Goal: Answer question/provide support: Share knowledge or assist other users

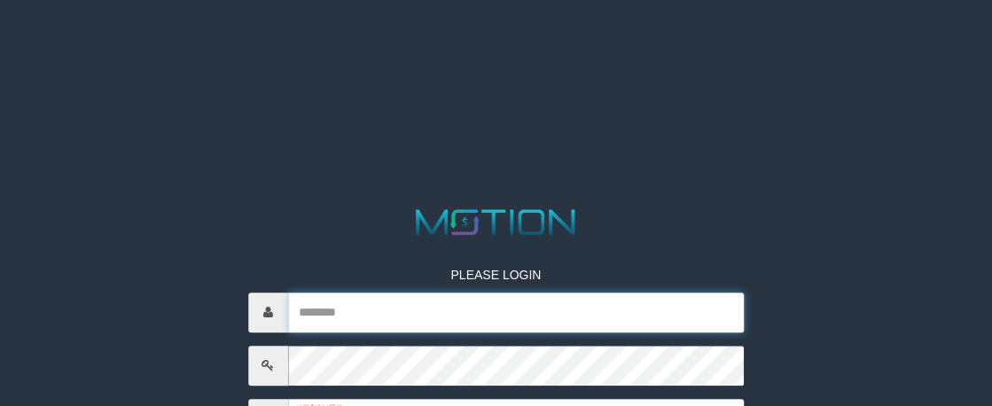
click at [397, 329] on input "text" at bounding box center [516, 312] width 456 height 40
paste input "**********"
type input "**********"
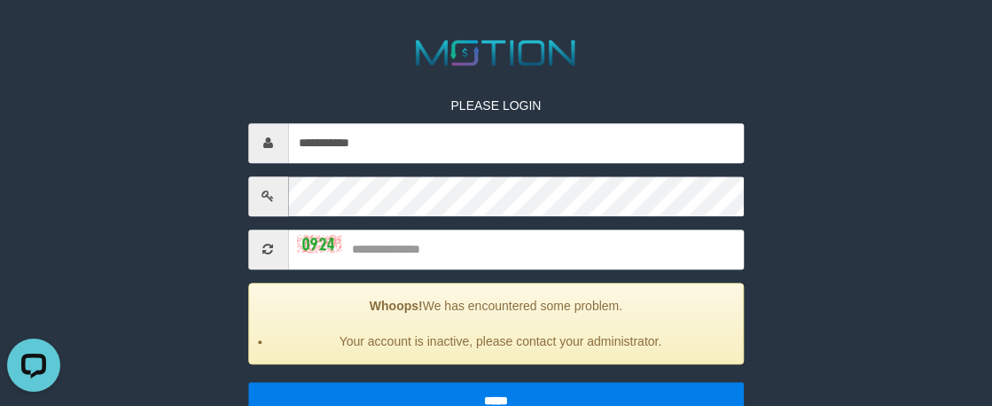
scroll to position [177, 0]
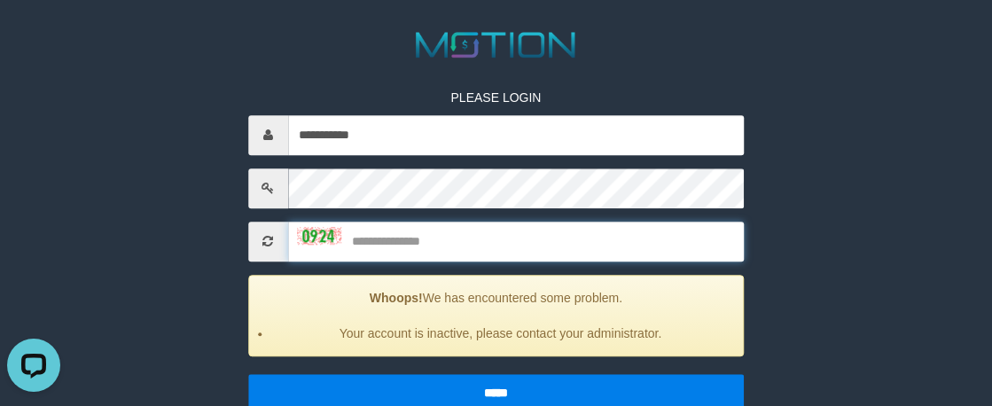
click at [414, 236] on input "text" at bounding box center [516, 242] width 456 height 40
type input "****"
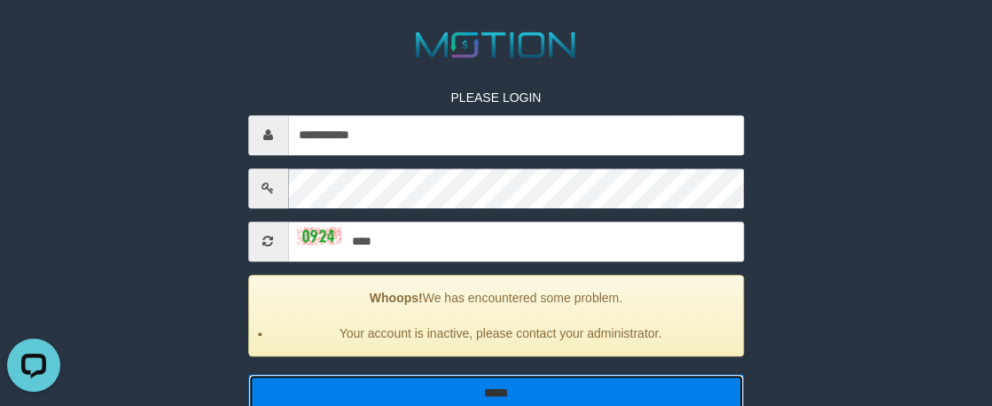
click at [443, 384] on input "*****" at bounding box center [496, 392] width 496 height 37
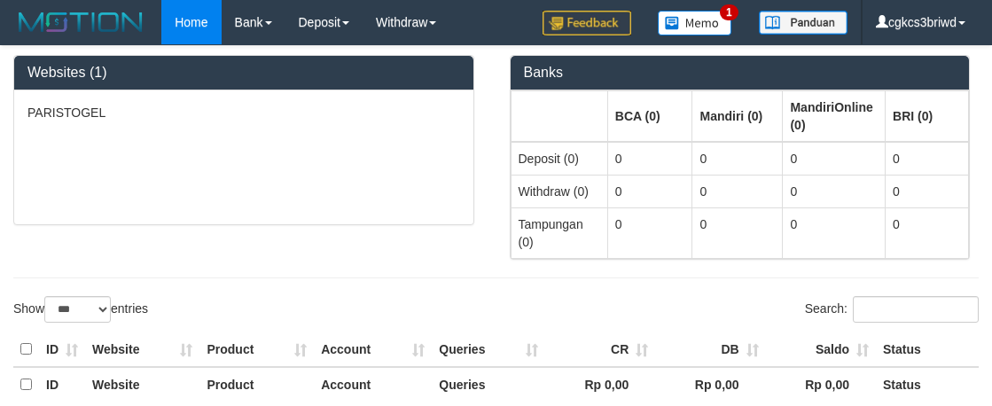
select select "***"
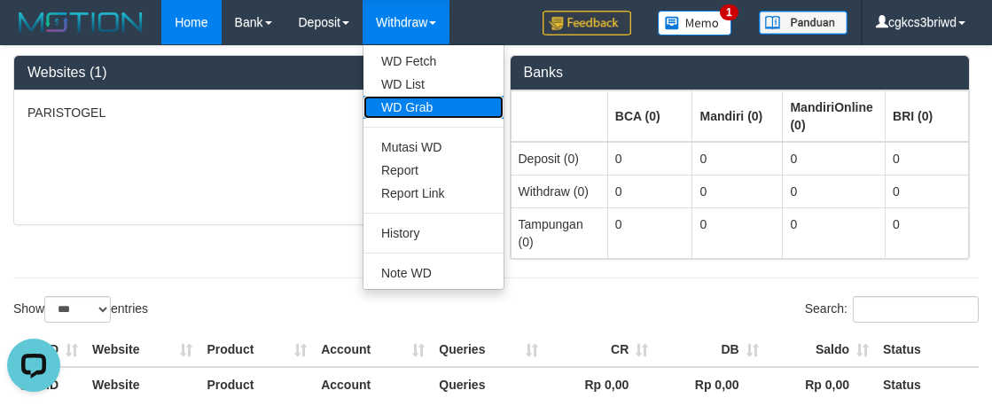
click at [428, 101] on link "WD Grab" at bounding box center [433, 107] width 140 height 23
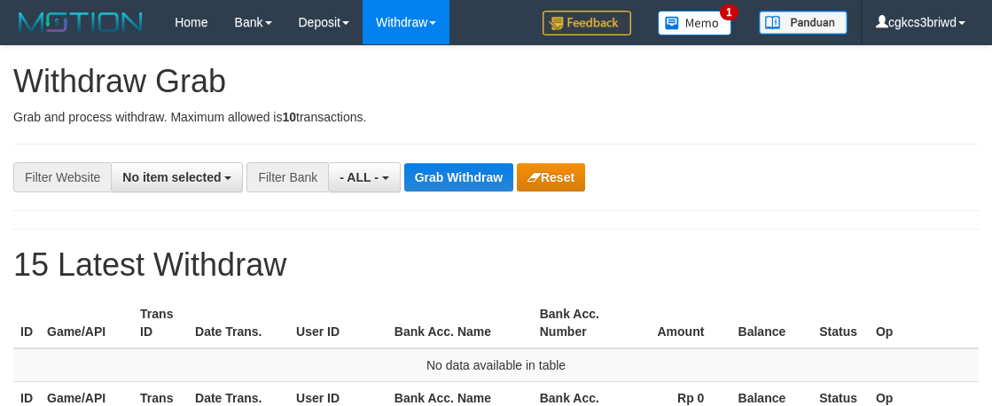
select select
click at [755, 129] on div "**********" at bounding box center [496, 253] width 992 height 415
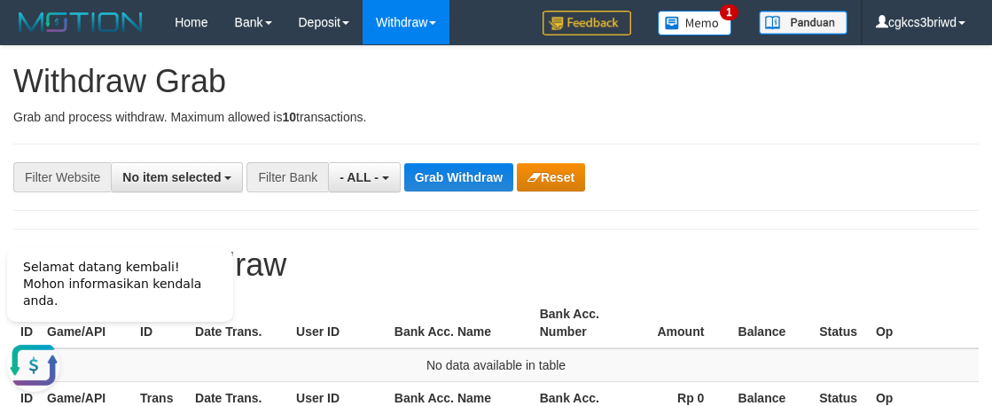
click at [385, 159] on div "**********" at bounding box center [495, 177] width 965 height 67
click at [385, 164] on button "- ALL -" at bounding box center [364, 177] width 72 height 30
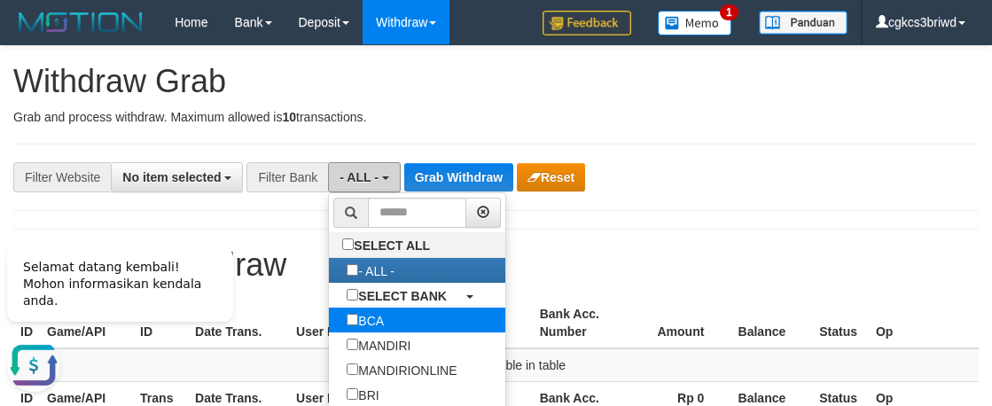
scroll to position [89, 0]
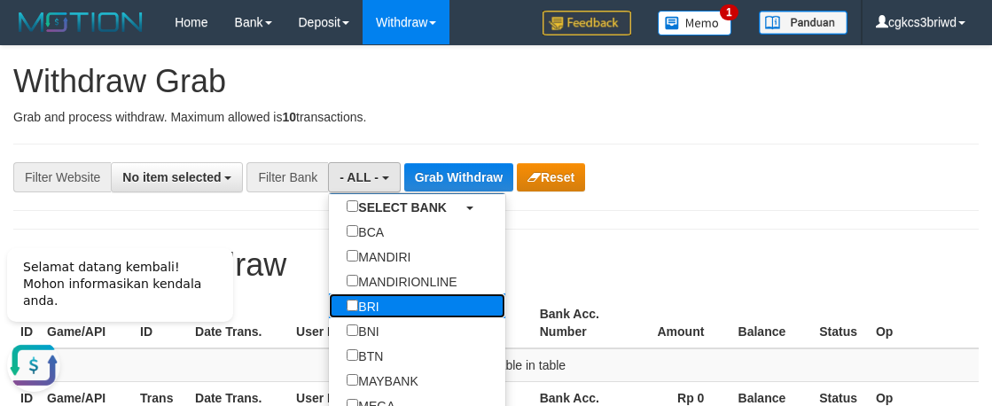
click at [388, 309] on label "BRI" at bounding box center [362, 305] width 67 height 25
select select "***"
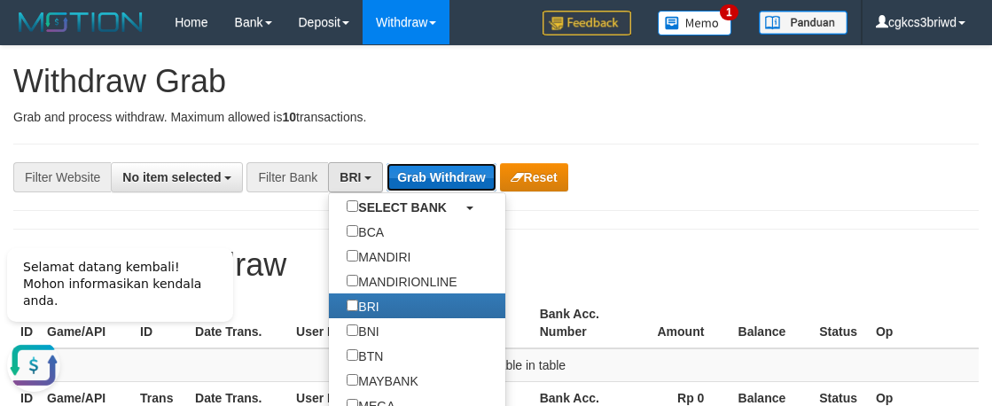
click at [431, 174] on button "Grab Withdraw" at bounding box center [440, 177] width 109 height 28
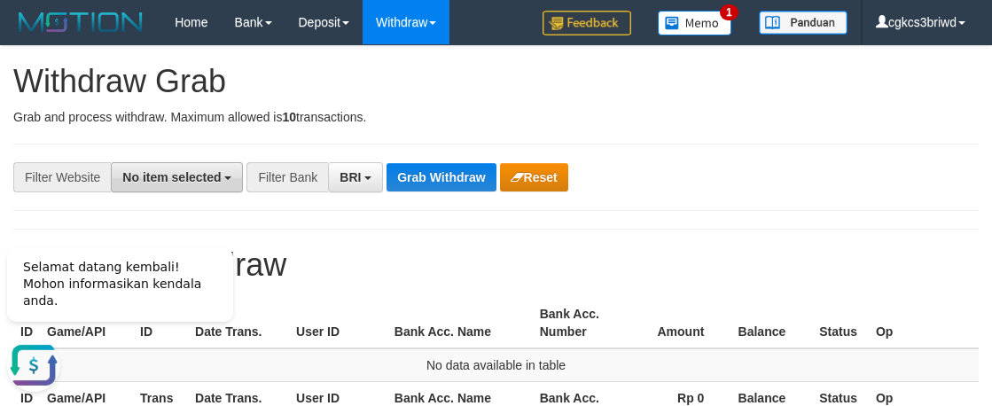
click at [210, 170] on span "No item selected" at bounding box center [171, 177] width 98 height 14
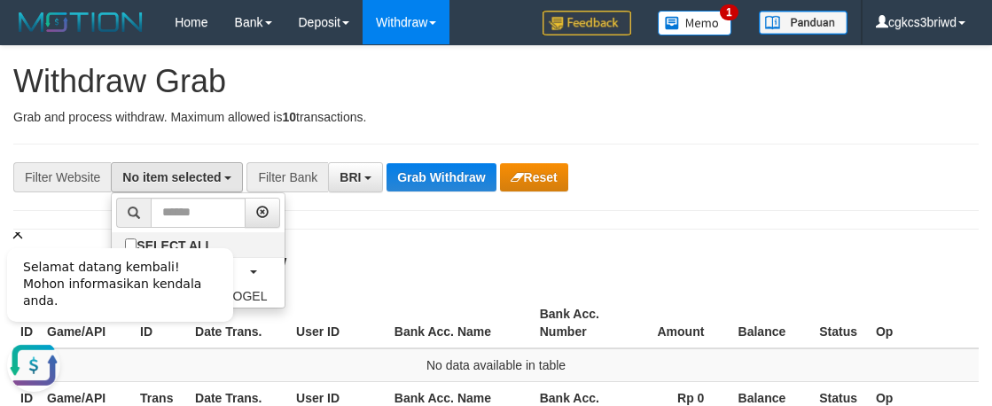
click at [15, 245] on icon "Hide greeting" at bounding box center [17, 233] width 21 height 21
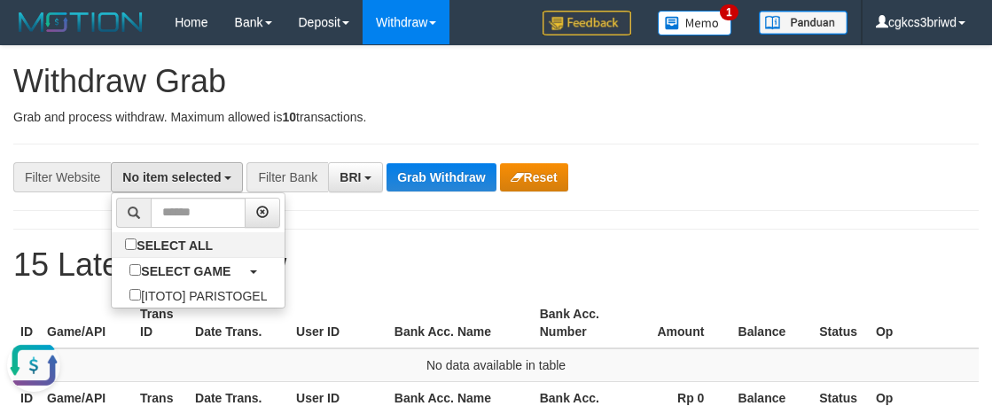
select select "****"
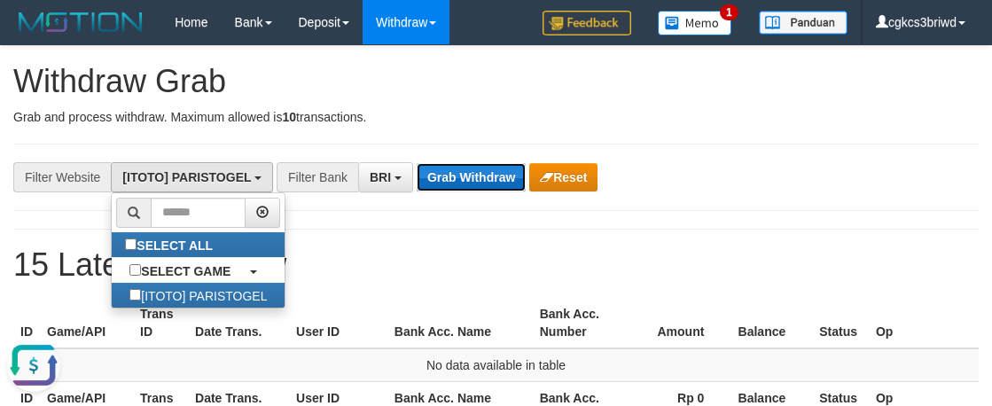
click at [463, 177] on button "Grab Withdraw" at bounding box center [471, 177] width 109 height 28
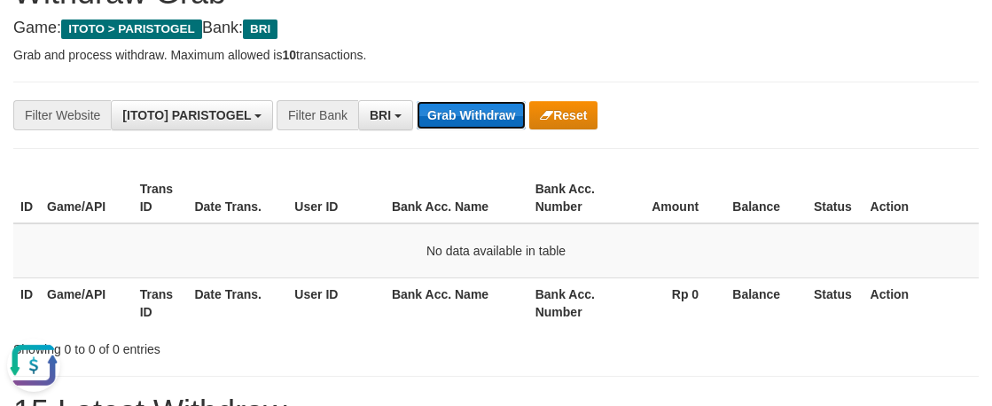
click at [477, 111] on button "Grab Withdraw" at bounding box center [471, 115] width 109 height 28
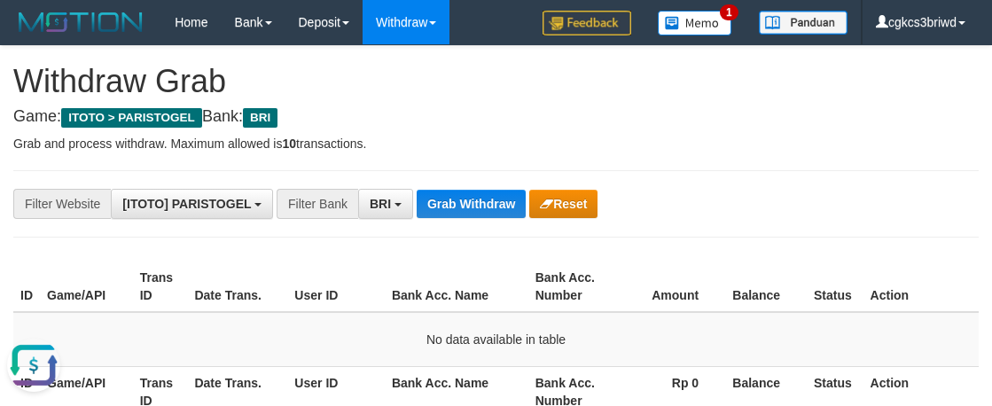
click at [635, 97] on h1 "Withdraw Grab" at bounding box center [495, 81] width 965 height 35
click at [485, 115] on h4 "Game: ITOTO > PARISTOGEL Bank: BRI" at bounding box center [495, 117] width 965 height 18
drag, startPoint x: 428, startPoint y: 94, endPoint x: 419, endPoint y: 138, distance: 45.2
click at [428, 94] on h1 "Withdraw Grab" at bounding box center [495, 81] width 965 height 35
click at [391, 206] on span "BRI" at bounding box center [380, 204] width 21 height 14
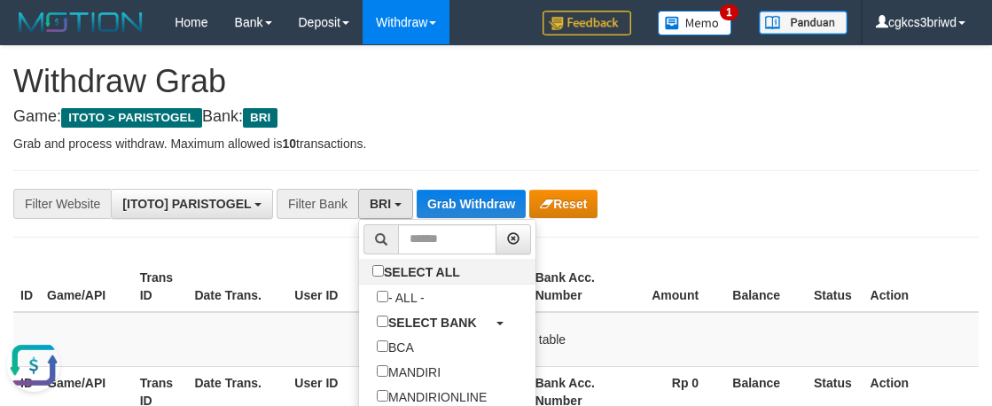
click at [504, 121] on h4 "Game: ITOTO > PARISTOGEL Bank: BRI" at bounding box center [495, 117] width 965 height 18
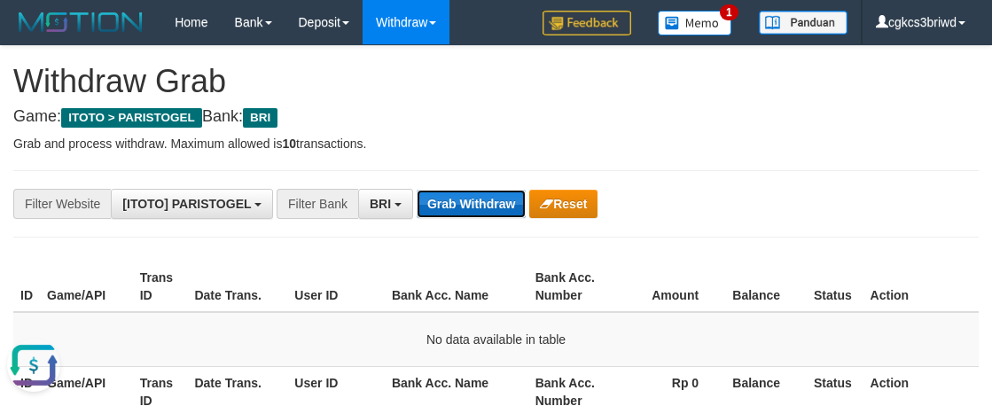
click at [476, 202] on button "Grab Withdraw" at bounding box center [471, 204] width 109 height 28
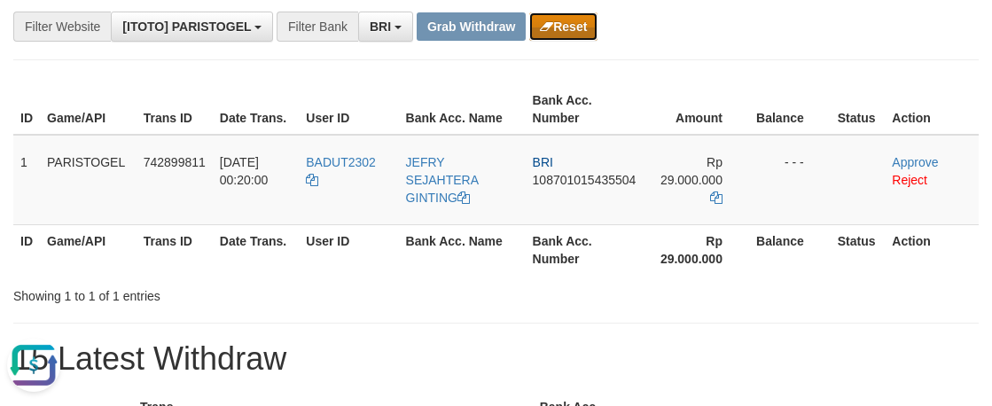
click at [573, 21] on button "Reset" at bounding box center [563, 26] width 68 height 28
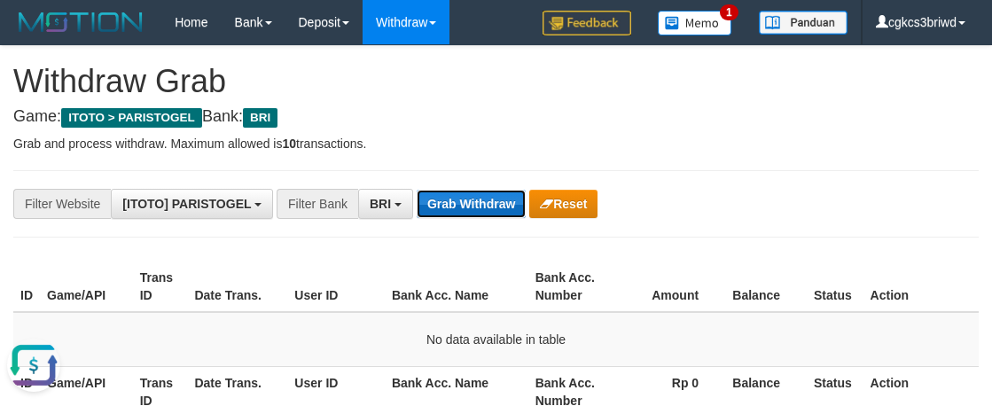
click at [488, 199] on button "Grab Withdraw" at bounding box center [471, 204] width 109 height 28
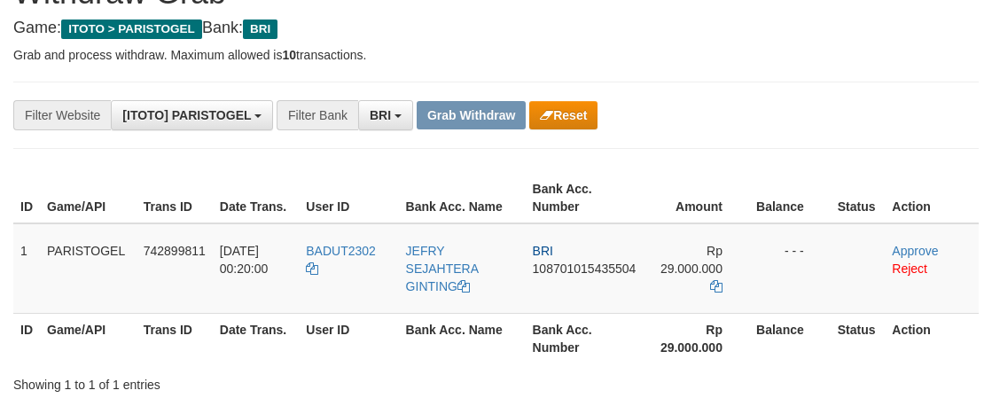
scroll to position [177, 0]
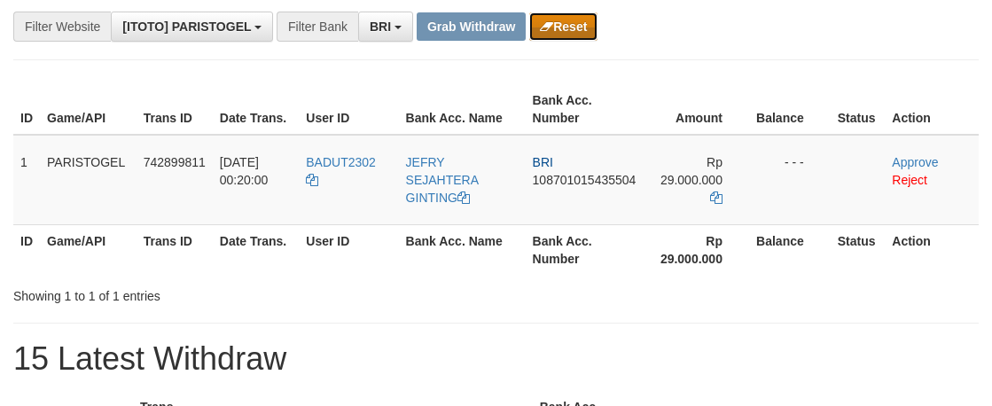
click at [550, 34] on button "Reset" at bounding box center [563, 26] width 68 height 28
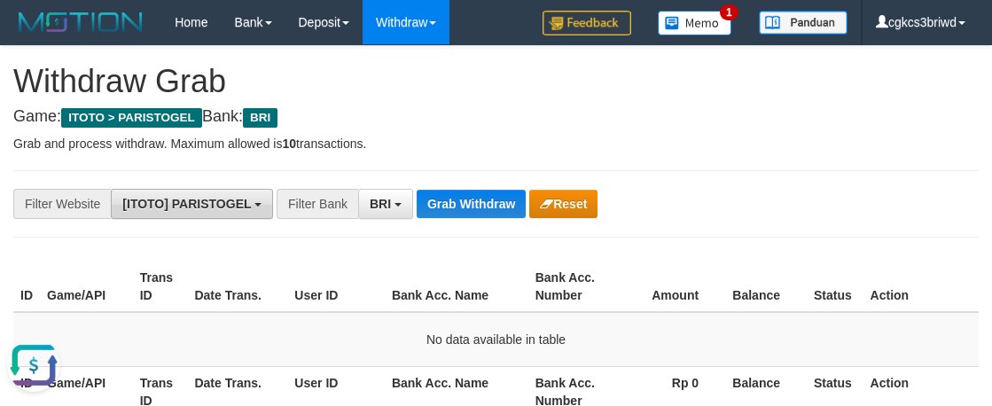
click at [234, 212] on button "[ITOTO] PARISTOGEL" at bounding box center [192, 204] width 162 height 30
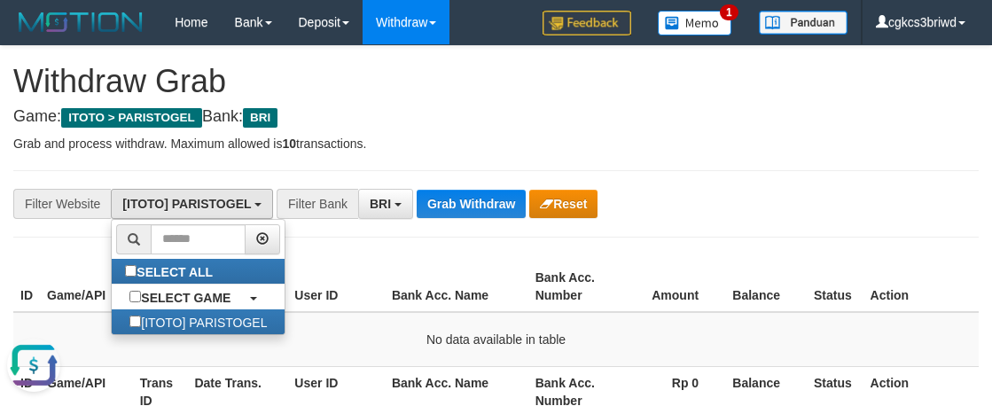
click at [373, 249] on div "**********" at bounding box center [496, 371] width 992 height 650
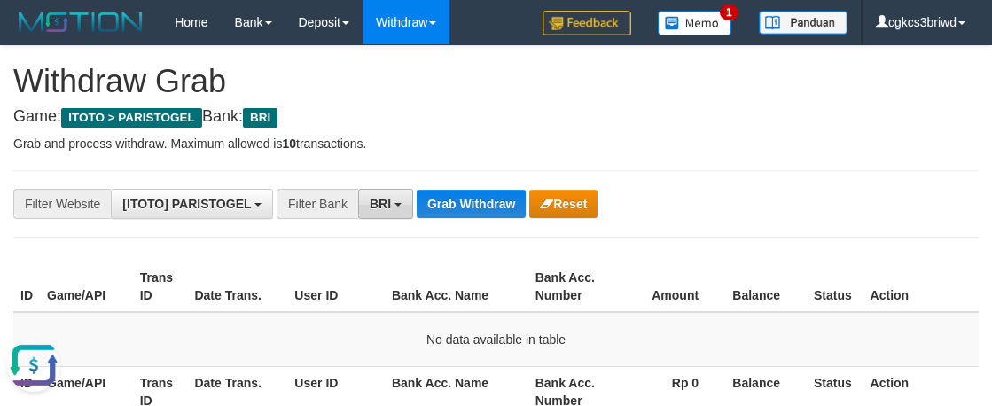
click at [375, 193] on button "BRI" at bounding box center [385, 204] width 55 height 30
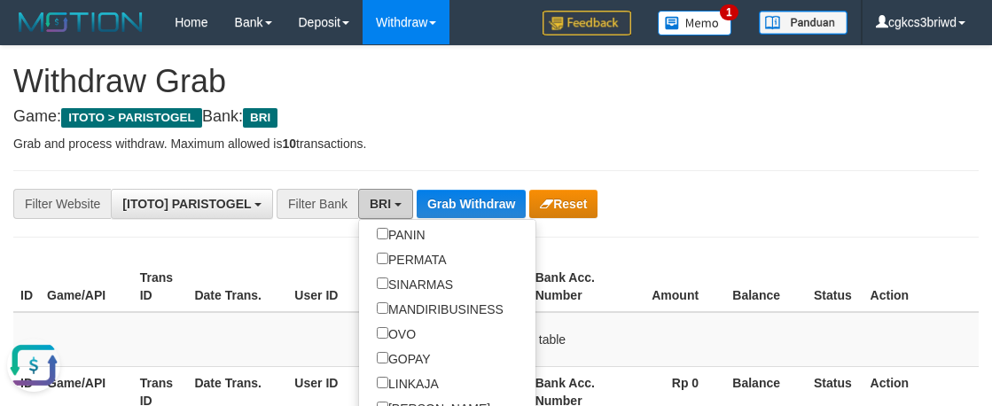
scroll to position [354, 0]
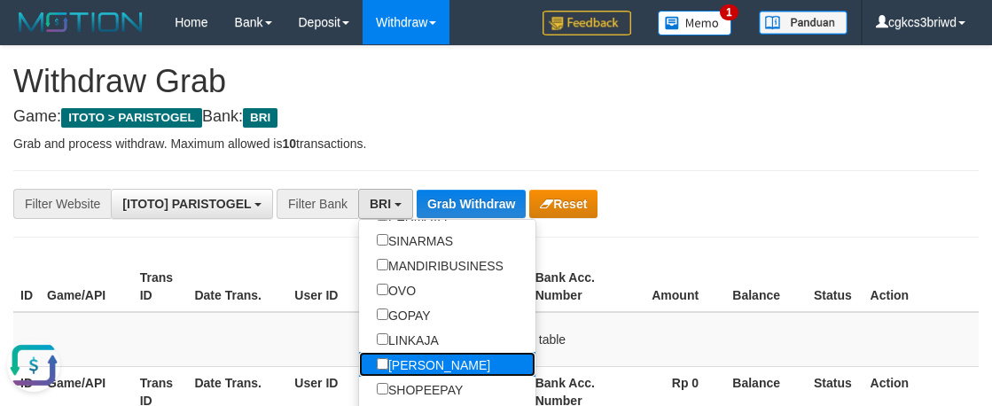
click at [448, 368] on link "[PERSON_NAME]" at bounding box center [447, 364] width 176 height 25
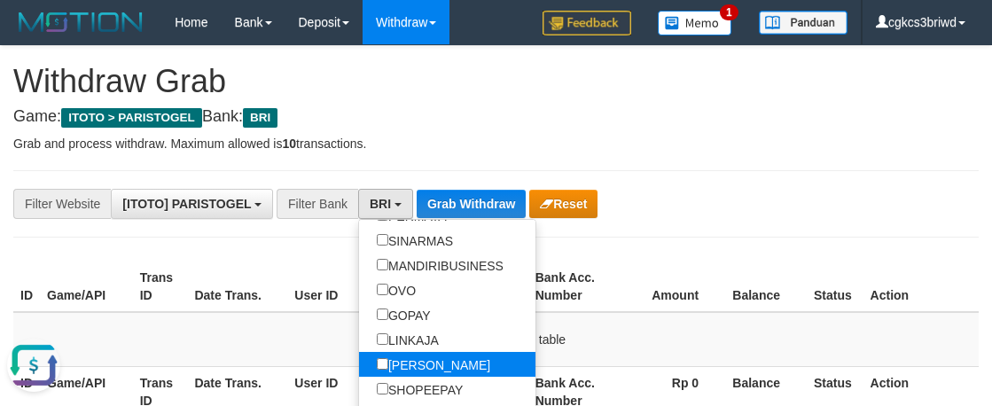
scroll to position [76, 0]
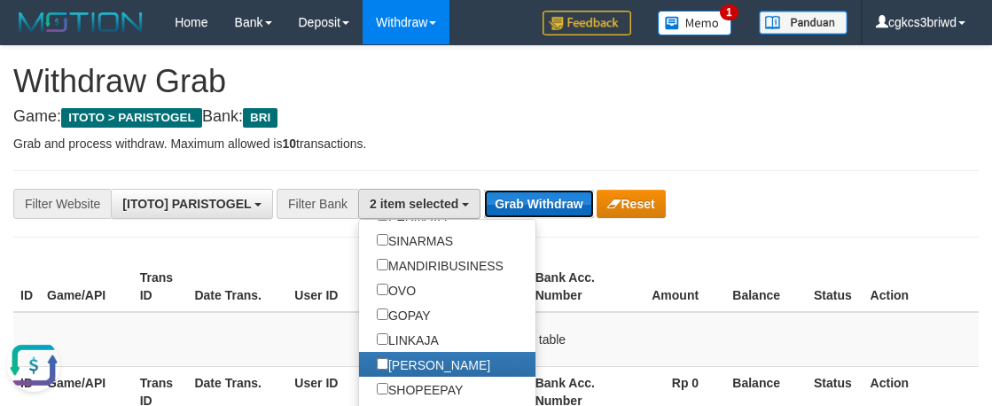
click at [515, 201] on button "Grab Withdraw" at bounding box center [538, 204] width 109 height 28
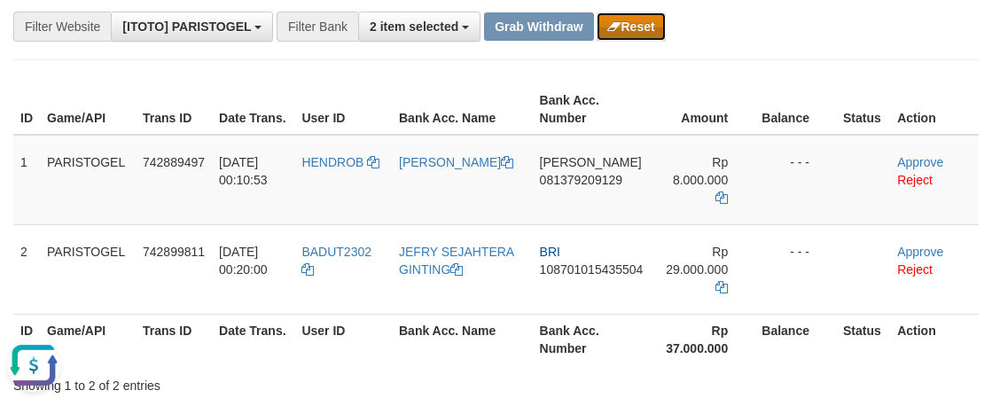
click at [637, 39] on button "Reset" at bounding box center [630, 26] width 68 height 28
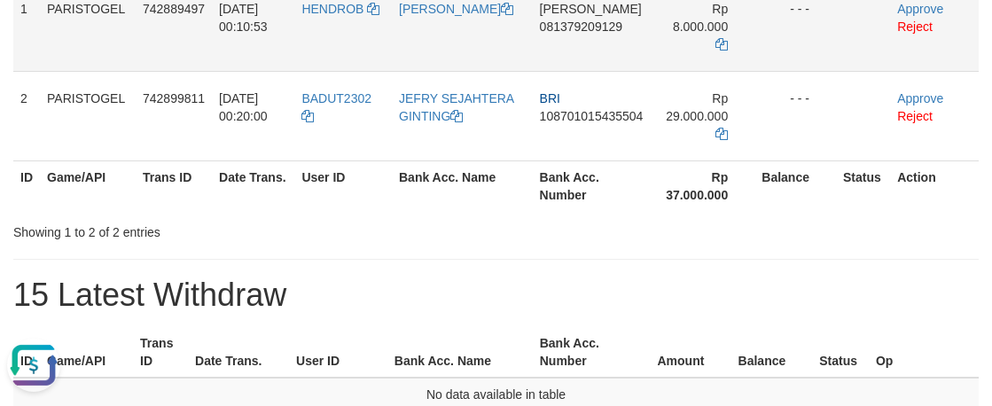
scroll to position [319, 0]
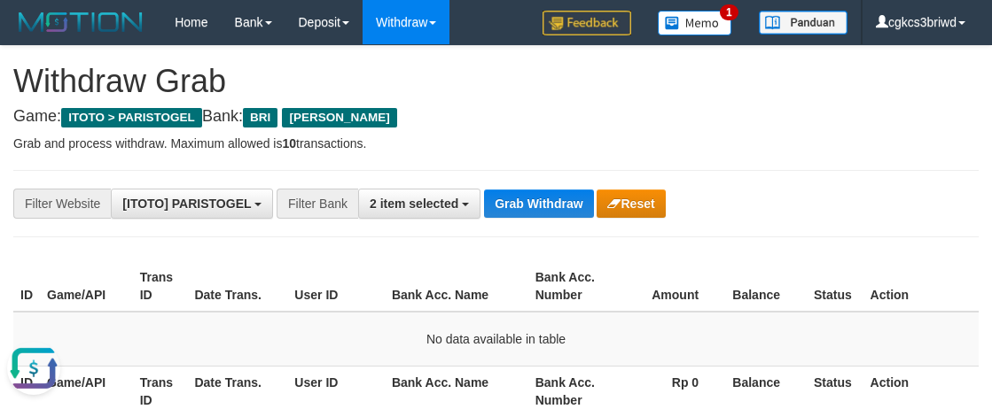
drag, startPoint x: 727, startPoint y: 147, endPoint x: 715, endPoint y: 146, distance: 11.6
click at [727, 147] on p "Grab and process withdraw. Maximum allowed is 10 transactions." at bounding box center [495, 144] width 965 height 18
click at [522, 200] on button "Grab Withdraw" at bounding box center [538, 204] width 109 height 28
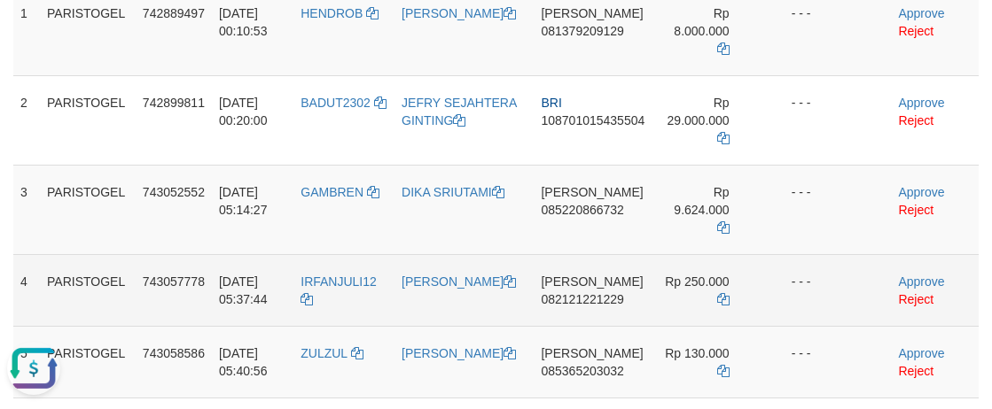
scroll to position [354, 0]
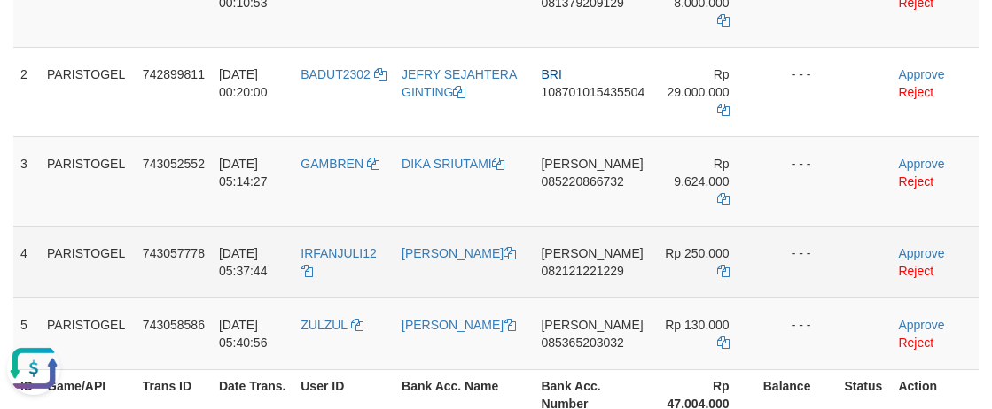
click at [356, 237] on td "IRFANJULI12" at bounding box center [343, 262] width 101 height 72
copy tr "IRFANJULI12"
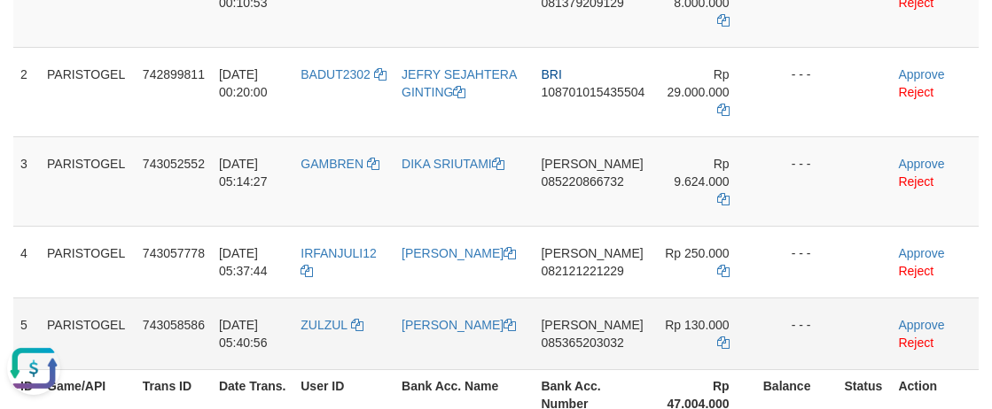
click at [330, 303] on td "ZULZUL" at bounding box center [343, 334] width 101 height 72
copy link "ZULZUL"
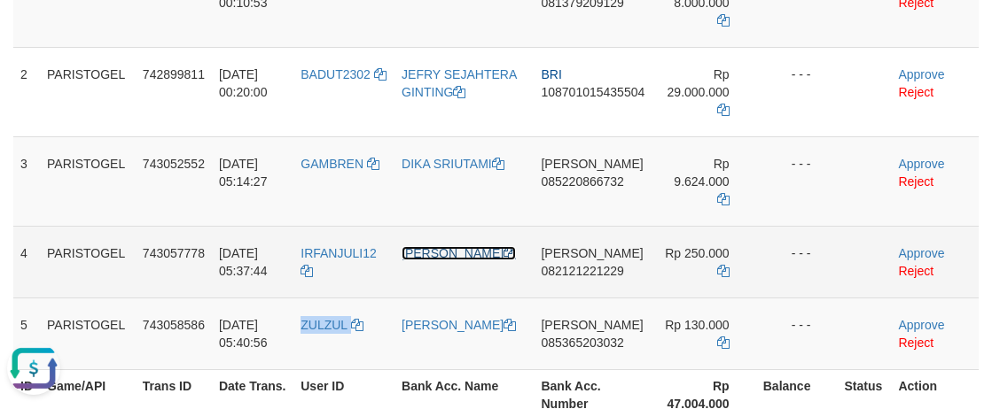
click at [439, 246] on link "[PERSON_NAME]" at bounding box center [458, 253] width 114 height 14
copy link "ZULZUL"
click at [439, 246] on link "[PERSON_NAME]" at bounding box center [458, 253] width 114 height 14
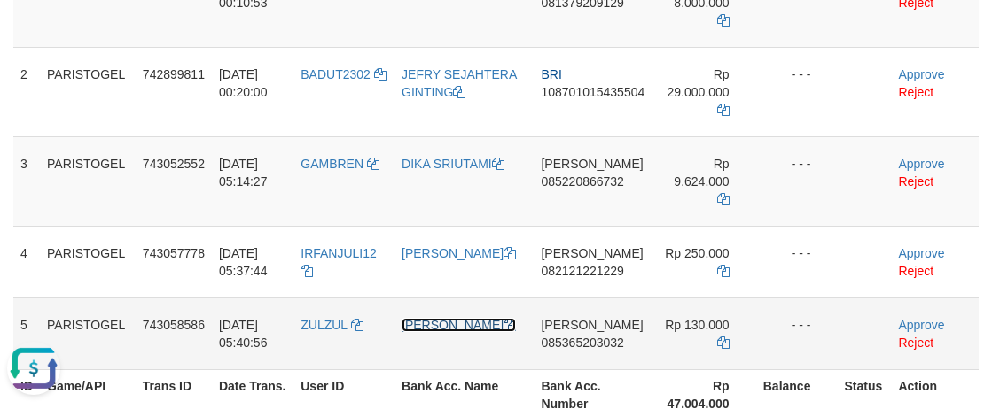
click at [450, 318] on link "[PERSON_NAME]" at bounding box center [458, 325] width 114 height 14
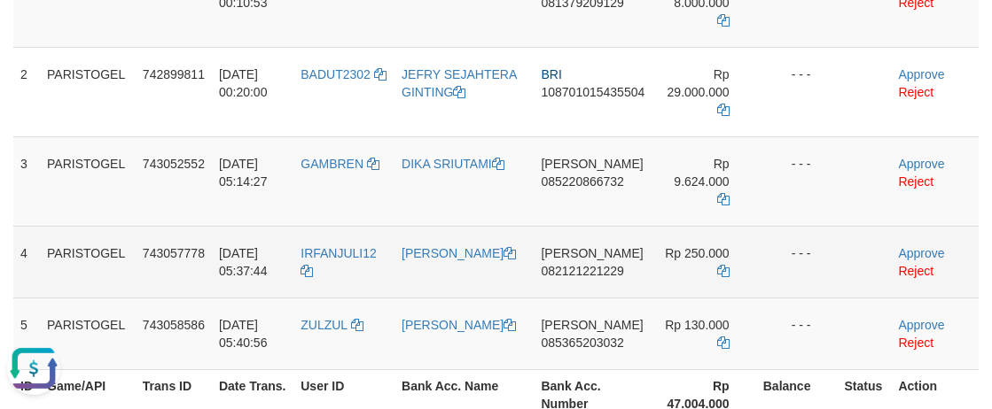
click at [569, 243] on td "[PERSON_NAME] 082121221229" at bounding box center [592, 262] width 118 height 72
copy span "082121221229"
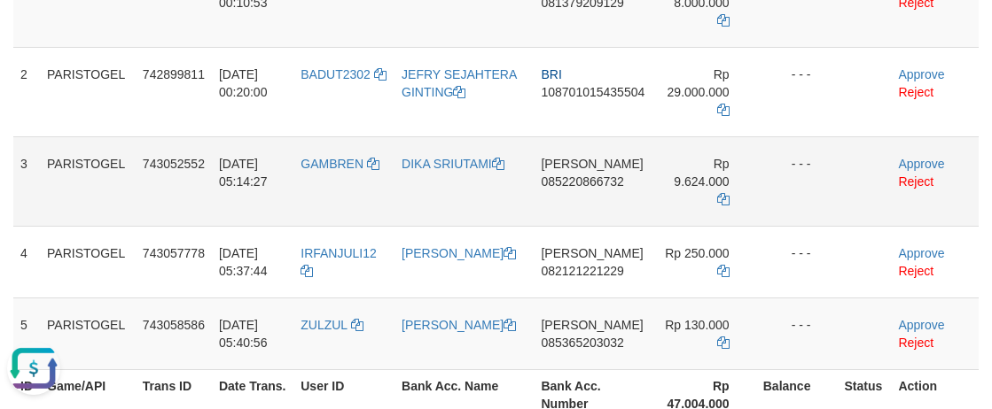
click at [790, 175] on td "- - -" at bounding box center [797, 181] width 82 height 90
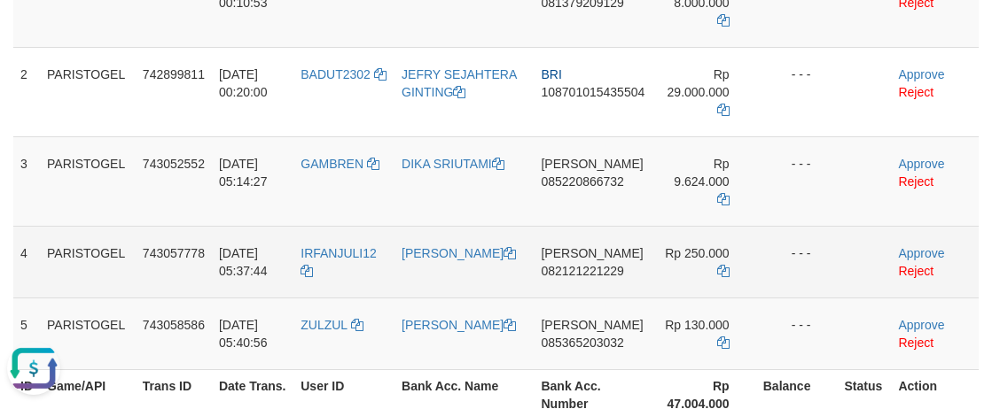
click at [589, 245] on td "[PERSON_NAME] 082121221229" at bounding box center [592, 262] width 118 height 72
copy tr "[PERSON_NAME] 082121221229"
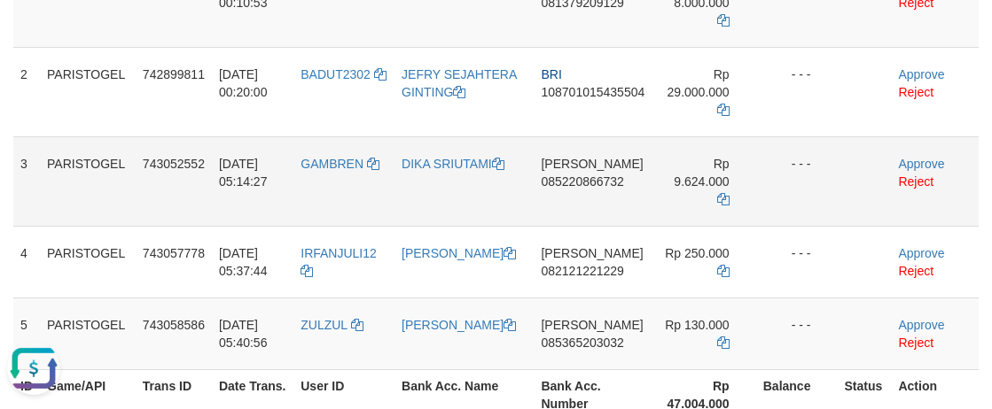
click at [826, 136] on td "- - -" at bounding box center [797, 181] width 82 height 90
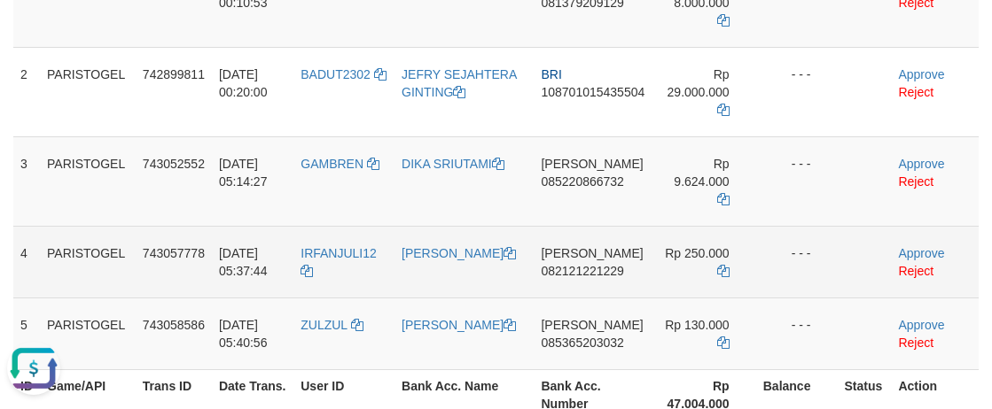
click at [557, 248] on td "[PERSON_NAME] 082121221229" at bounding box center [592, 262] width 118 height 72
copy span "082121221229"
click at [565, 247] on td "[PERSON_NAME] 082121221229" at bounding box center [592, 262] width 118 height 72
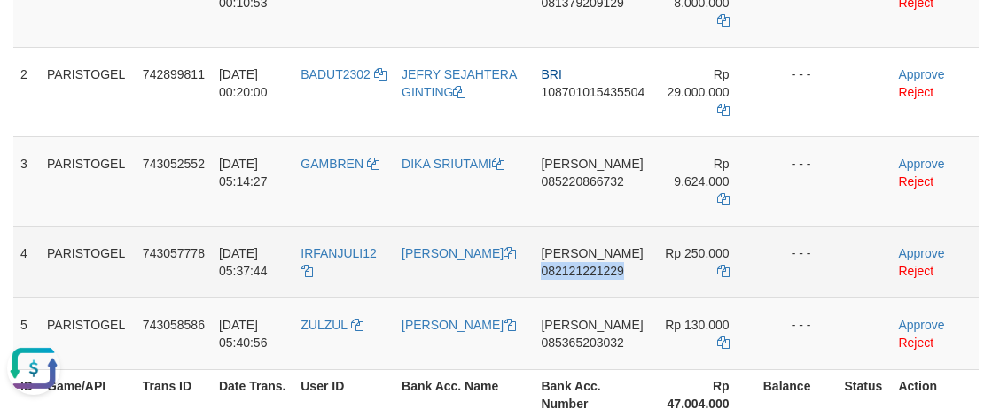
click at [569, 261] on td "DANA 082121221229" at bounding box center [592, 262] width 118 height 72
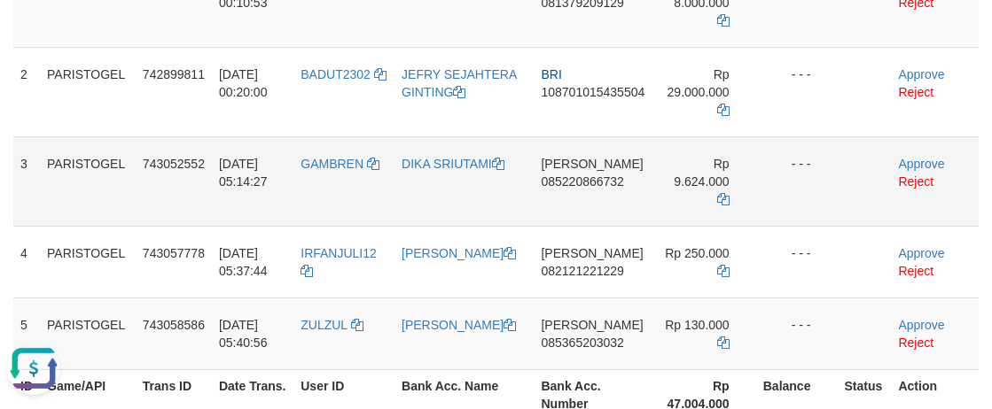
click at [798, 175] on td "- - -" at bounding box center [797, 181] width 82 height 90
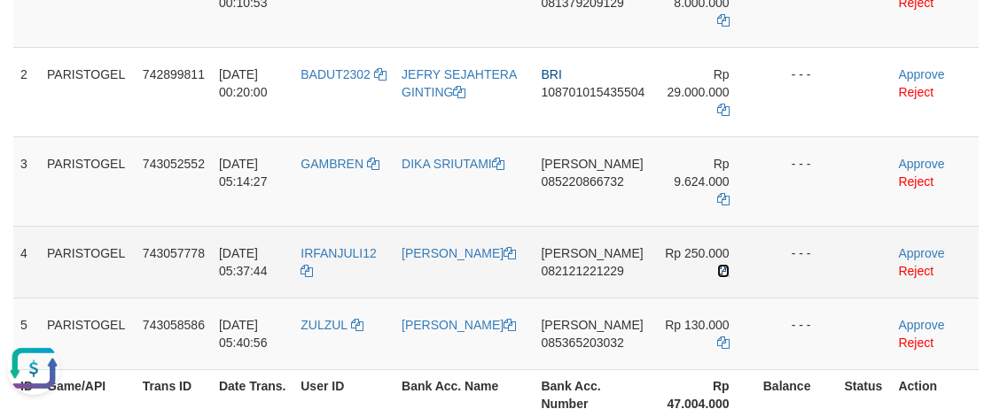
click at [724, 265] on icon at bounding box center [723, 271] width 12 height 12
click at [908, 246] on link "Approve" at bounding box center [921, 253] width 46 height 14
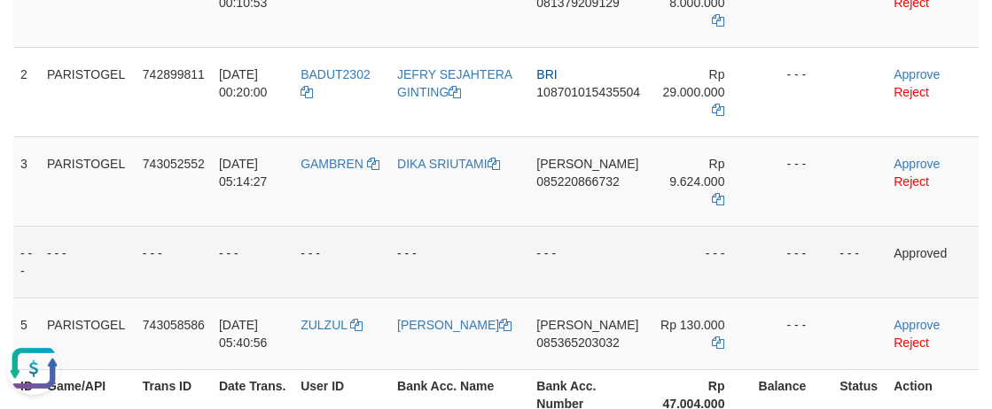
click at [794, 226] on td "- - -" at bounding box center [792, 262] width 82 height 72
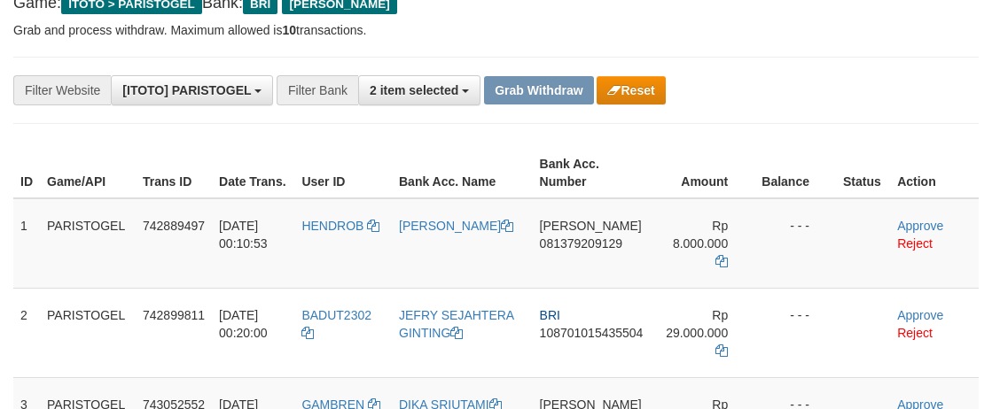
scroll to position [83, 0]
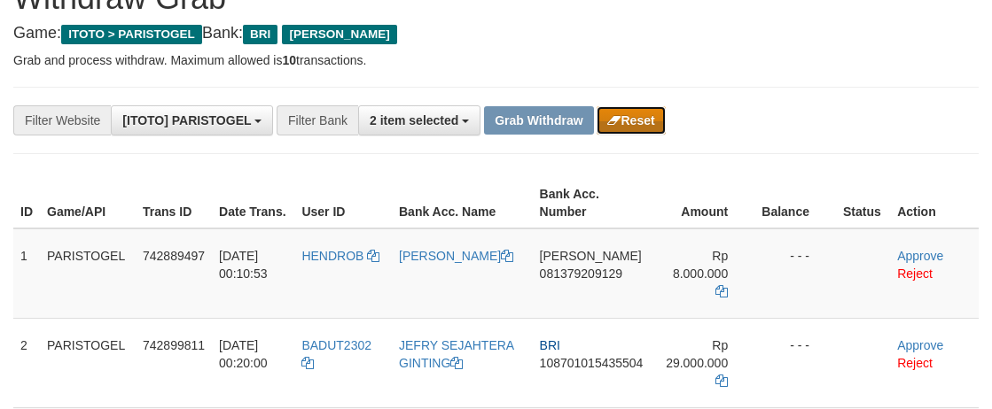
click at [643, 125] on button "Reset" at bounding box center [630, 120] width 68 height 28
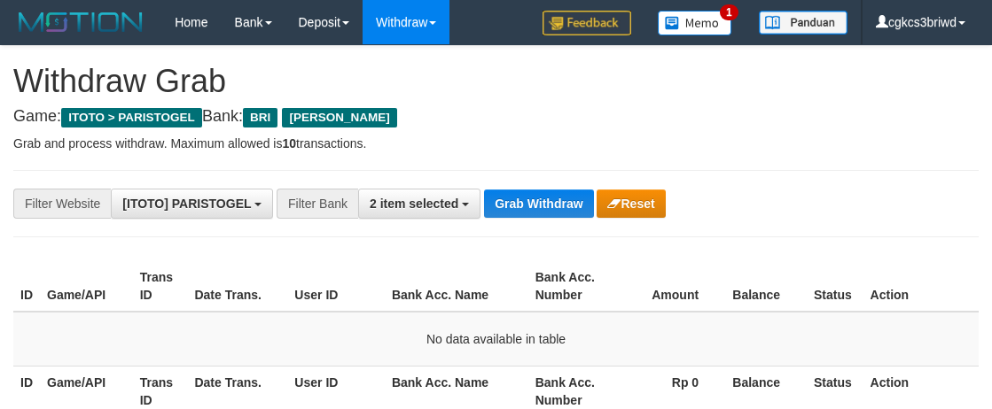
click at [663, 127] on div "**********" at bounding box center [496, 380] width 992 height 668
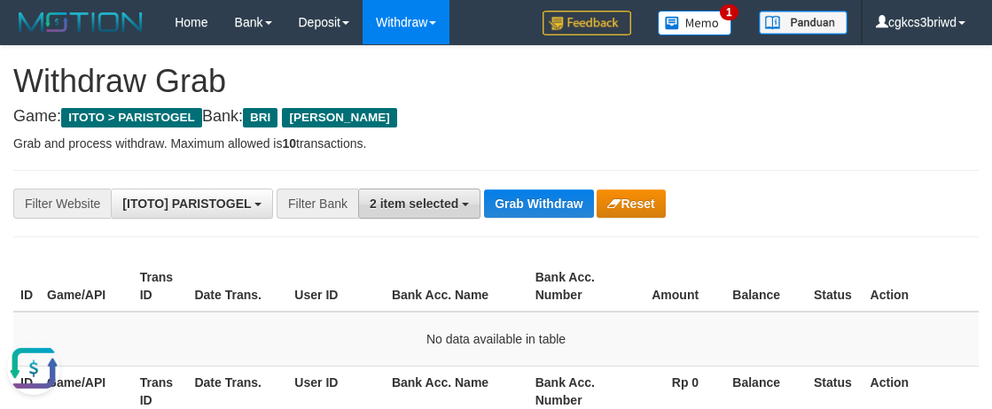
click at [438, 199] on span "2 item selected" at bounding box center [414, 204] width 89 height 14
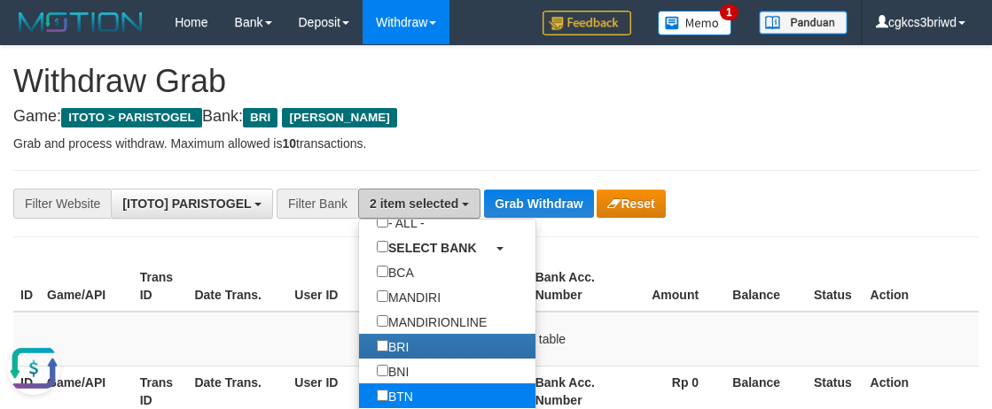
scroll to position [177, 0]
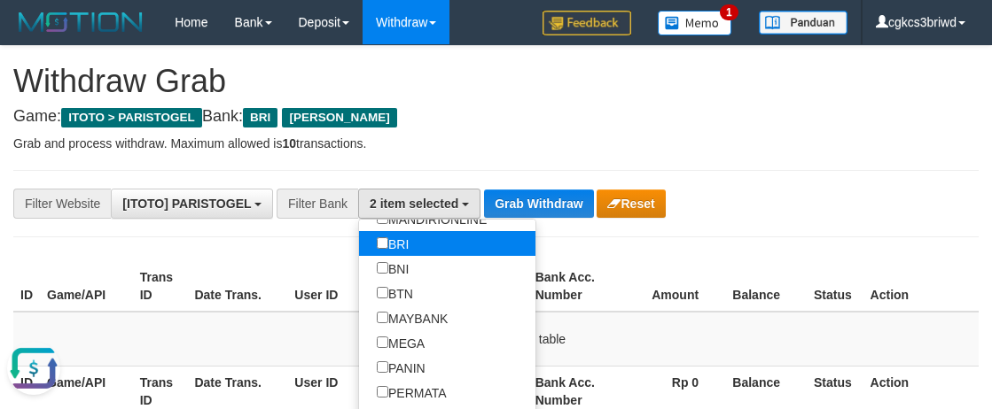
click at [431, 248] on link "BRI" at bounding box center [447, 243] width 176 height 25
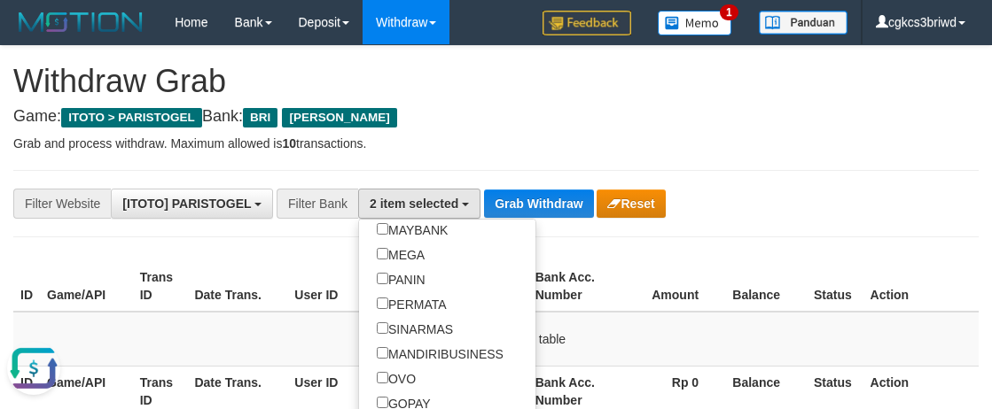
scroll to position [354, 0]
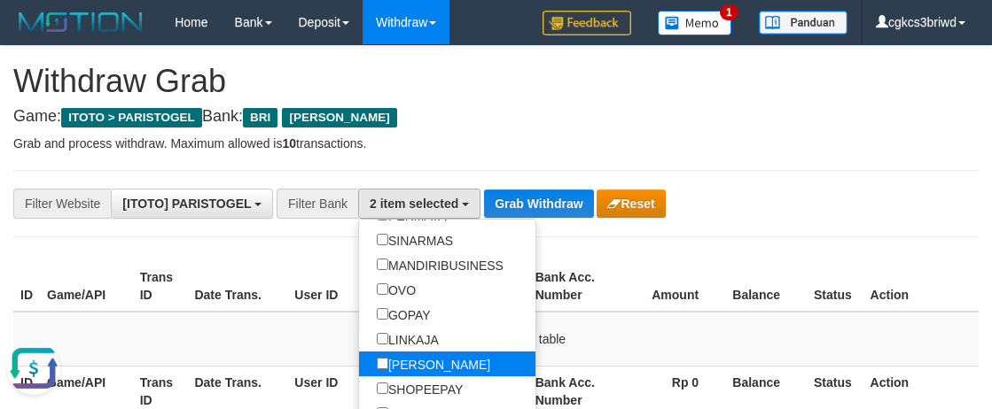
click at [429, 366] on label "[PERSON_NAME]" at bounding box center [433, 364] width 149 height 25
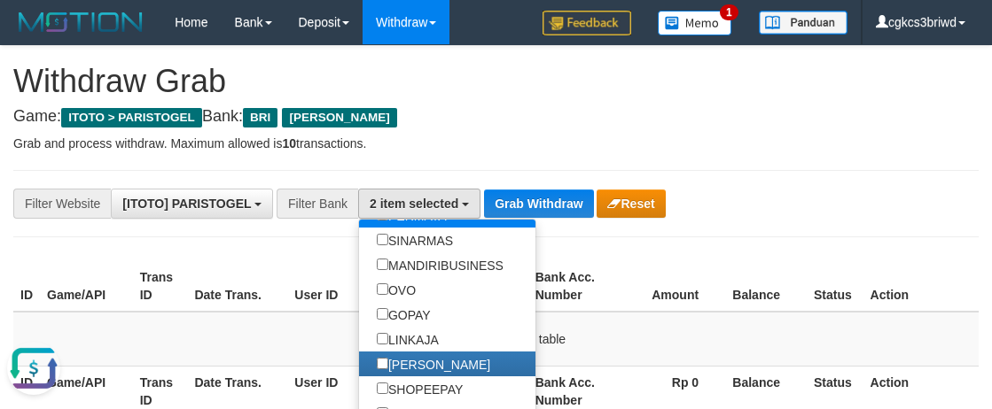
scroll to position [76, 0]
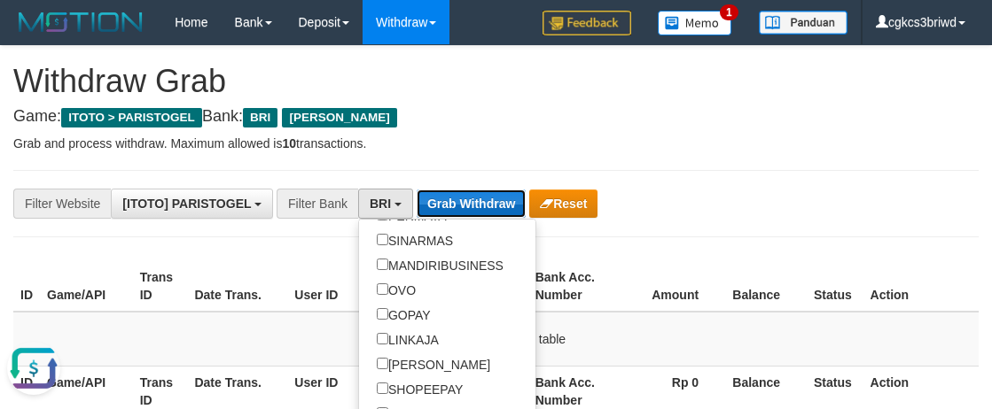
click at [494, 199] on button "Grab Withdraw" at bounding box center [471, 204] width 109 height 28
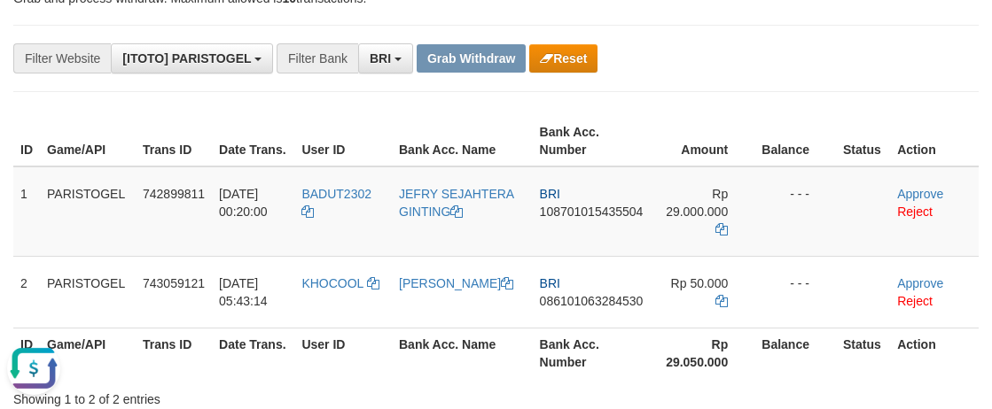
scroll to position [177, 0]
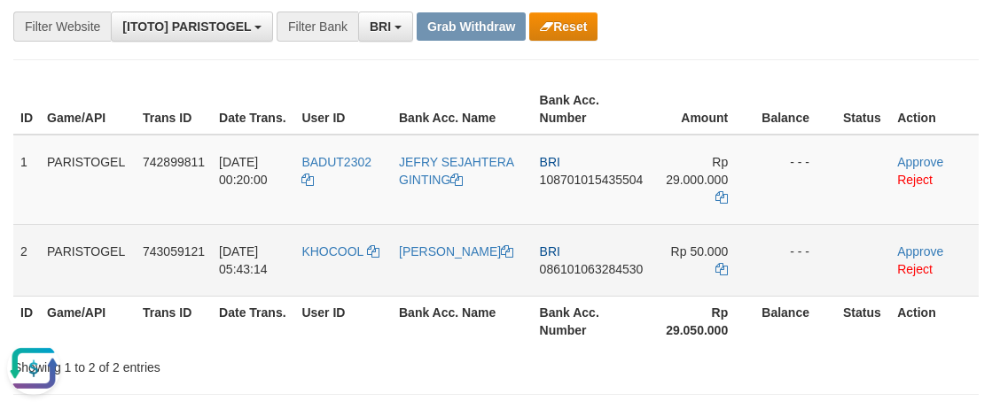
click at [327, 264] on td "KHOCOOL" at bounding box center [342, 260] width 97 height 72
copy link "KHOCOOL"
click at [432, 259] on link "[PERSON_NAME]" at bounding box center [456, 252] width 114 height 14
copy link "KHOCOOL"
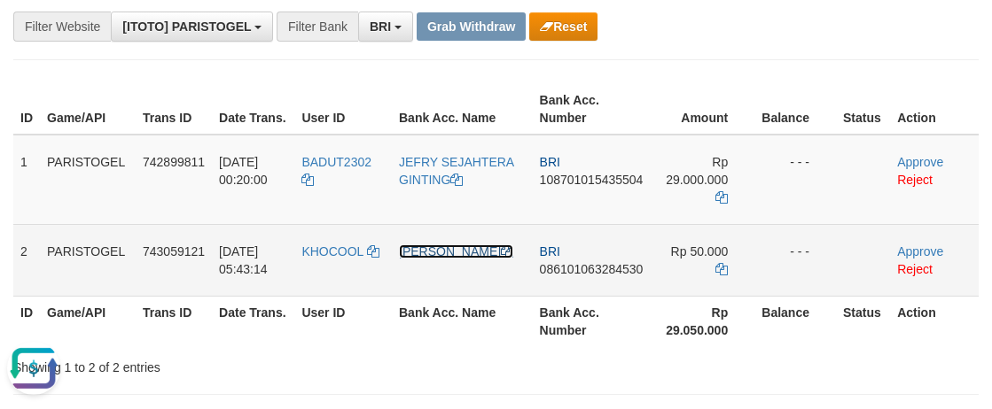
click at [432, 259] on link "[PERSON_NAME]" at bounding box center [456, 252] width 114 height 14
click at [593, 285] on td "BRI 086101063284530" at bounding box center [592, 260] width 118 height 72
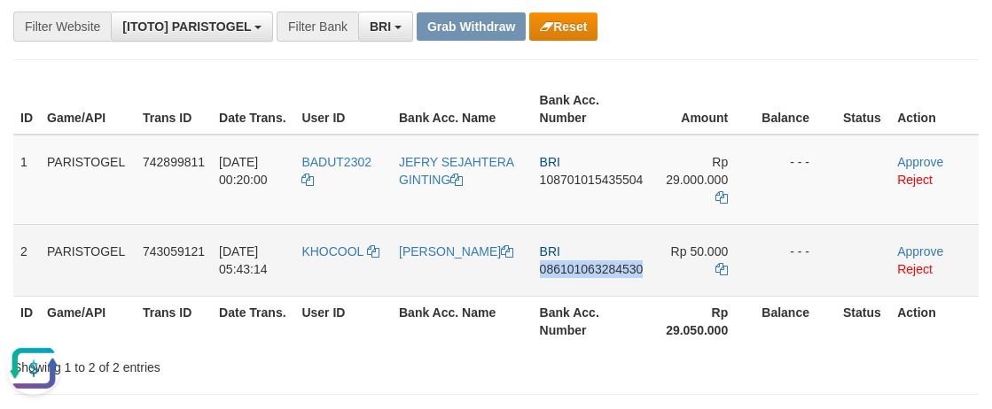
click at [593, 285] on td "BRI 086101063284530" at bounding box center [592, 260] width 118 height 72
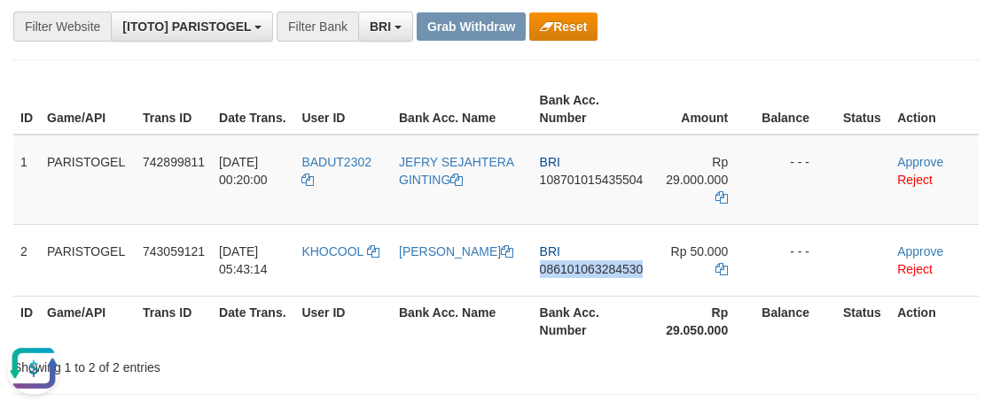
copy span "086101063284530"
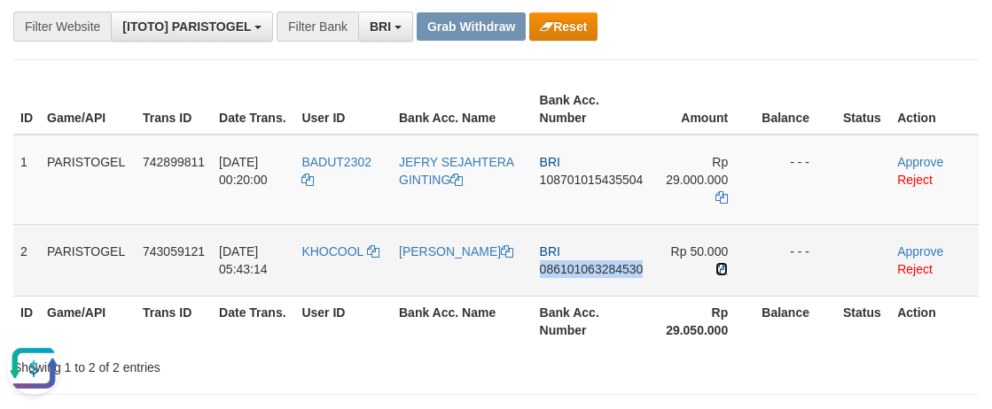
click at [722, 269] on icon at bounding box center [721, 269] width 12 height 12
copy span "086101063284530"
click at [722, 269] on icon at bounding box center [721, 269] width 12 height 12
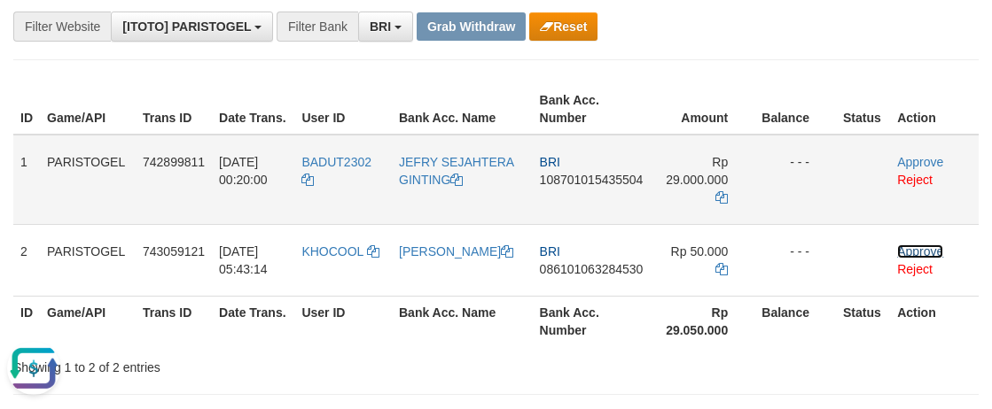
drag, startPoint x: 938, startPoint y: 253, endPoint x: 581, endPoint y: 211, distance: 358.8
click at [938, 253] on link "Approve" at bounding box center [920, 252] width 46 height 14
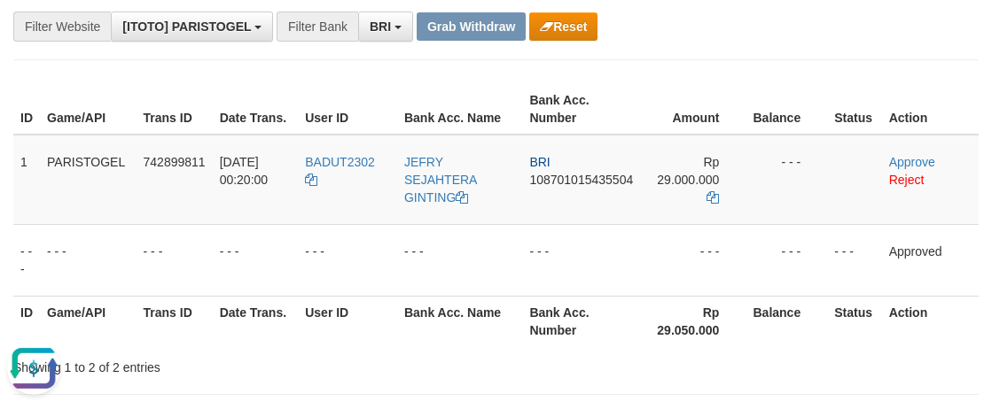
click at [698, 70] on div "**********" at bounding box center [496, 256] width 992 height 775
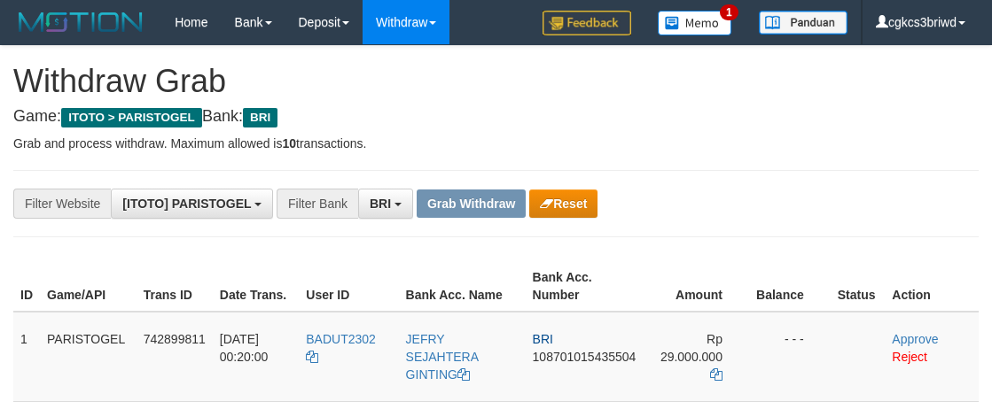
scroll to position [177, 0]
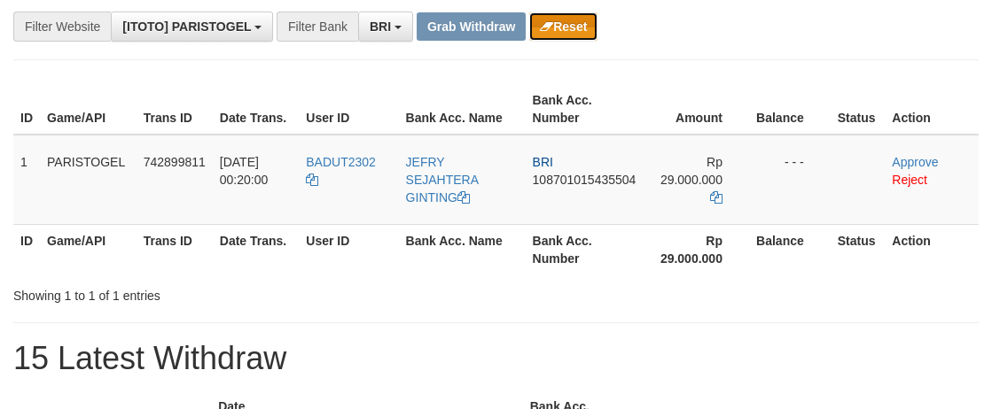
click at [572, 32] on button "Reset" at bounding box center [563, 26] width 68 height 28
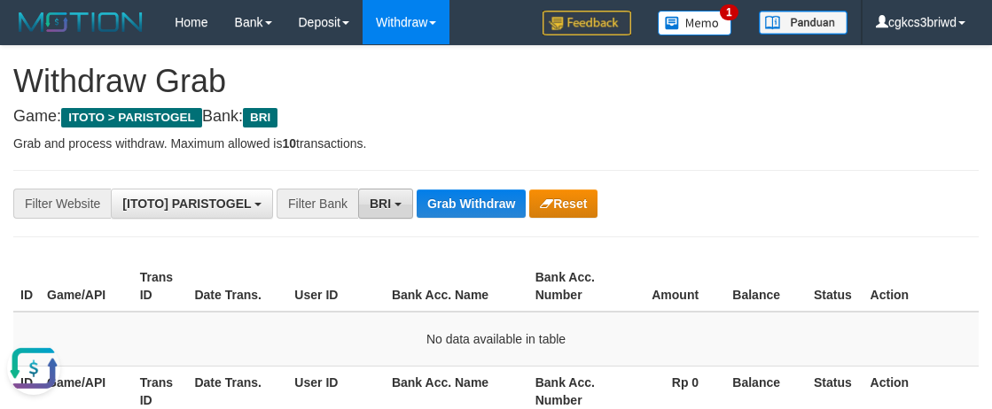
click at [381, 203] on span "BRI" at bounding box center [380, 204] width 21 height 14
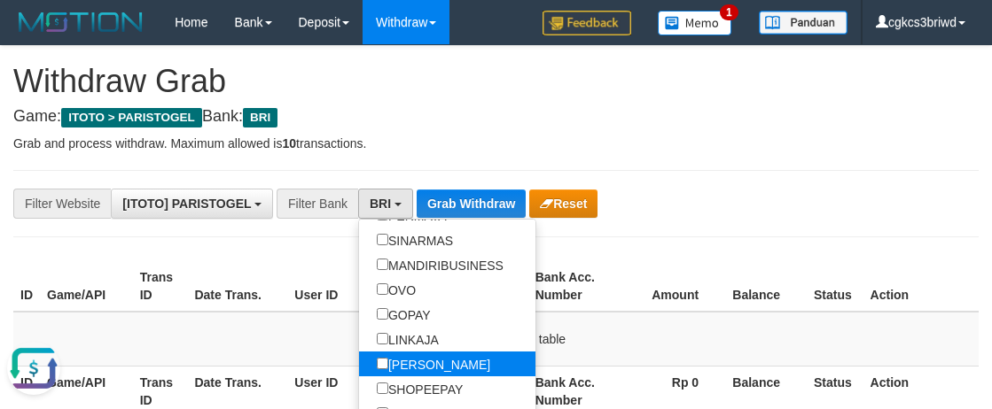
scroll to position [443, 0]
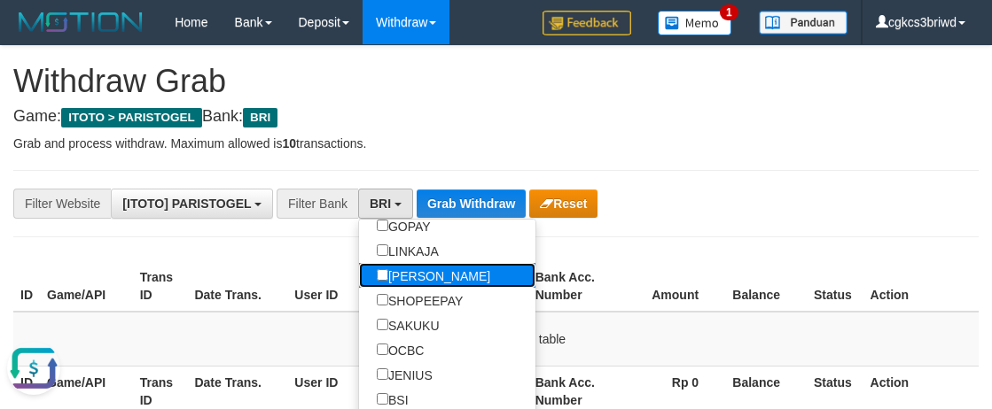
click at [418, 277] on label "[PERSON_NAME]" at bounding box center [433, 275] width 149 height 25
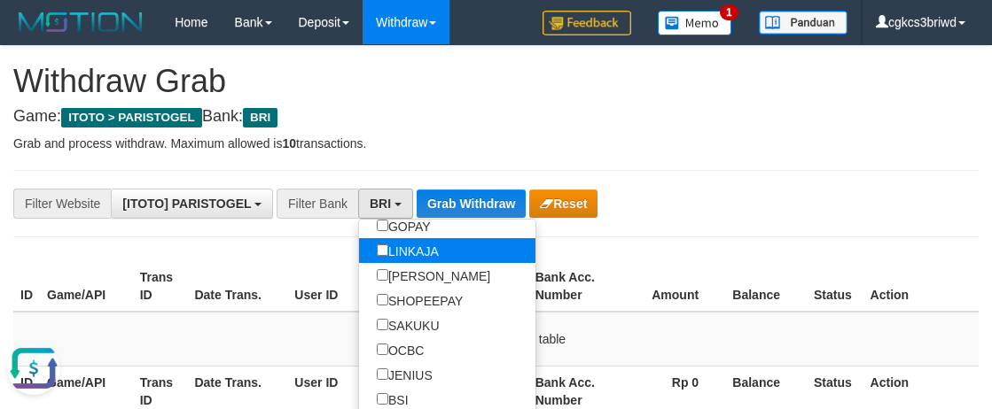
scroll to position [76, 0]
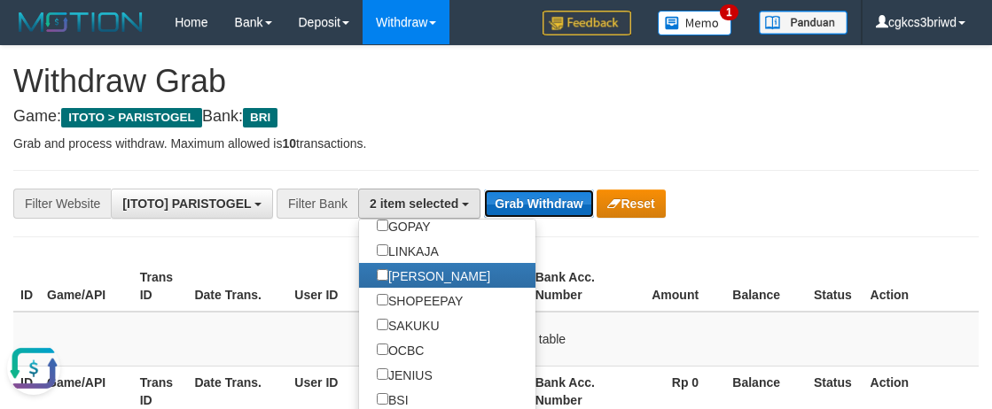
click at [524, 199] on button "Grab Withdraw" at bounding box center [538, 204] width 109 height 28
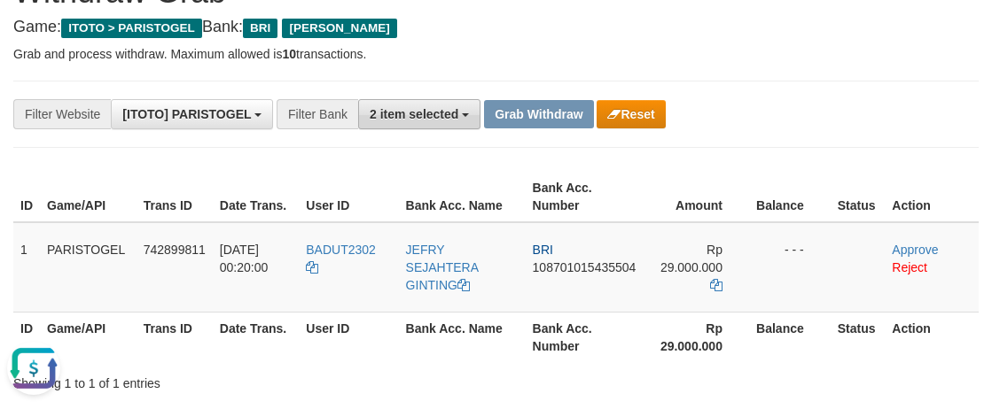
scroll to position [89, 0]
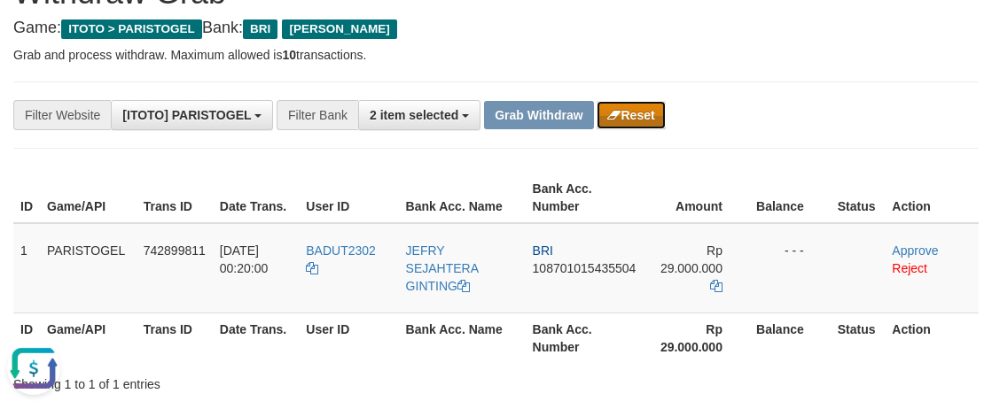
click at [642, 114] on button "Reset" at bounding box center [630, 115] width 68 height 28
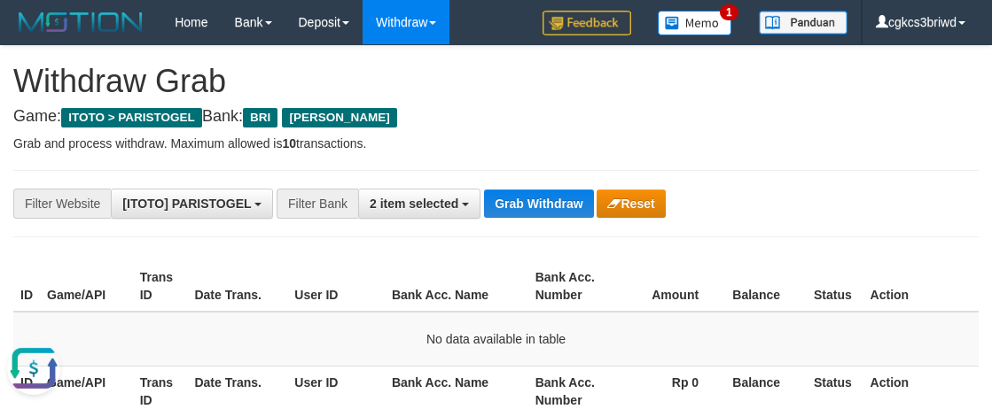
click at [518, 186] on div "**********" at bounding box center [495, 203] width 965 height 67
click at [523, 191] on button "Grab Withdraw" at bounding box center [538, 204] width 109 height 28
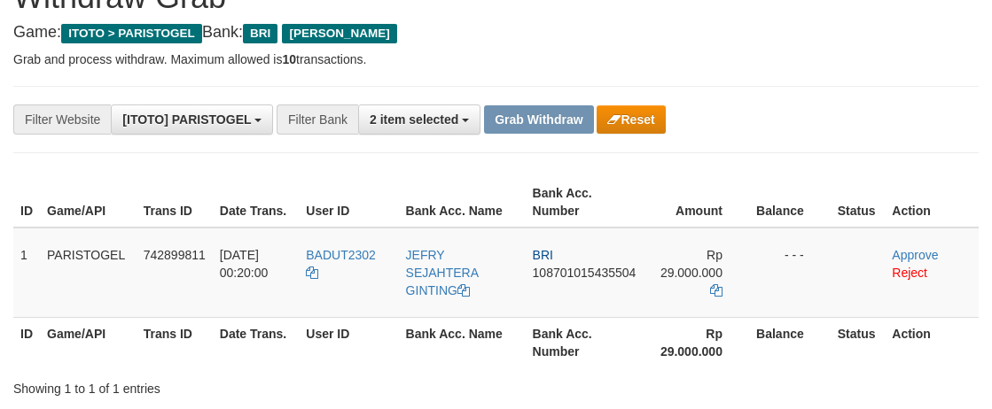
scroll to position [177, 0]
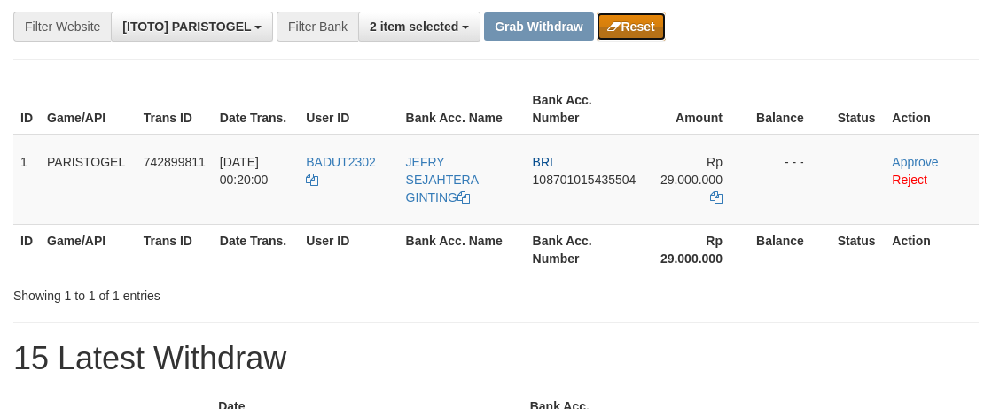
click at [634, 21] on button "Reset" at bounding box center [630, 26] width 68 height 28
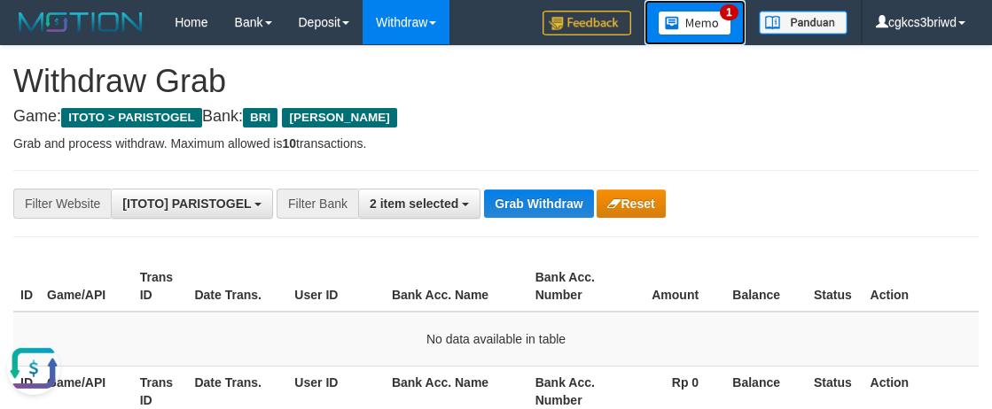
click at [724, 24] on img at bounding box center [695, 23] width 74 height 25
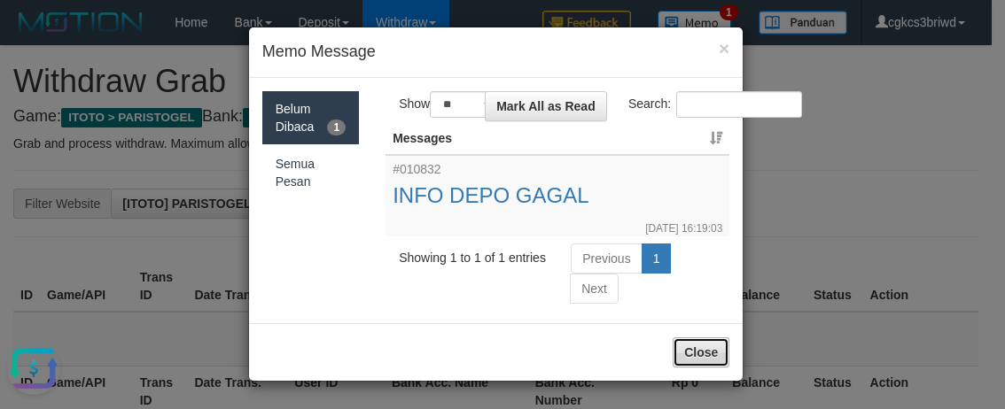
click at [689, 340] on button "Close" at bounding box center [701, 353] width 57 height 30
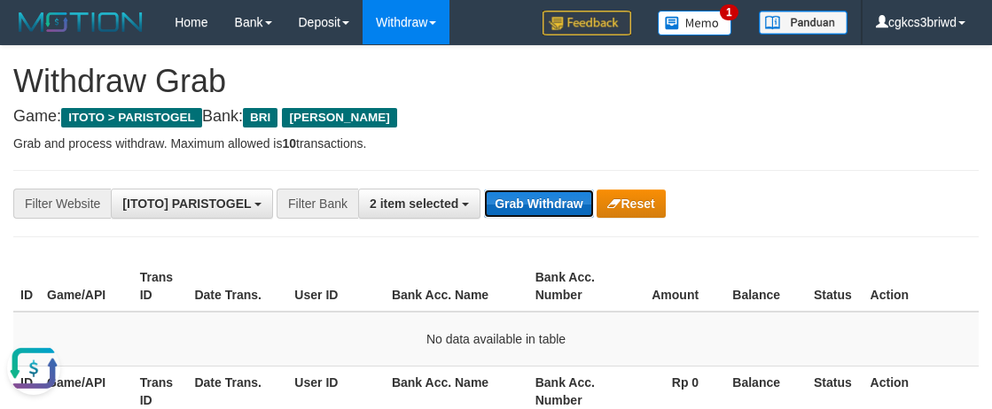
click at [528, 209] on button "Grab Withdraw" at bounding box center [538, 204] width 109 height 28
click at [541, 197] on button "Grab Withdraw" at bounding box center [538, 204] width 109 height 28
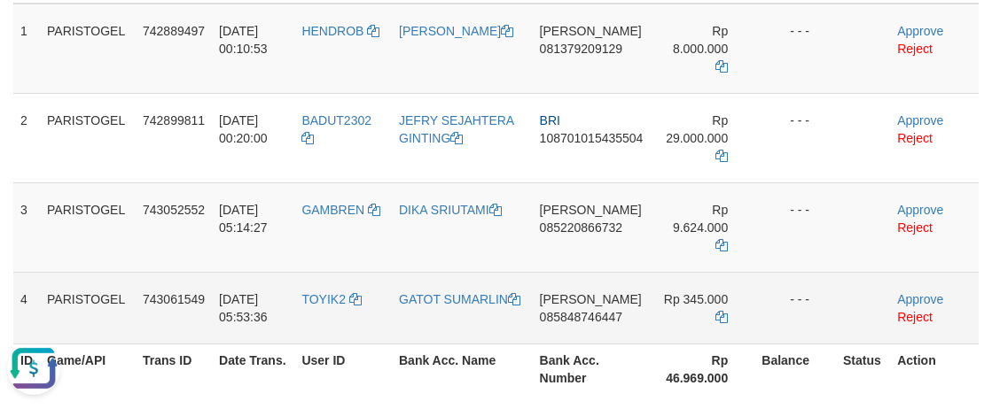
scroll to position [266, 0]
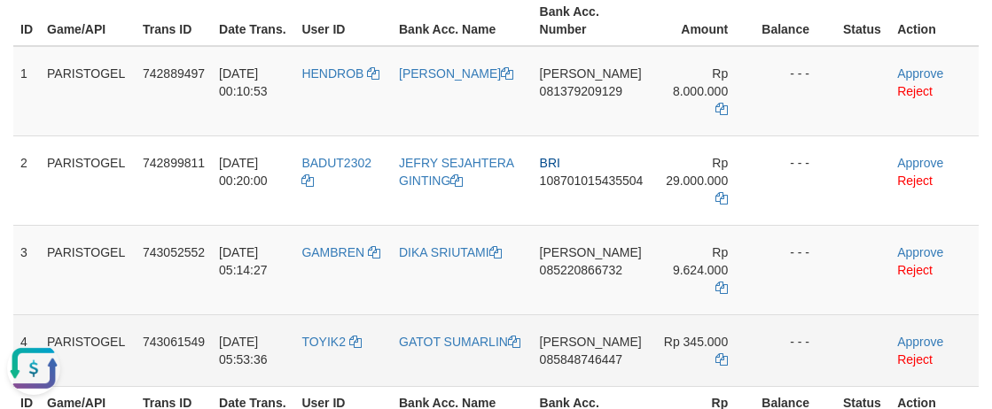
click at [348, 322] on td "TOYIK2" at bounding box center [342, 351] width 97 height 72
copy link "TOYIK2"
click at [348, 322] on td "TOYIK2" at bounding box center [342, 351] width 97 height 72
click at [443, 335] on link "GATOT SUMARLIN" at bounding box center [459, 342] width 121 height 14
copy link "TOYIK2"
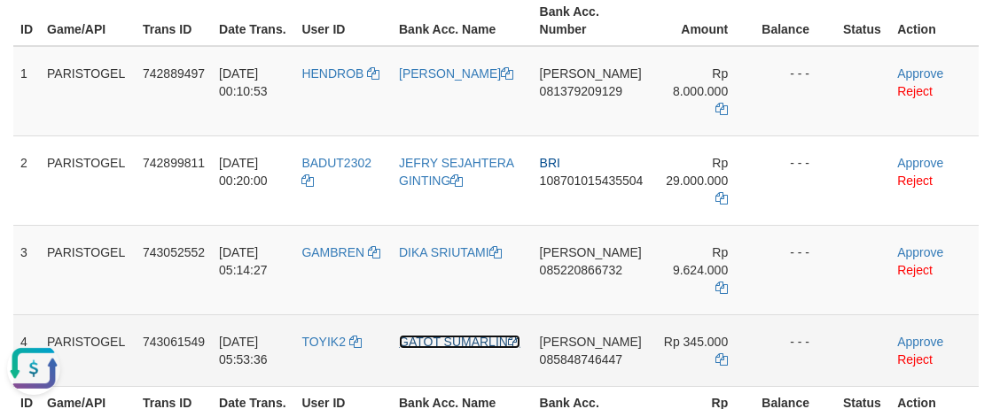
click at [443, 335] on link "GATOT SUMARLIN" at bounding box center [459, 342] width 121 height 14
click at [591, 346] on td "DANA 085848746447" at bounding box center [592, 351] width 118 height 72
copy span "085848746447"
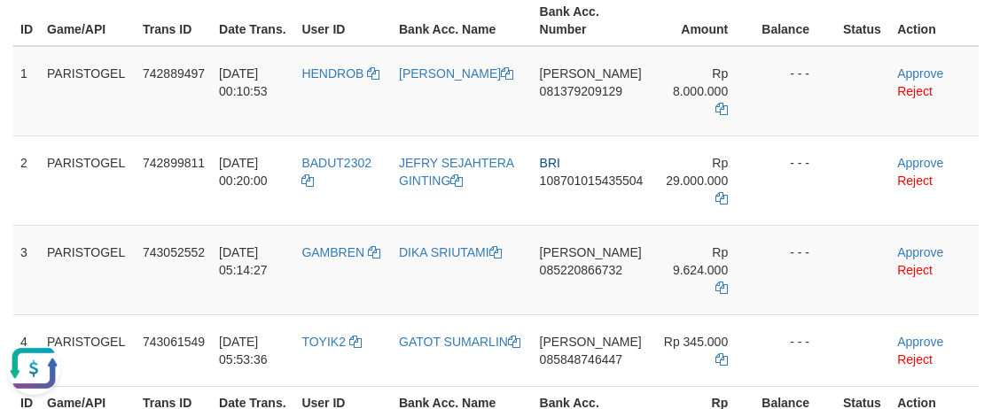
click at [571, 386] on th "Bank Acc. Number" at bounding box center [592, 411] width 118 height 51
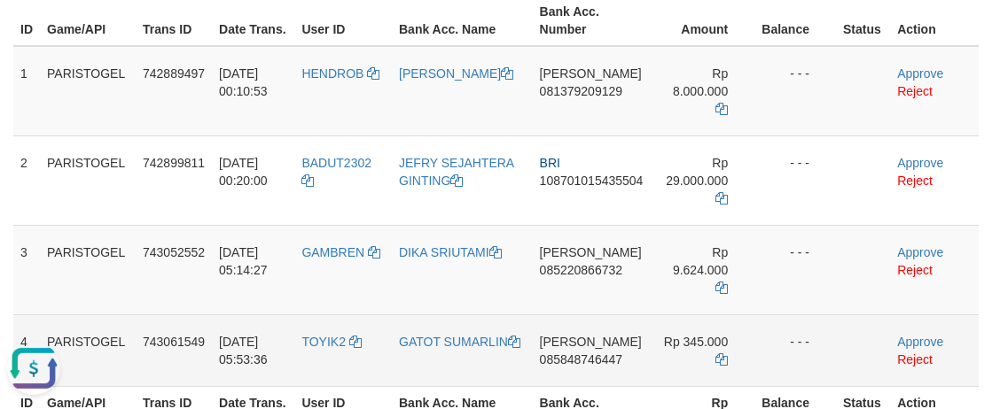
click at [571, 339] on td "DANA 085848746447" at bounding box center [592, 351] width 118 height 72
copy span "085848746447"
click at [601, 339] on td "DANA 085848746447" at bounding box center [592, 351] width 118 height 72
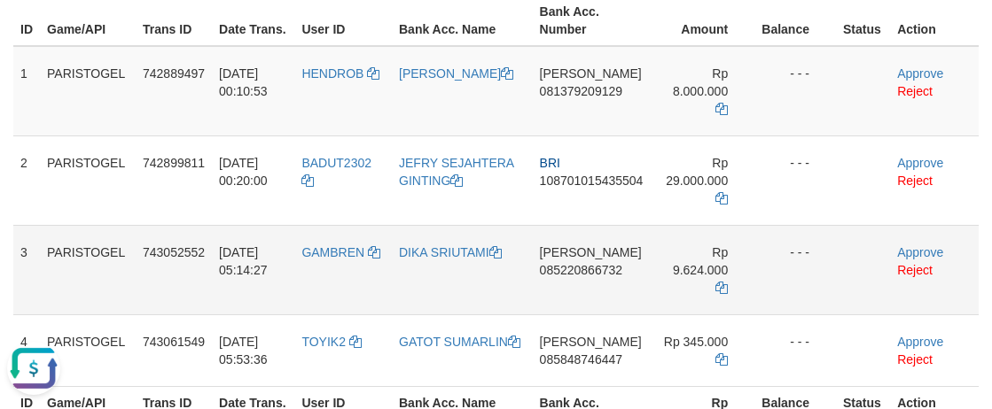
click at [826, 237] on td "- - -" at bounding box center [795, 270] width 82 height 90
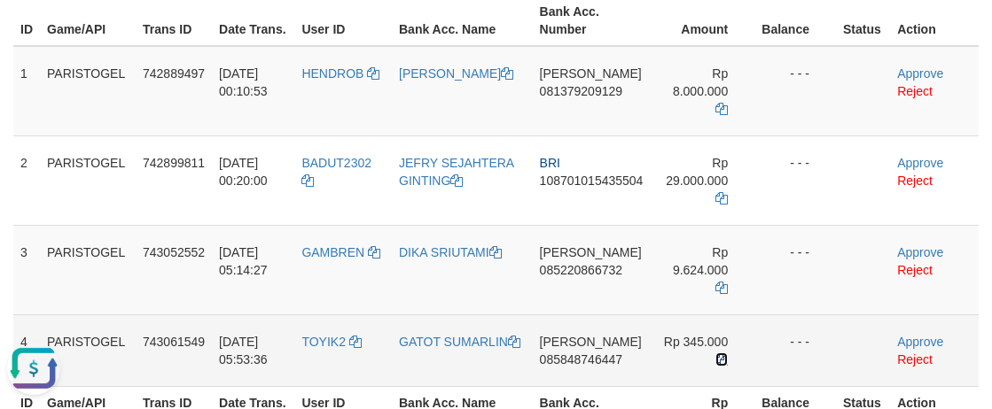
click at [719, 354] on icon at bounding box center [721, 360] width 12 height 12
click at [720, 354] on icon at bounding box center [721, 360] width 12 height 12
click at [908, 335] on link "Approve" at bounding box center [920, 342] width 46 height 14
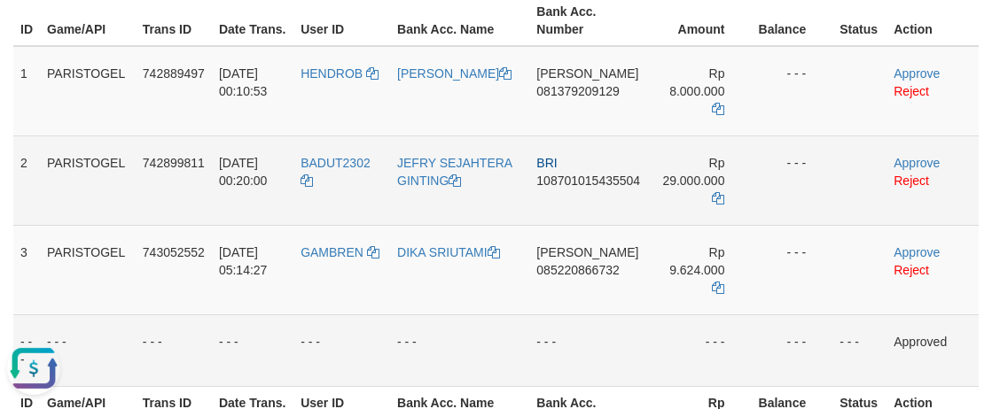
click at [793, 175] on td "- - -" at bounding box center [792, 181] width 82 height 90
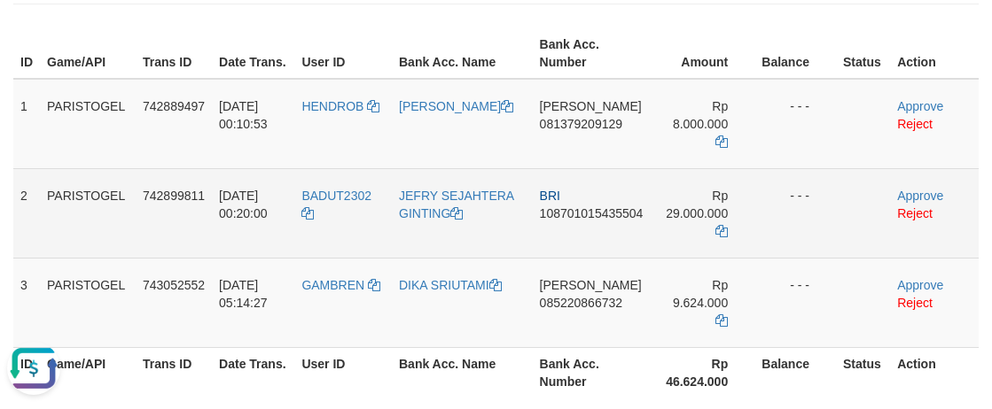
scroll to position [144, 0]
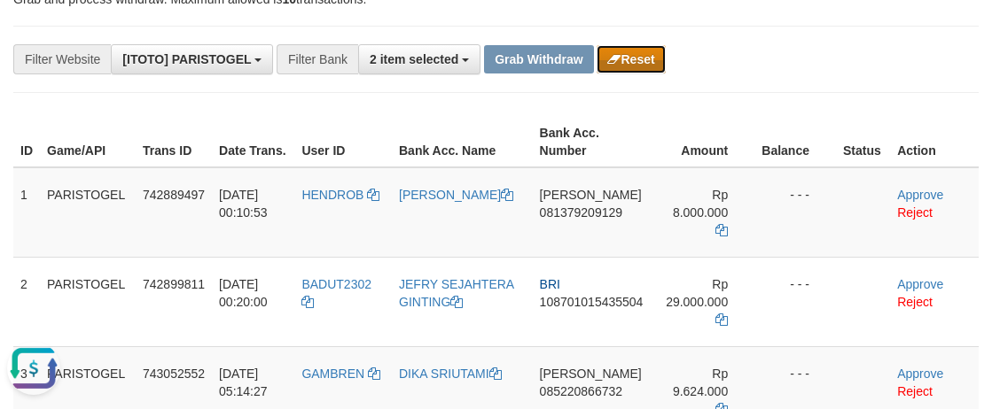
click at [630, 47] on button "Reset" at bounding box center [630, 59] width 68 height 28
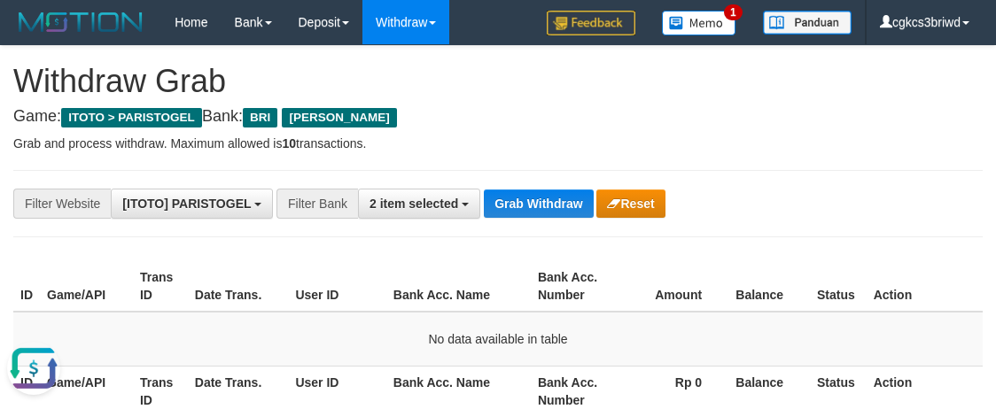
click at [122, 152] on p "Grab and process withdraw. Maximum allowed is 10 transactions." at bounding box center [497, 144] width 969 height 18
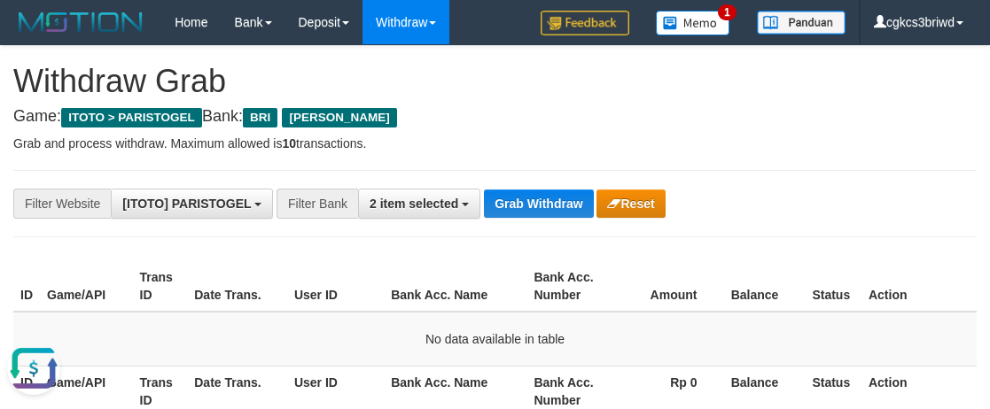
click at [521, 218] on div "**********" at bounding box center [494, 203] width 963 height 67
click at [521, 212] on button "Grab Withdraw" at bounding box center [538, 204] width 109 height 28
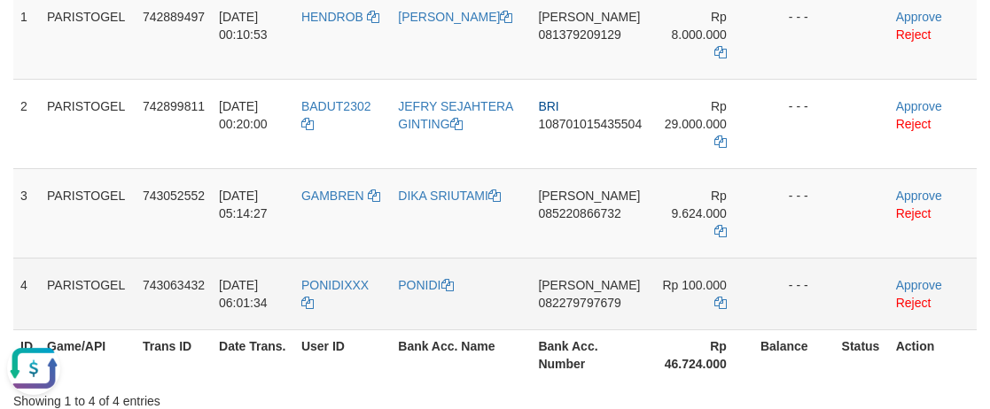
scroll to position [354, 0]
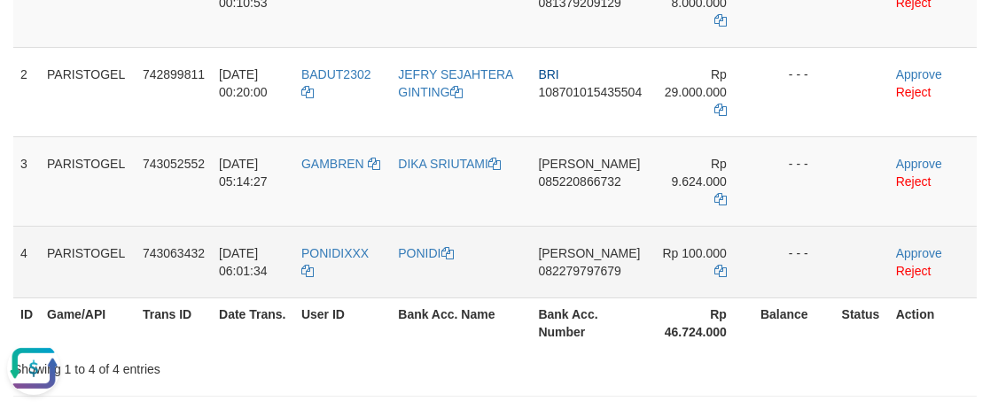
click at [331, 249] on td "PONIDIXXX" at bounding box center [342, 262] width 97 height 72
copy link "PONIDIXXX"
click at [440, 239] on td "PONIDI" at bounding box center [461, 262] width 140 height 72
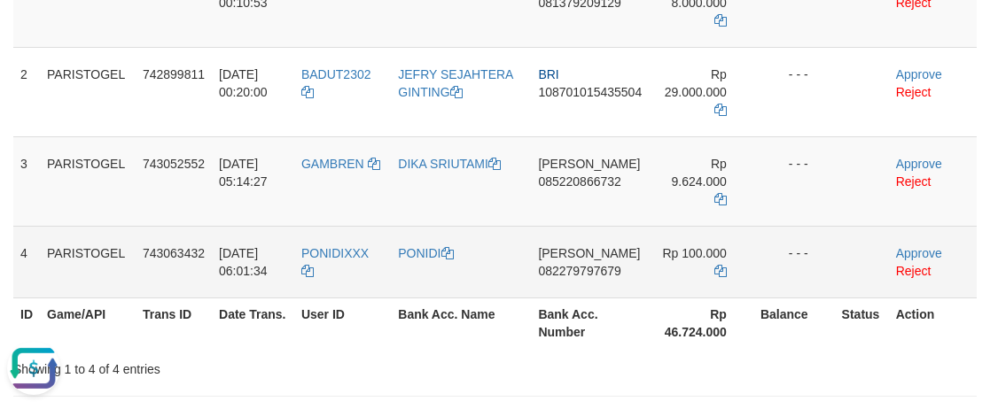
copy link "PONIDI"
click at [572, 248] on td "[PERSON_NAME] 082279797679" at bounding box center [590, 262] width 118 height 72
copy span "082279797679"
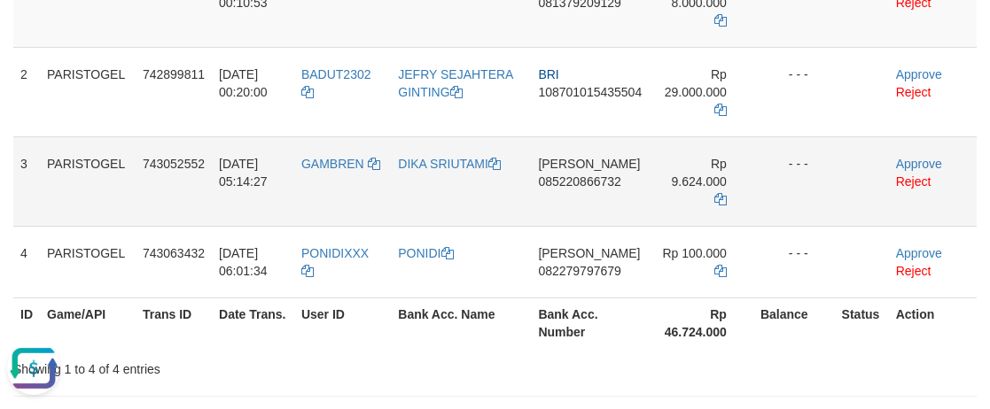
click at [767, 174] on td "- - -" at bounding box center [794, 181] width 82 height 90
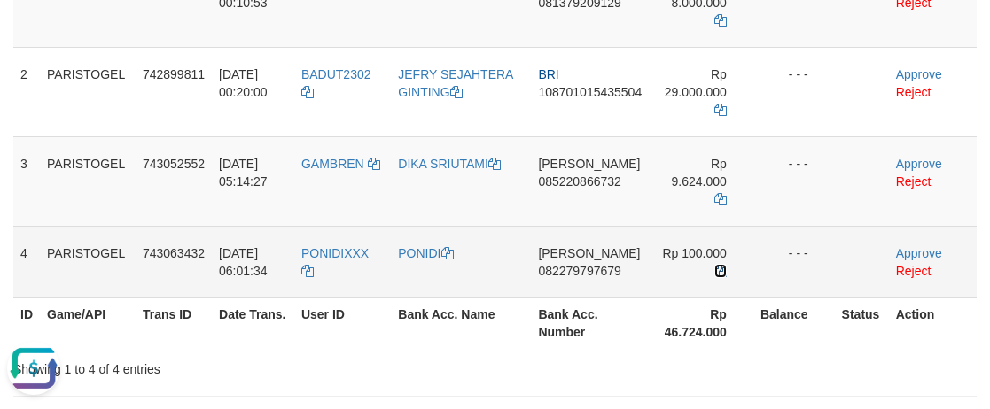
click at [720, 265] on icon at bounding box center [720, 271] width 12 height 12
click at [915, 246] on link "Approve" at bounding box center [919, 253] width 46 height 14
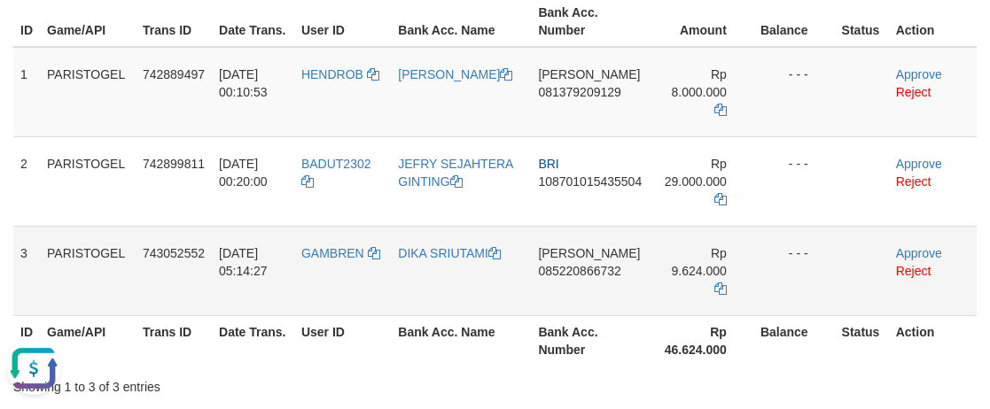
scroll to position [177, 0]
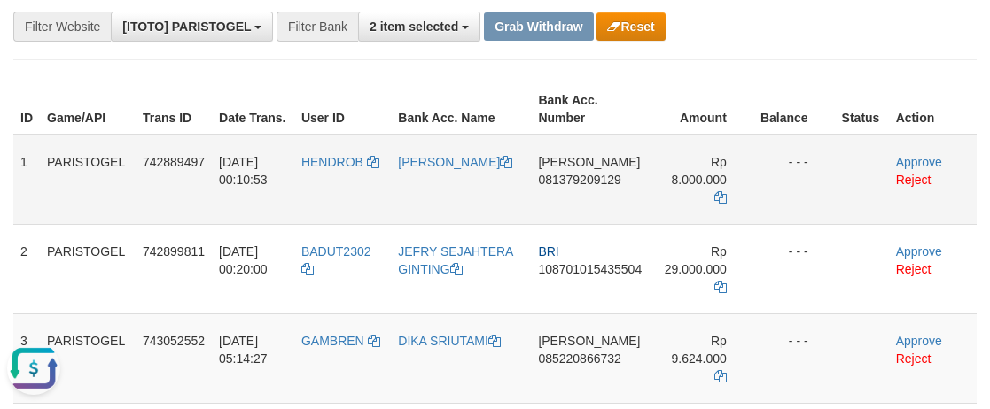
click at [820, 172] on td "- - -" at bounding box center [794, 180] width 82 height 90
click at [659, 29] on button "Reset" at bounding box center [630, 26] width 68 height 28
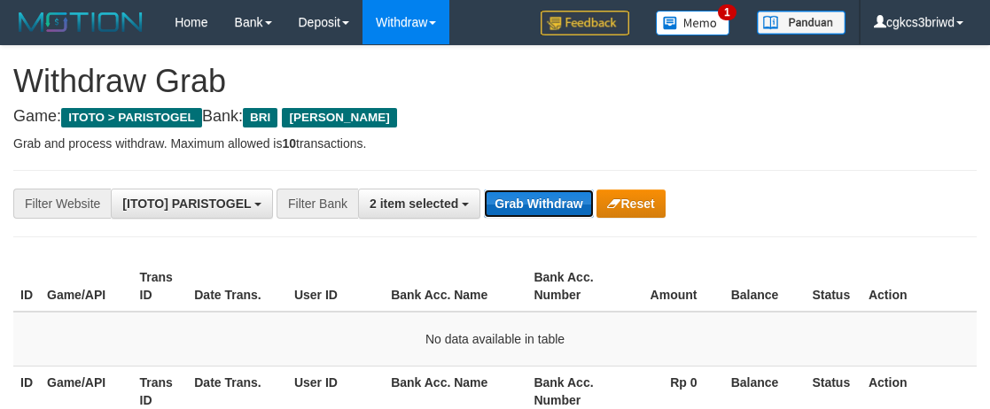
click at [510, 198] on button "Grab Withdraw" at bounding box center [538, 204] width 109 height 28
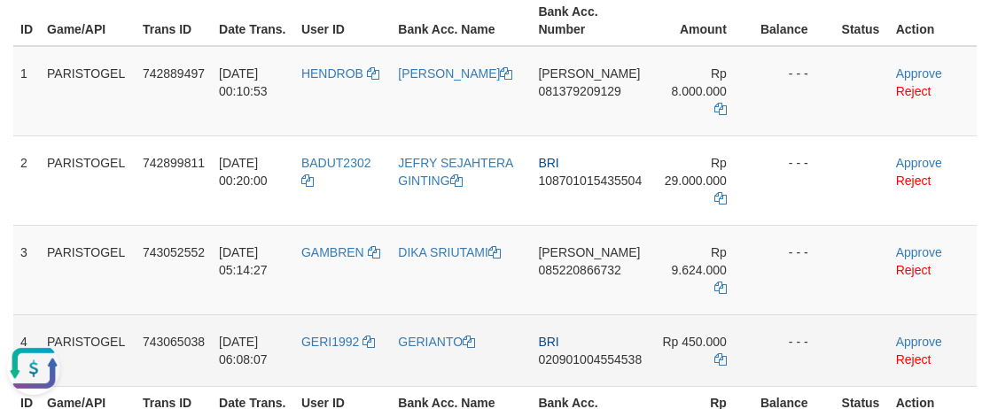
click at [352, 330] on td "GERI1992" at bounding box center [342, 351] width 97 height 72
copy link "GERI1992"
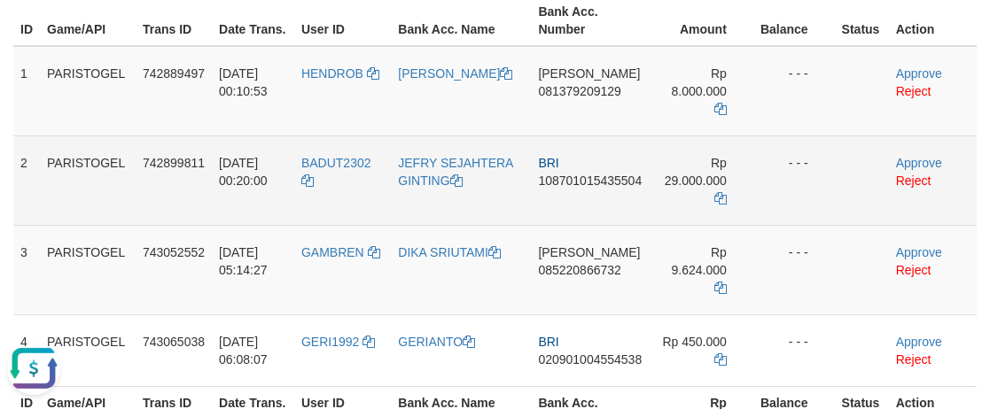
click at [821, 188] on td "- - -" at bounding box center [794, 181] width 82 height 90
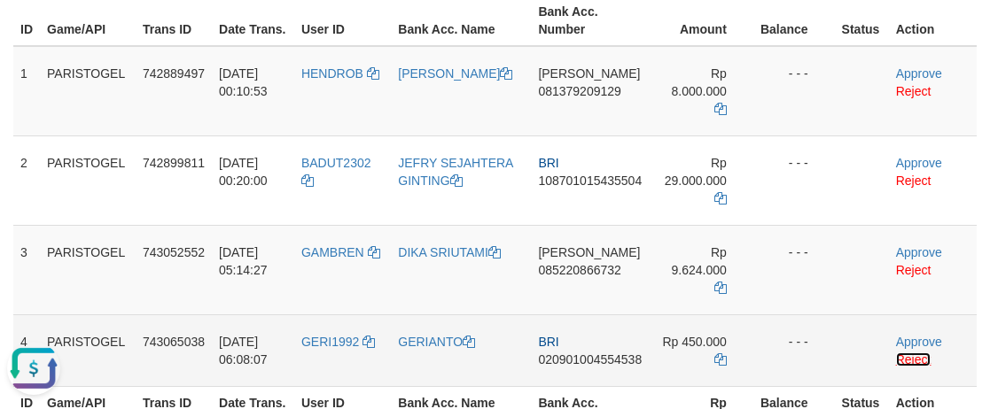
click at [901, 353] on link "Reject" at bounding box center [913, 360] width 35 height 14
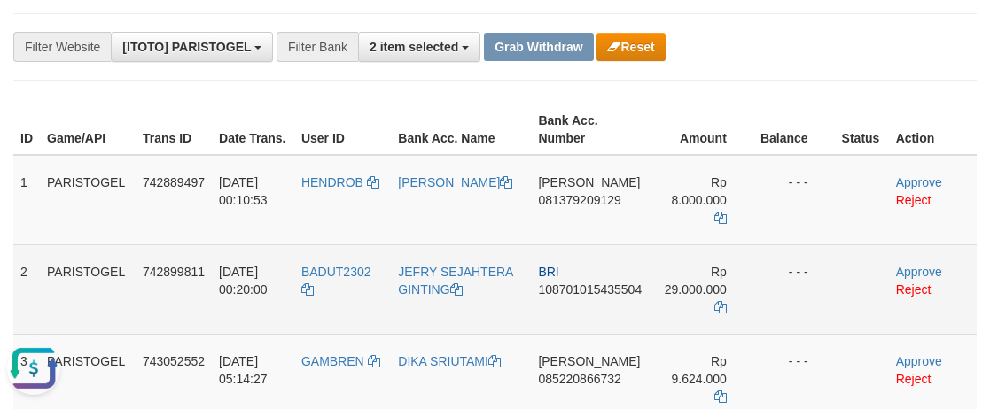
scroll to position [56, 0]
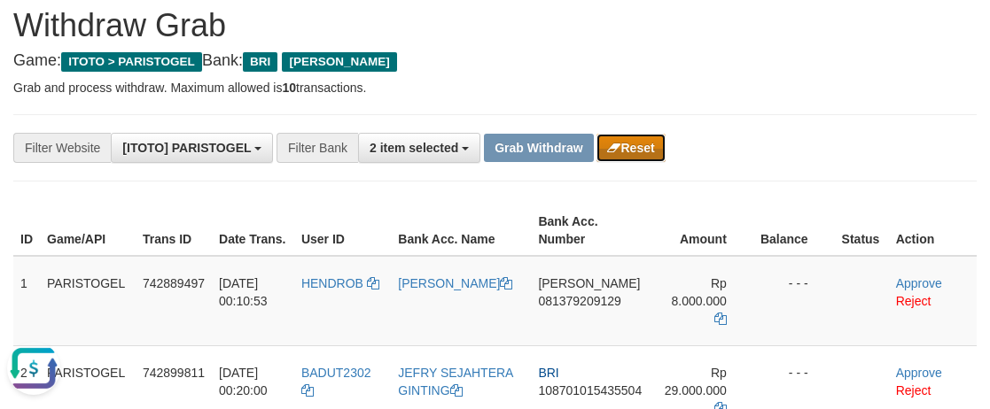
click at [639, 156] on button "Reset" at bounding box center [630, 148] width 68 height 28
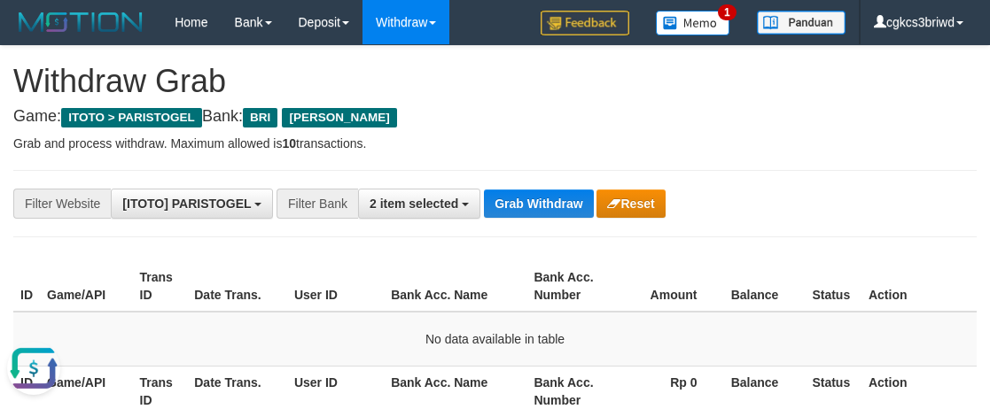
click at [686, 118] on h4 "Game: ITOTO > PARISTOGEL Bank: BRI DANA" at bounding box center [494, 117] width 963 height 18
click at [537, 190] on button "Grab Withdraw" at bounding box center [538, 204] width 109 height 28
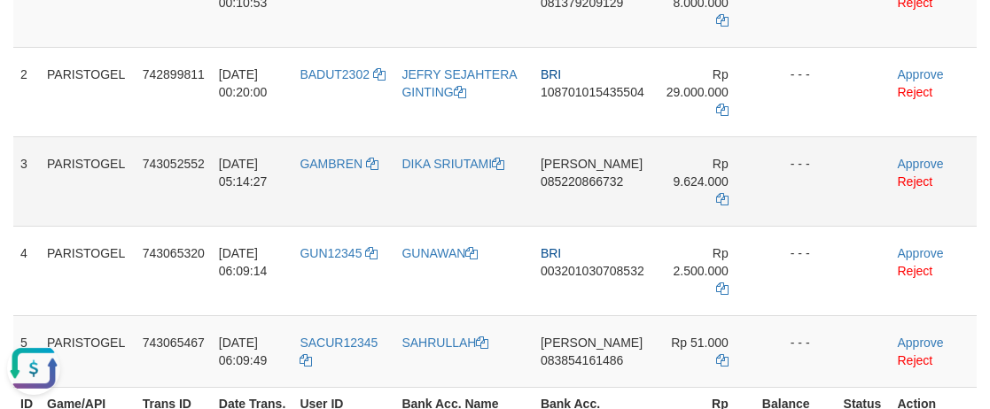
scroll to position [443, 0]
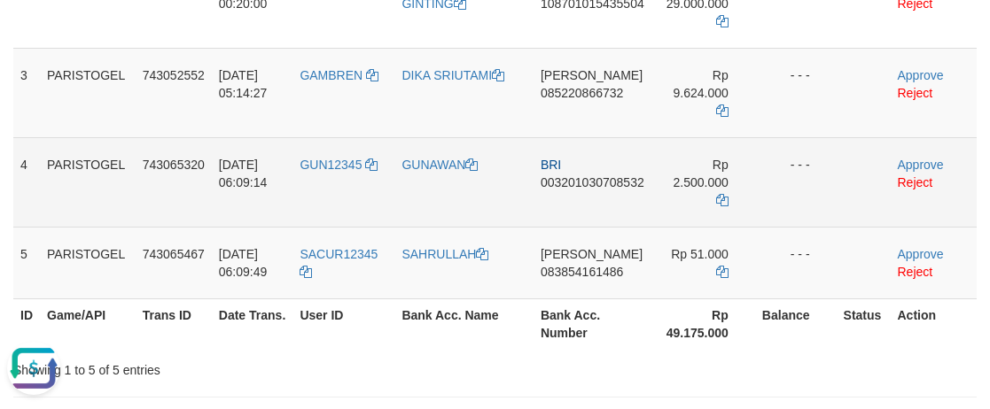
click at [349, 190] on td "GUN12345" at bounding box center [343, 182] width 102 height 90
copy link "GUN12345"
click at [738, 161] on td "Rp 2.500.000" at bounding box center [703, 182] width 104 height 90
click at [451, 189] on td "GUNAWAN" at bounding box center [463, 182] width 139 height 90
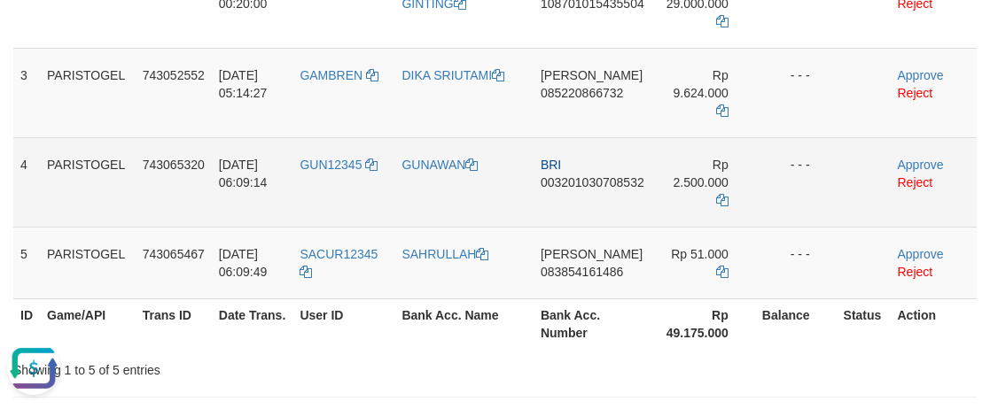
click at [451, 189] on td "GUNAWAN" at bounding box center [463, 182] width 139 height 90
copy link "GUNAWAN"
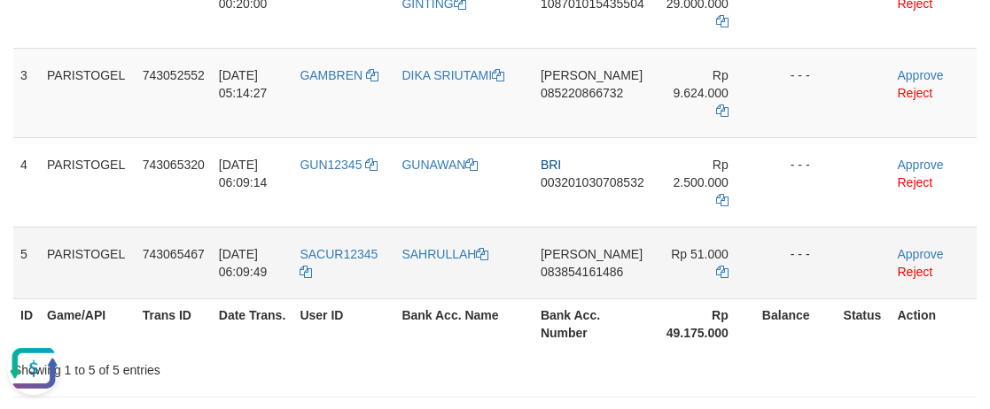
click at [339, 269] on td "SACUR12345" at bounding box center [343, 263] width 102 height 72
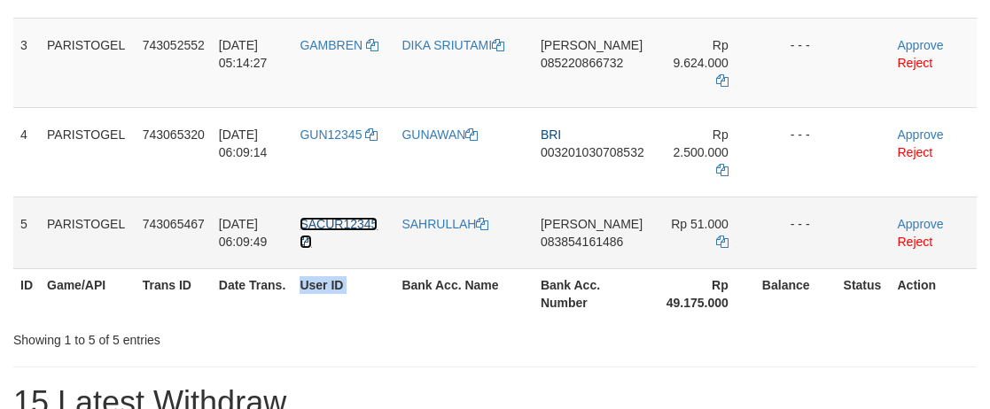
click at [332, 230] on td "SACUR12345" at bounding box center [343, 233] width 102 height 72
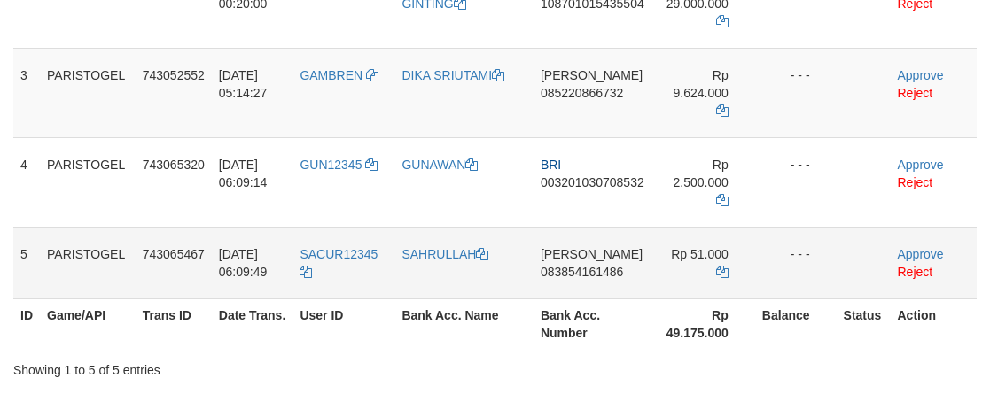
click at [332, 261] on td "SACUR12345" at bounding box center [343, 263] width 102 height 72
copy link "SACUR12345"
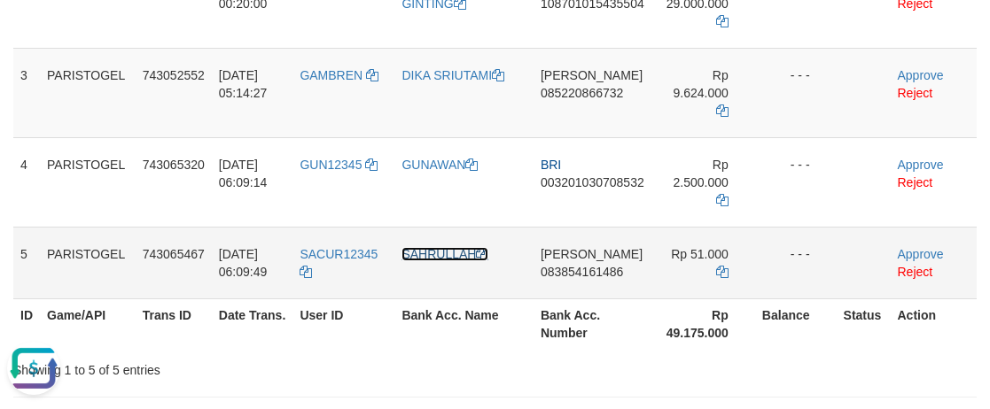
click at [464, 255] on link "SAHRULLAH" at bounding box center [444, 254] width 87 height 14
drag, startPoint x: 448, startPoint y: 254, endPoint x: 418, endPoint y: 254, distance: 29.2
click at [448, 254] on link "SAHRULLAH" at bounding box center [444, 254] width 87 height 14
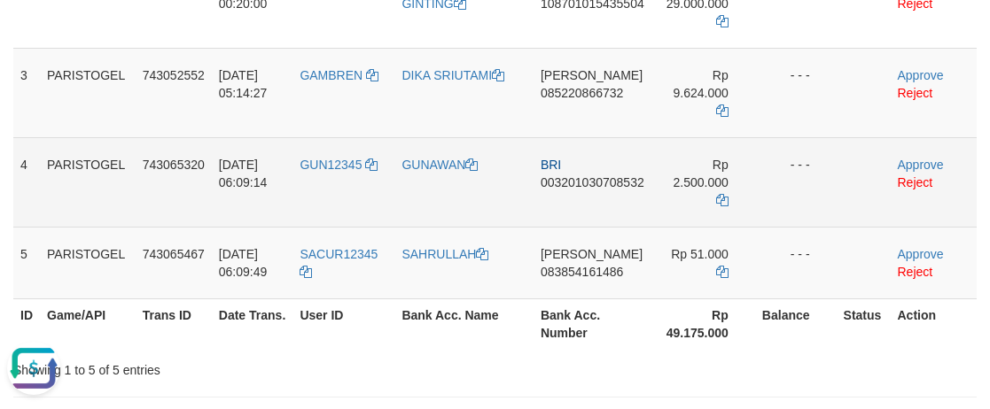
click at [574, 201] on td "BRI 003201030708532" at bounding box center [592, 182] width 118 height 90
copy span "003201030708532"
click at [782, 176] on td "- - -" at bounding box center [796, 182] width 82 height 90
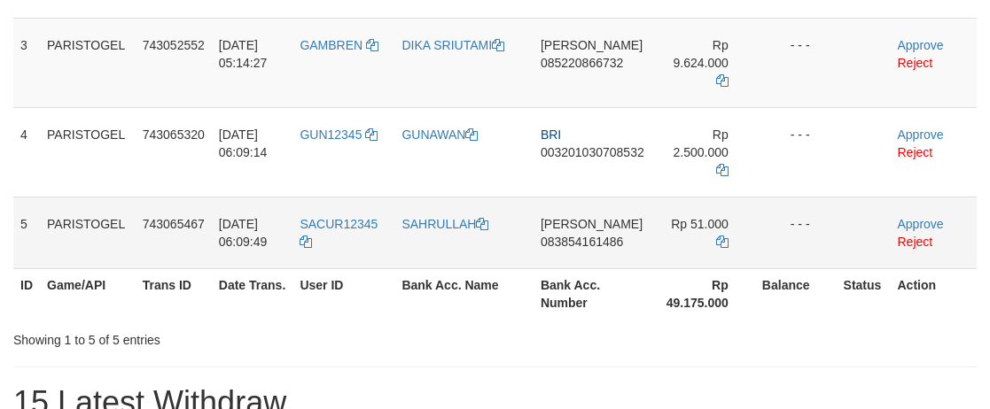
scroll to position [443, 0]
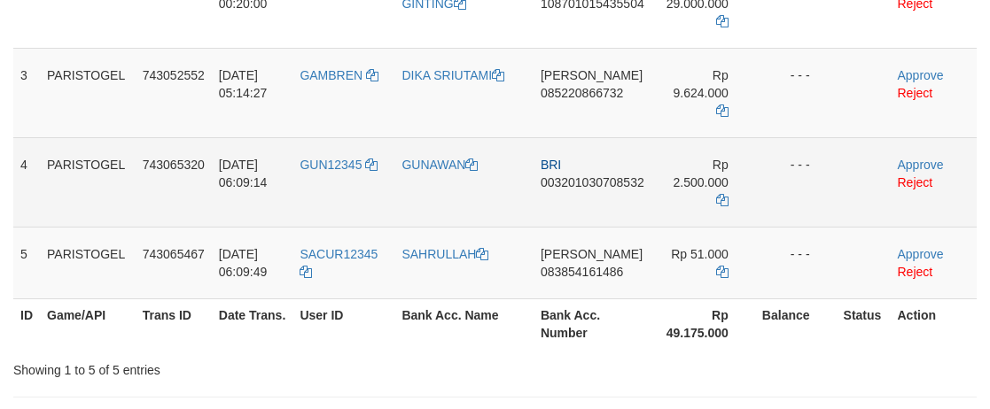
click at [876, 185] on td at bounding box center [864, 182] width 54 height 90
click at [719, 200] on icon at bounding box center [722, 200] width 12 height 12
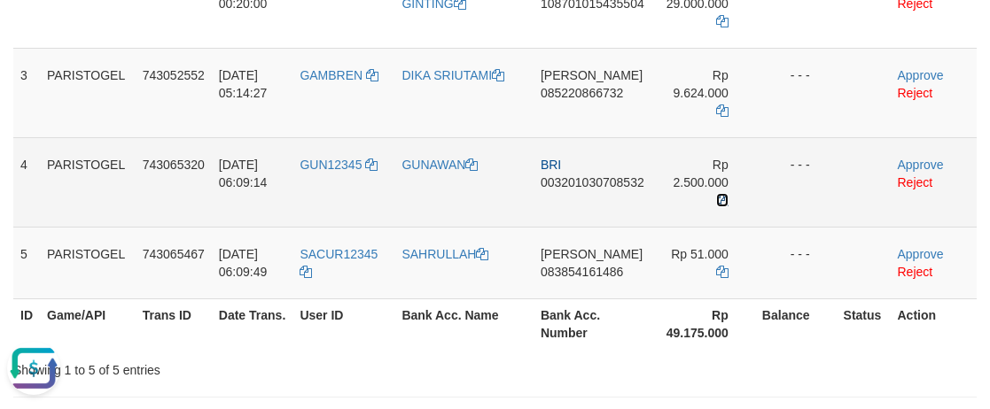
click at [720, 201] on icon at bounding box center [722, 200] width 12 height 12
drag, startPoint x: 898, startPoint y: 165, endPoint x: 582, endPoint y: 211, distance: 318.8
click at [898, 165] on link "Approve" at bounding box center [920, 165] width 46 height 14
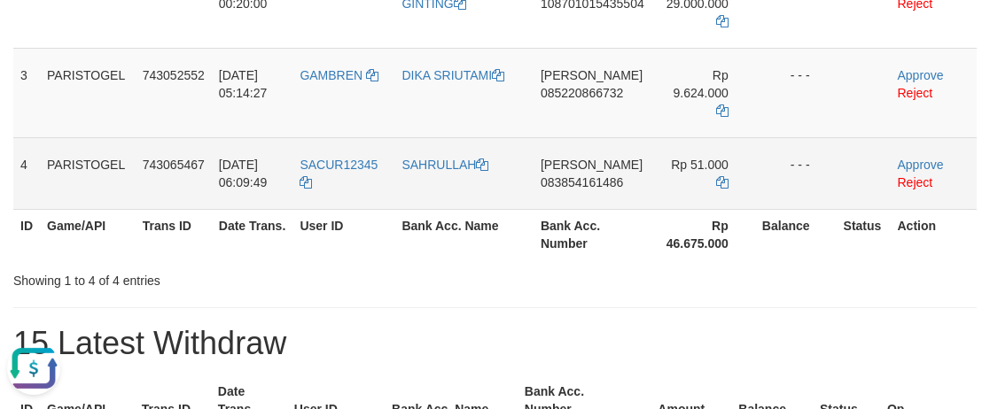
click at [579, 198] on td "DANA 083854161486" at bounding box center [592, 173] width 118 height 72
copy span "083854161486"
click at [579, 198] on td "DANA 083854161486" at bounding box center [592, 173] width 118 height 72
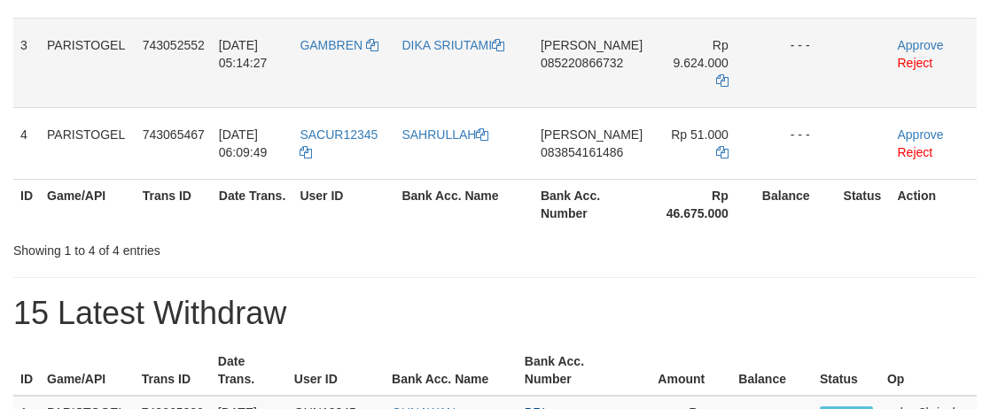
drag, startPoint x: 789, startPoint y: 113, endPoint x: 783, endPoint y: 126, distance: 13.5
click at [786, 120] on tbody "1 PARISTOGEL 742889497 [DATE] 00:10:53 HENDROB [PERSON_NAME] 081379209129 Rp 8.…" at bounding box center [494, 9] width 963 height 341
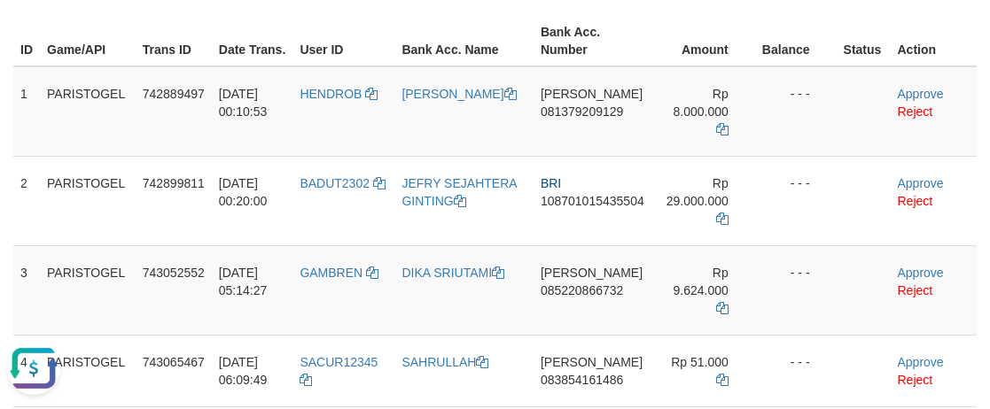
scroll to position [177, 0]
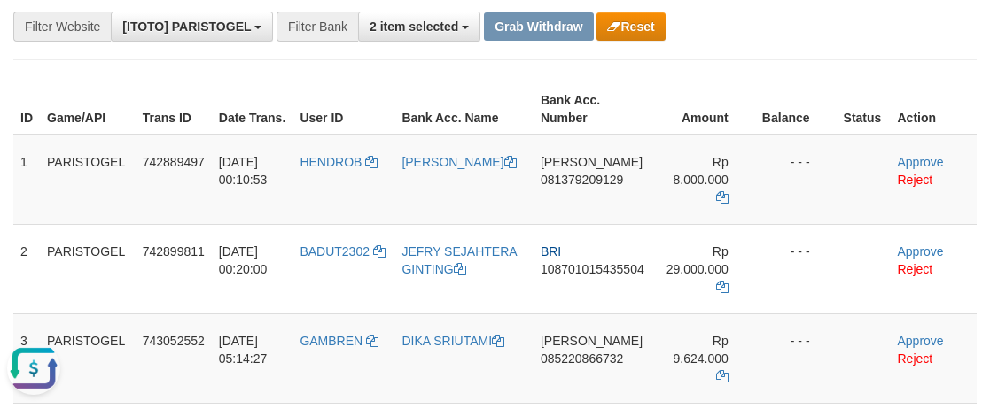
click at [638, 43] on div "**********" at bounding box center [494, 26] width 963 height 67
click at [635, 31] on button "Reset" at bounding box center [630, 26] width 68 height 28
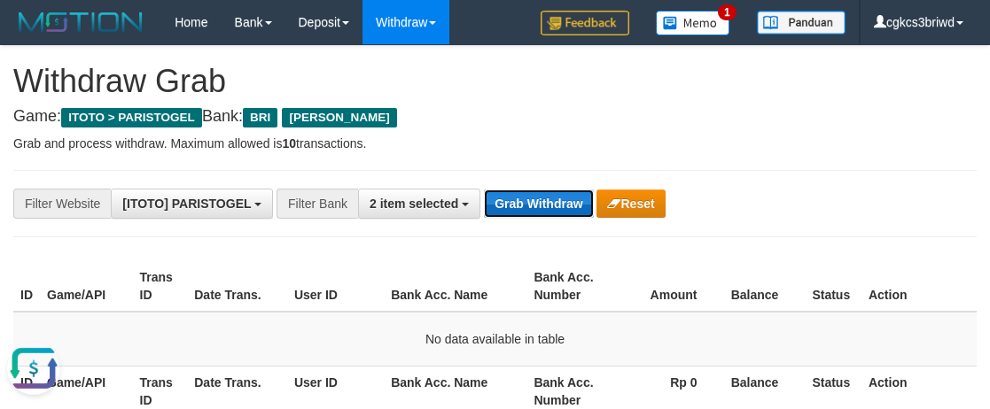
click at [524, 204] on button "Grab Withdraw" at bounding box center [538, 204] width 109 height 28
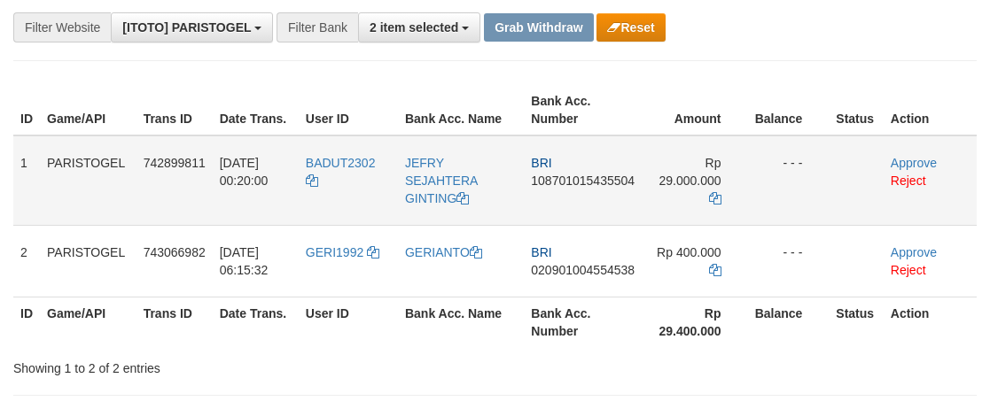
scroll to position [177, 0]
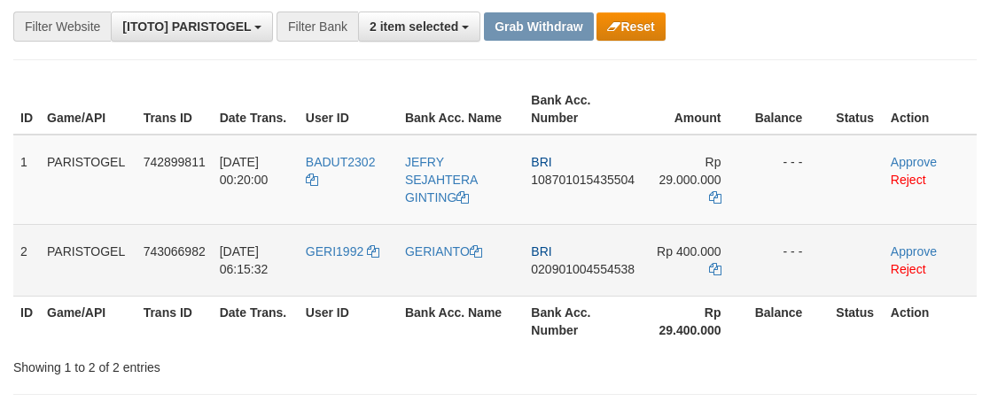
click at [331, 261] on td "GERI1992" at bounding box center [348, 260] width 99 height 72
copy link "GERI1992"
click at [919, 269] on link "Reject" at bounding box center [908, 269] width 35 height 14
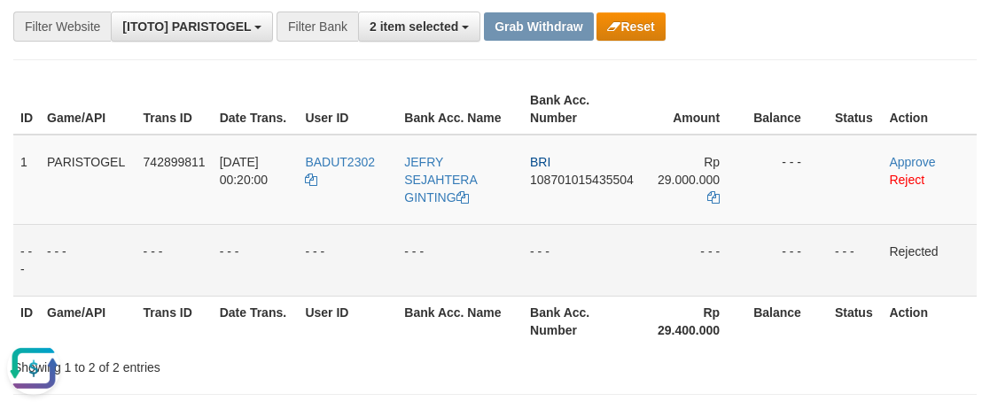
click at [646, 42] on div "**********" at bounding box center [494, 26] width 963 height 67
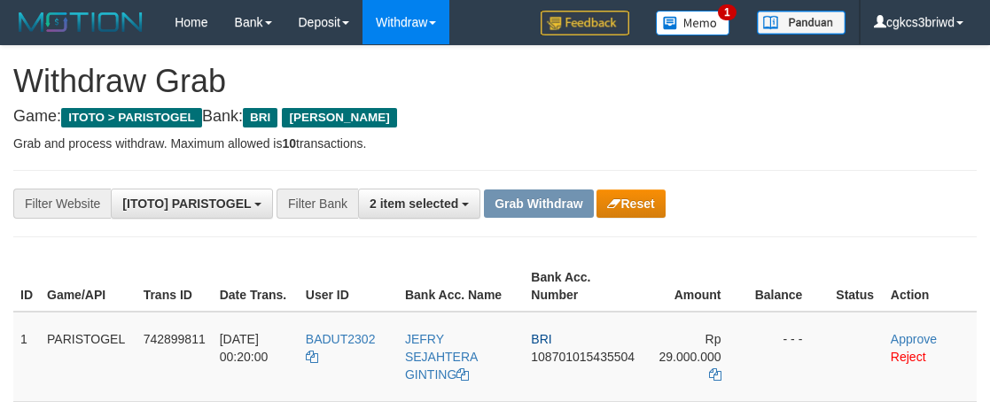
scroll to position [177, 0]
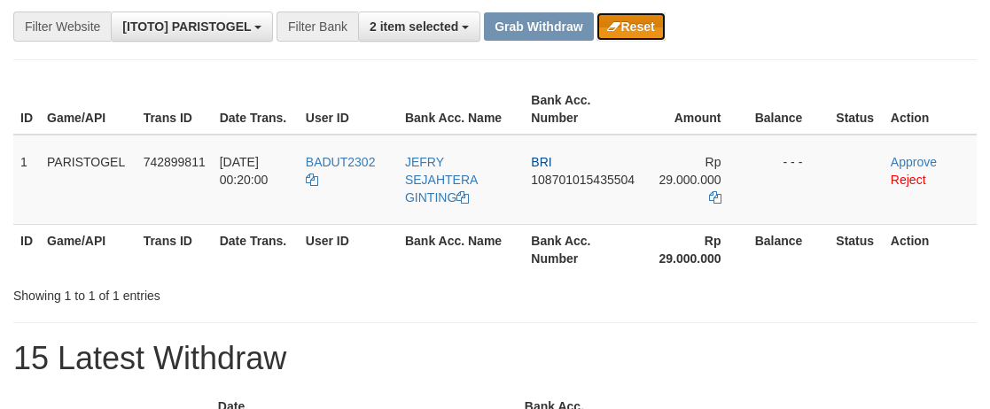
click at [650, 40] on button "Reset" at bounding box center [630, 26] width 68 height 28
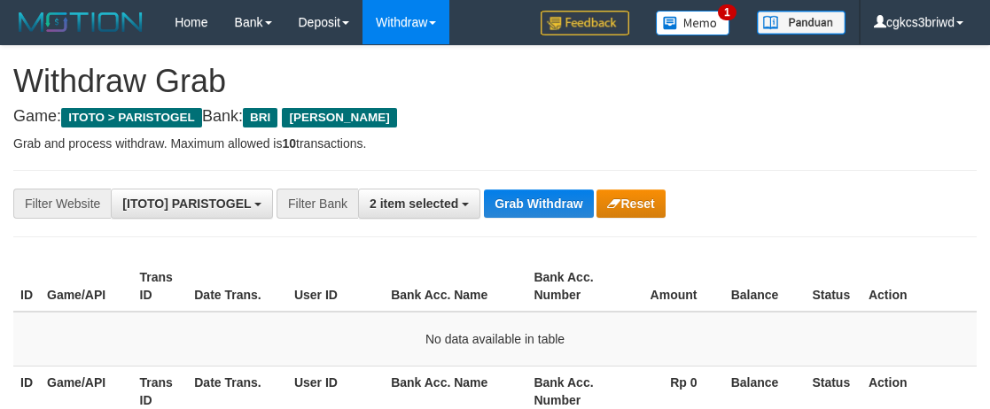
click at [808, 136] on p "Grab and process withdraw. Maximum allowed is 10 transactions." at bounding box center [494, 144] width 963 height 18
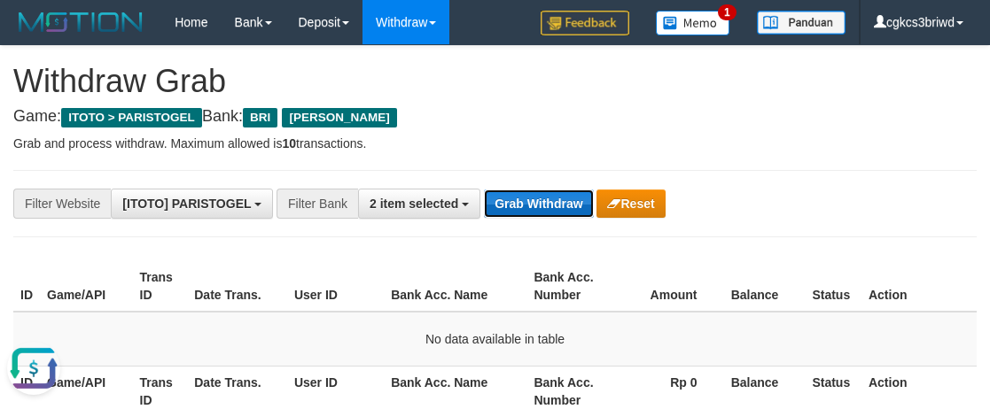
click at [568, 198] on button "Grab Withdraw" at bounding box center [538, 204] width 109 height 28
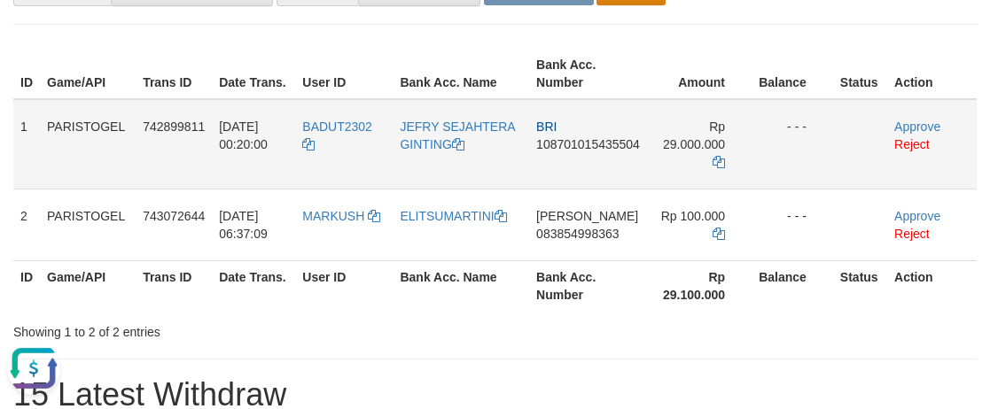
scroll to position [266, 0]
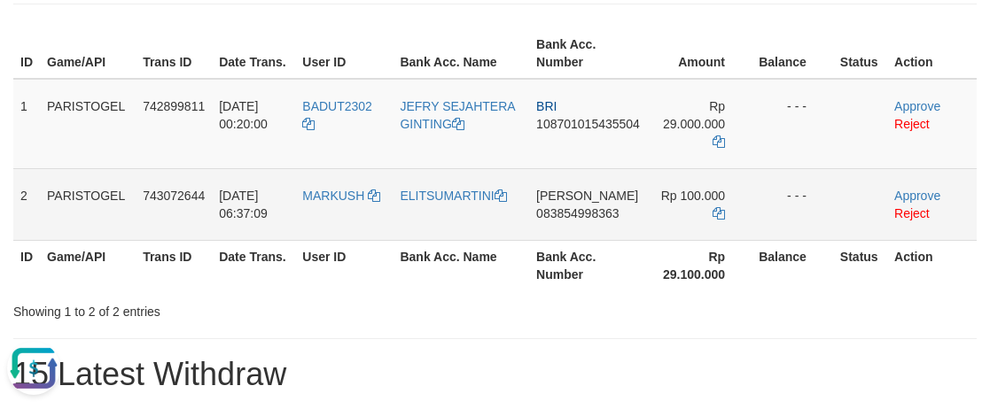
click at [346, 209] on td "MARKUSH" at bounding box center [343, 204] width 97 height 72
copy link "MARKUSH"
click at [436, 199] on link "ELITSUMARTINI" at bounding box center [453, 196] width 106 height 14
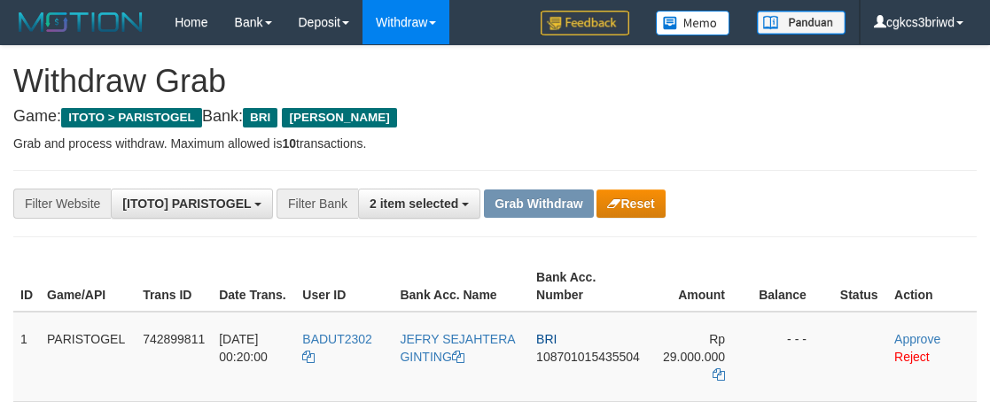
scroll to position [233, 0]
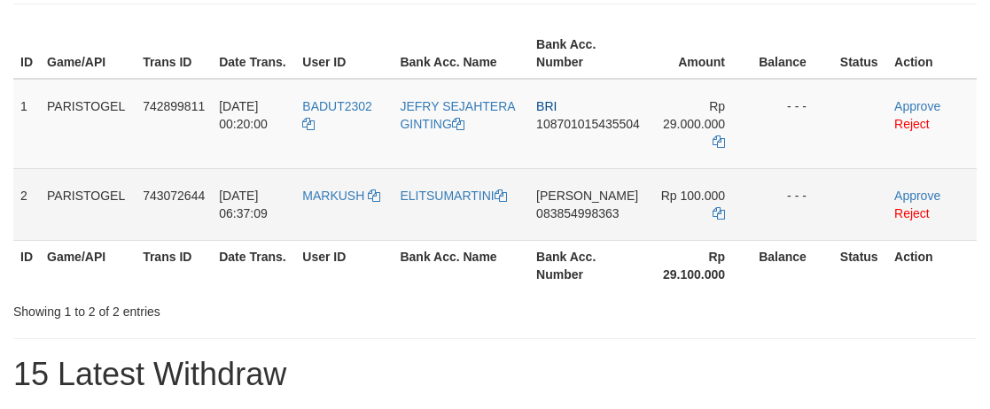
click at [588, 237] on td "[PERSON_NAME] 083854998363" at bounding box center [588, 204] width 118 height 72
copy span "083854998363"
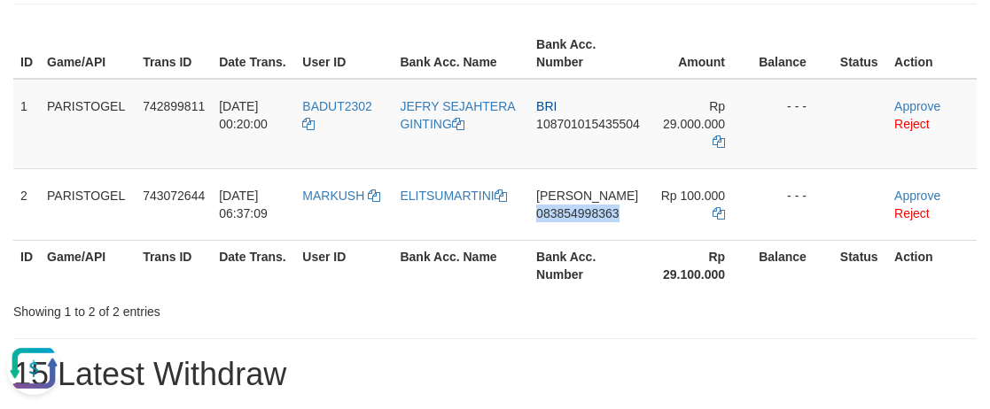
scroll to position [0, 0]
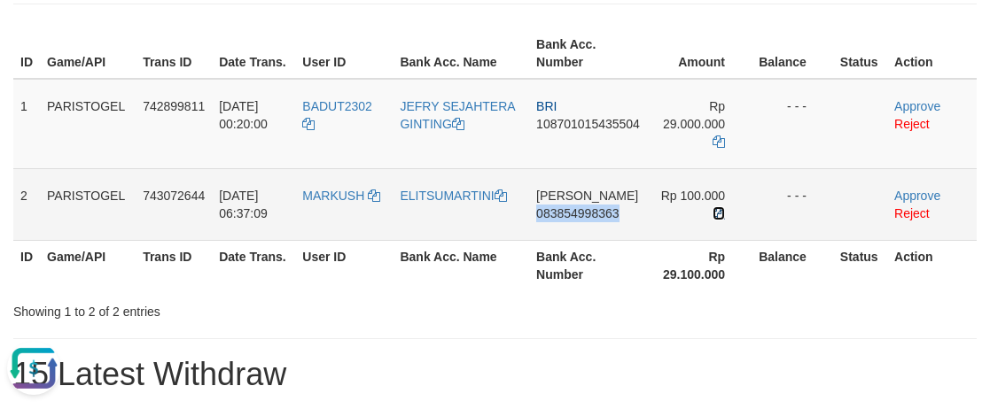
click at [720, 213] on icon at bounding box center [718, 213] width 12 height 12
click at [569, 222] on td "[PERSON_NAME] 083854998363" at bounding box center [588, 204] width 118 height 72
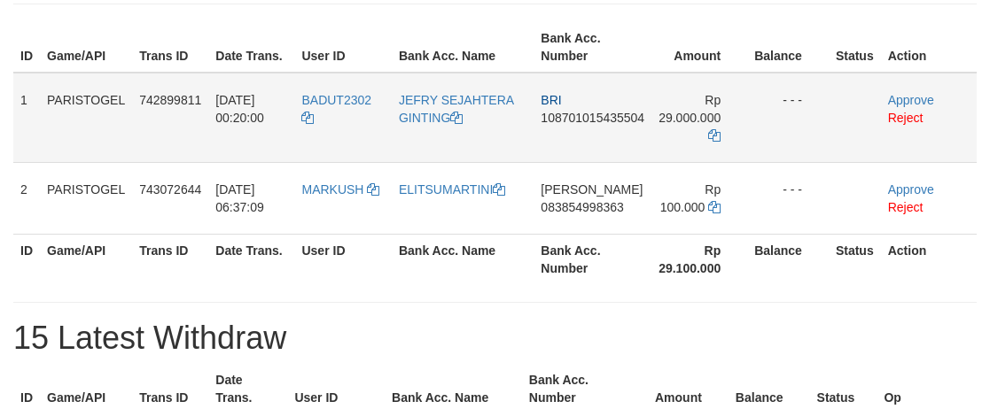
scroll to position [233, 0]
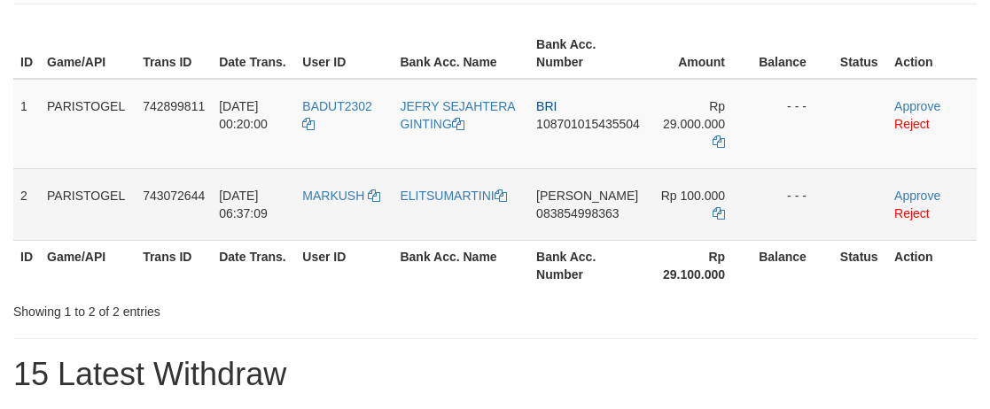
click at [584, 231] on td "DANA 083854998363" at bounding box center [588, 204] width 118 height 72
copy span "083854998363"
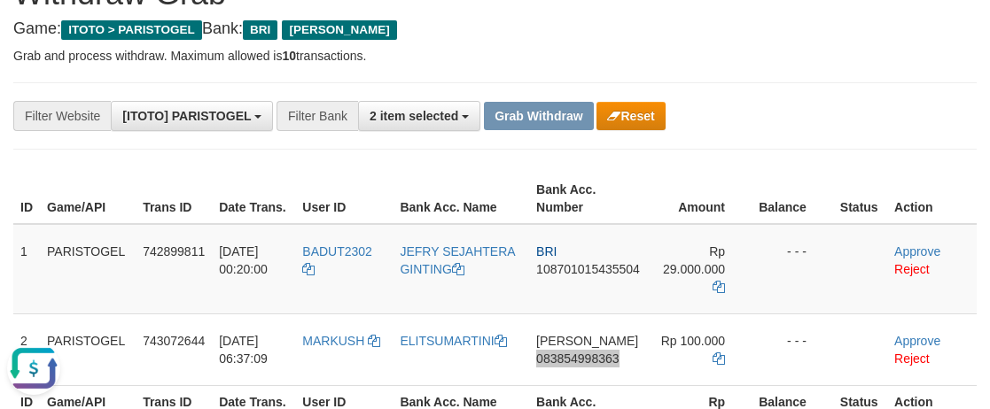
scroll to position [56, 0]
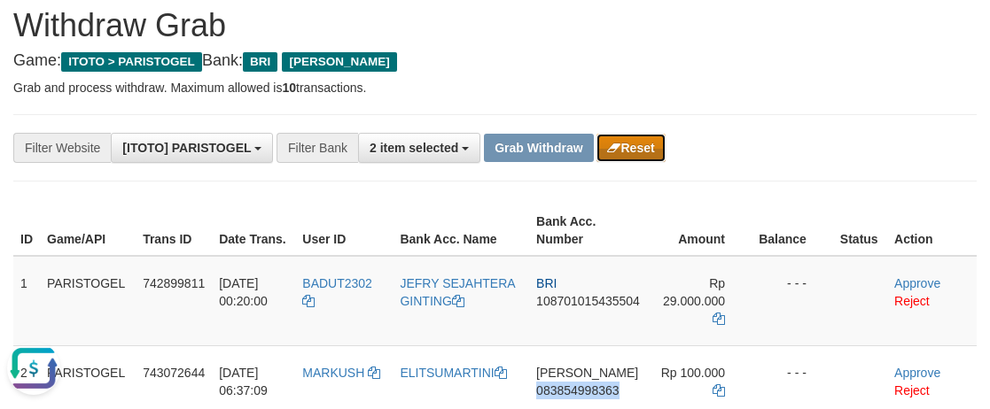
click at [650, 140] on button "Reset" at bounding box center [630, 148] width 68 height 28
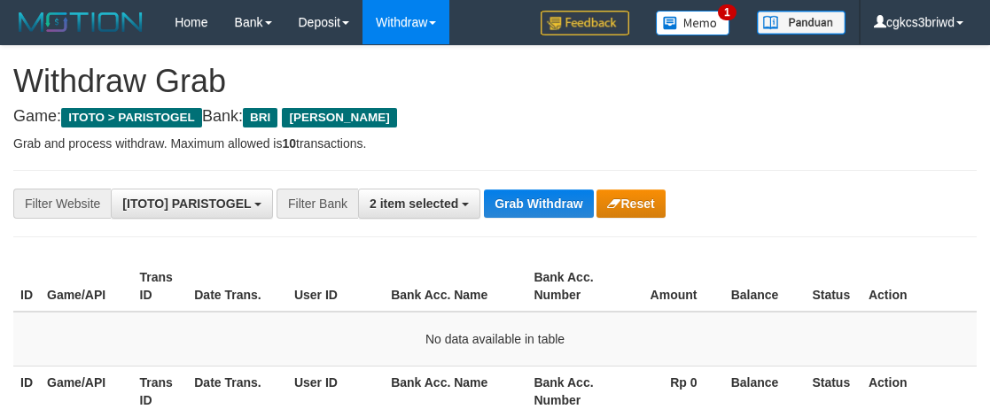
scroll to position [56, 0]
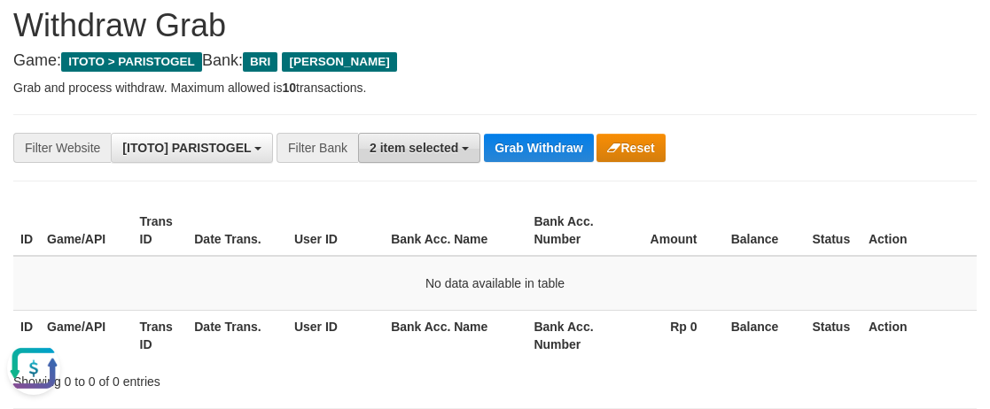
click at [404, 162] on button "2 item selected" at bounding box center [419, 148] width 122 height 30
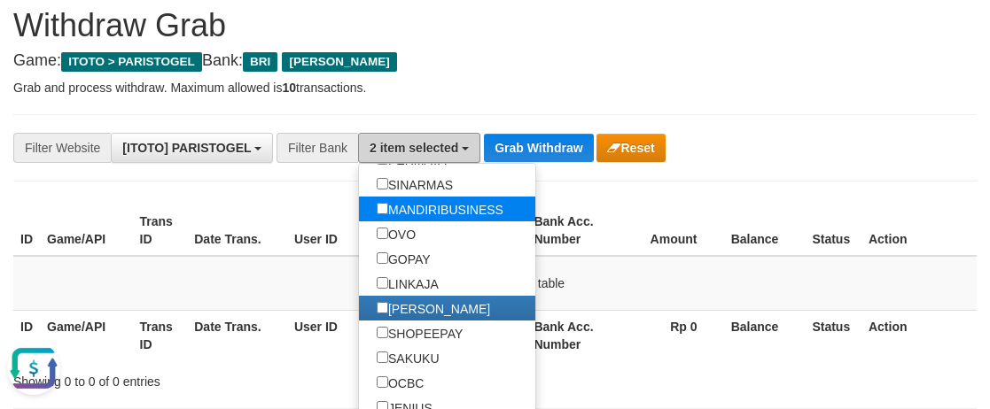
scroll to position [443, 0]
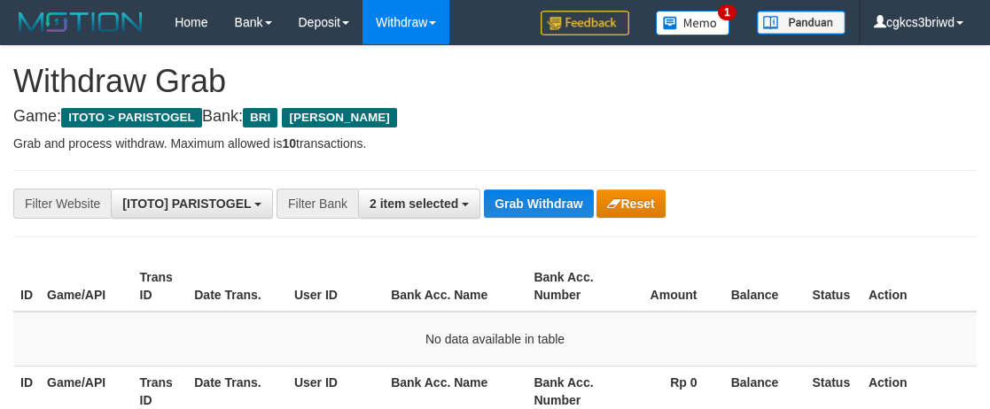
scroll to position [56, 0]
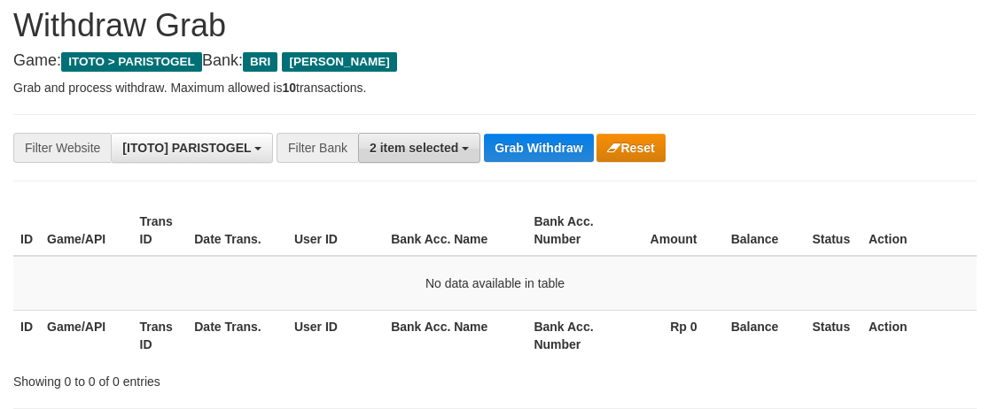
click at [430, 136] on button "2 item selected" at bounding box center [419, 148] width 122 height 30
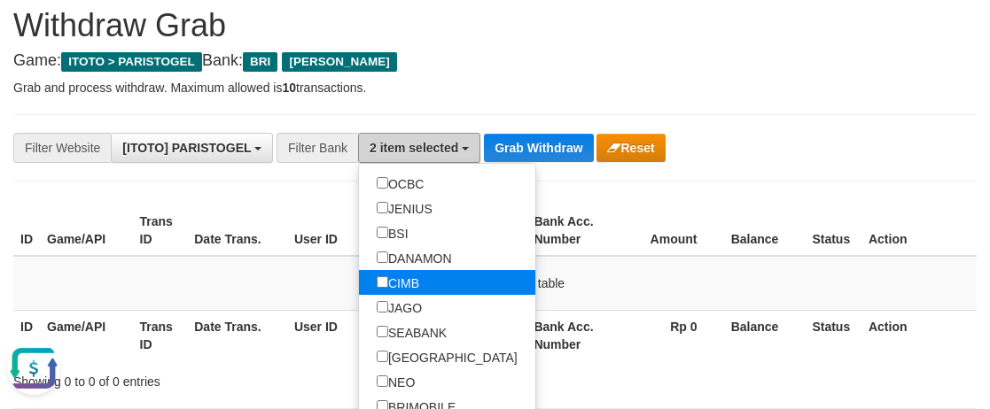
scroll to position [566, 0]
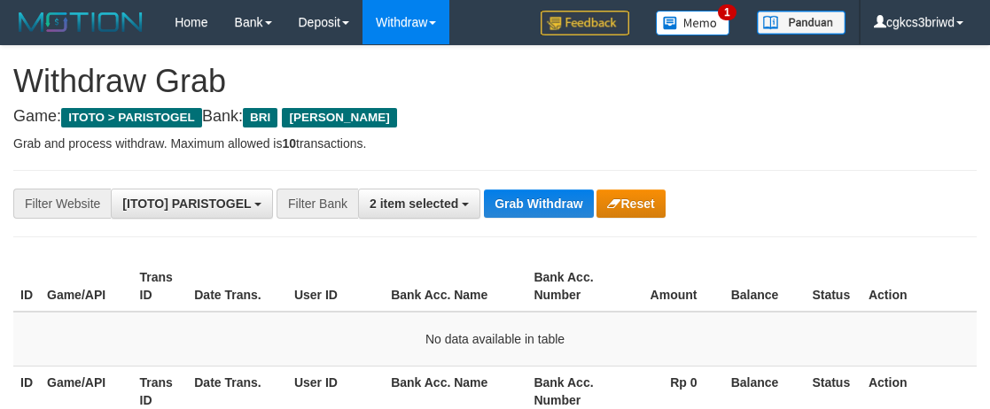
scroll to position [56, 0]
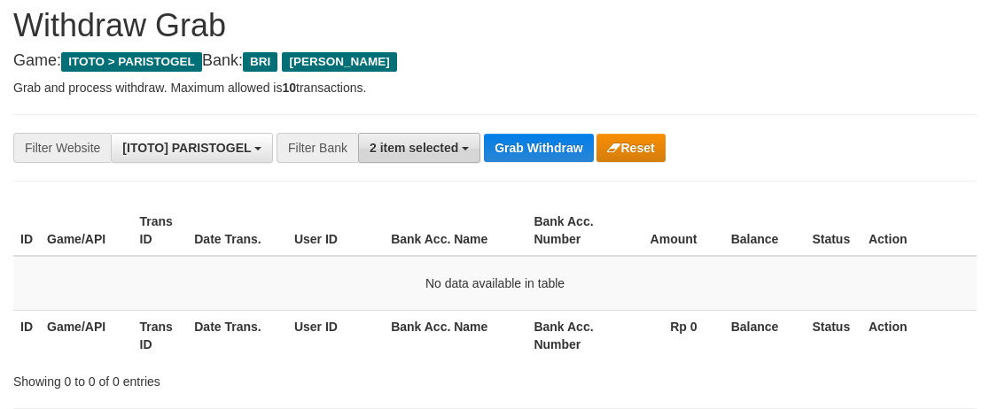
click at [450, 157] on button "2 item selected" at bounding box center [419, 148] width 122 height 30
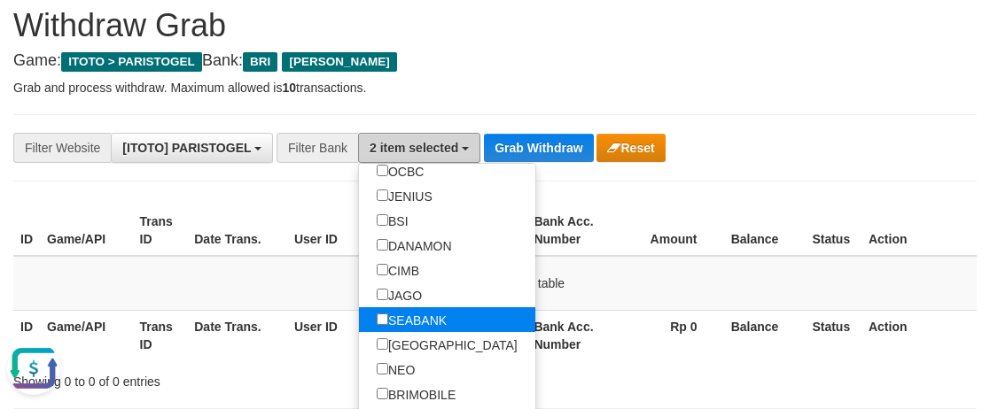
scroll to position [0, 0]
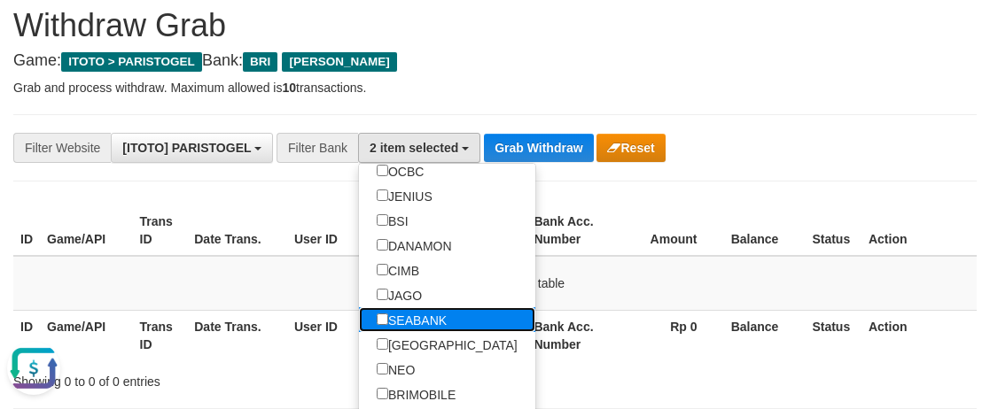
click at [436, 330] on label "SEABANK" at bounding box center [411, 320] width 105 height 25
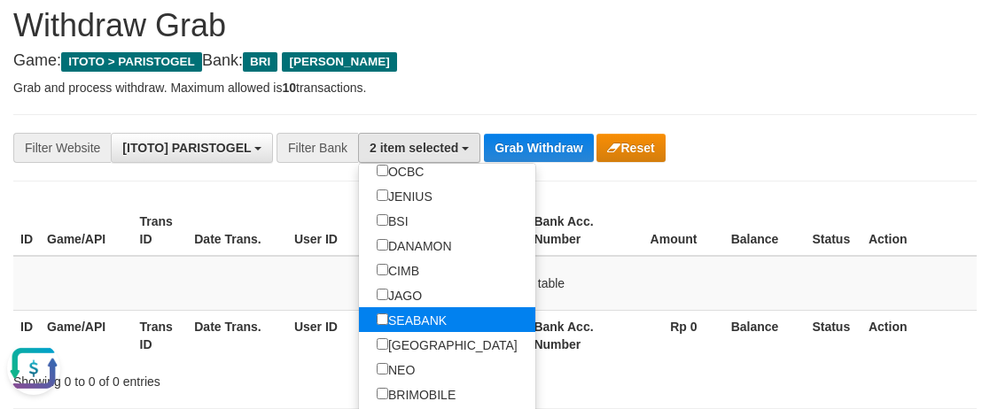
scroll to position [76, 0]
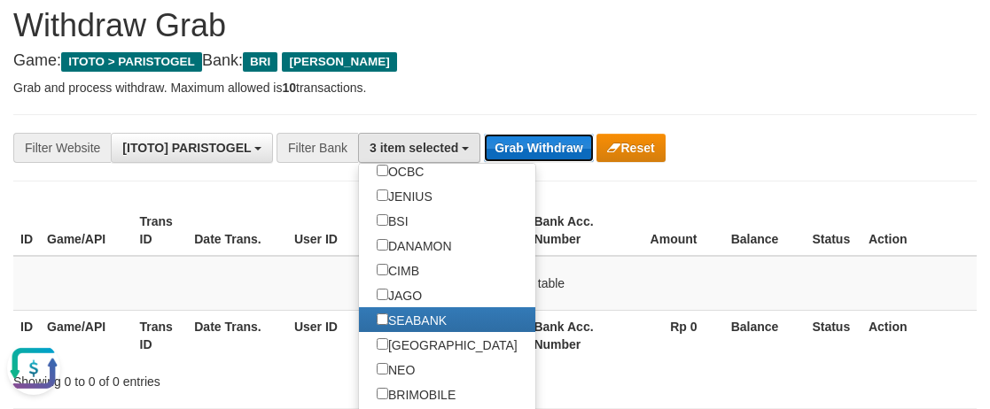
click at [508, 147] on button "Grab Withdraw" at bounding box center [538, 148] width 109 height 28
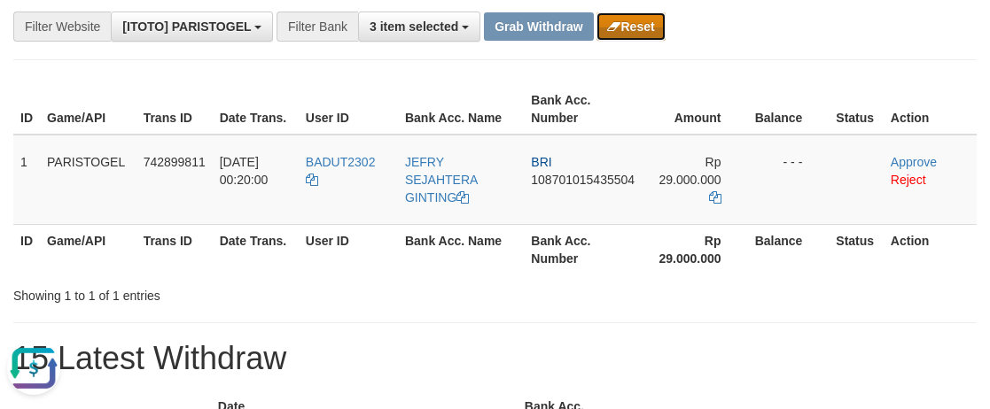
click at [604, 38] on button "Reset" at bounding box center [630, 26] width 68 height 28
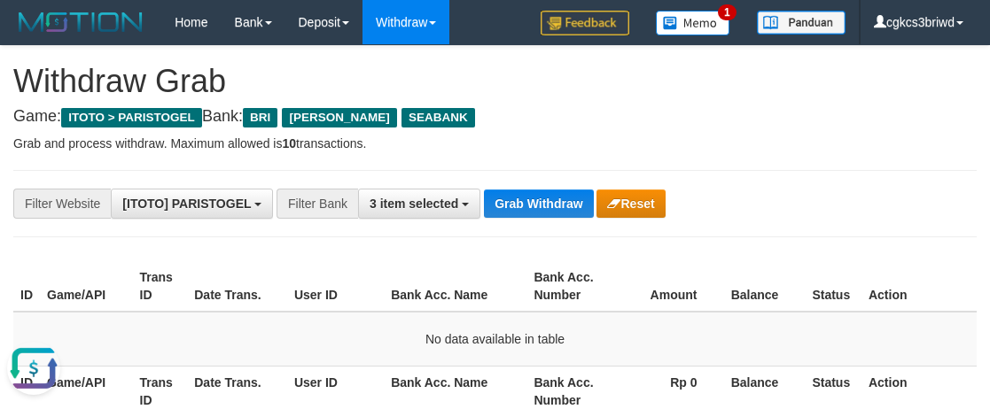
click at [540, 93] on h1 "Withdraw Grab" at bounding box center [494, 81] width 963 height 35
click at [507, 202] on button "Grab Withdraw" at bounding box center [538, 204] width 109 height 28
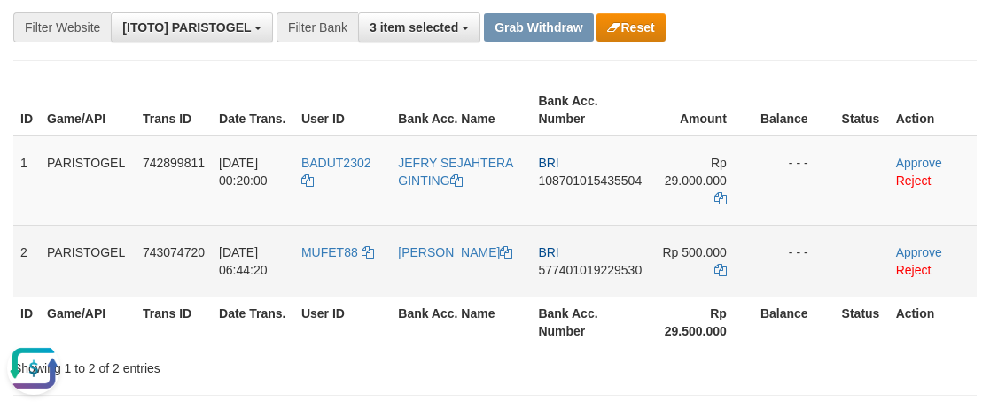
scroll to position [177, 0]
click at [311, 265] on td "MUFET88" at bounding box center [342, 260] width 97 height 72
copy link "MUFET88"
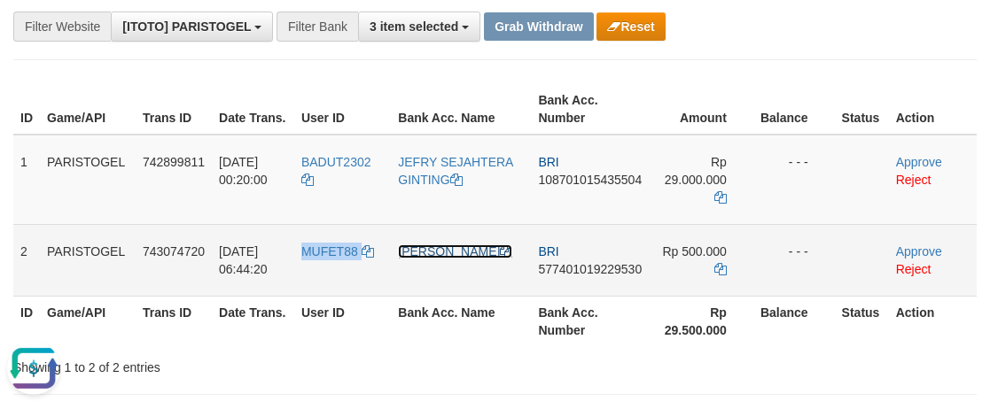
click at [434, 250] on link "[PERSON_NAME]" at bounding box center [455, 252] width 114 height 14
copy link "MUFET88"
click at [434, 250] on link "[PERSON_NAME]" at bounding box center [455, 252] width 114 height 14
click at [572, 276] on span "577401019229530" at bounding box center [590, 269] width 104 height 14
click at [571, 292] on td "BRI 577401019229530" at bounding box center [590, 260] width 118 height 72
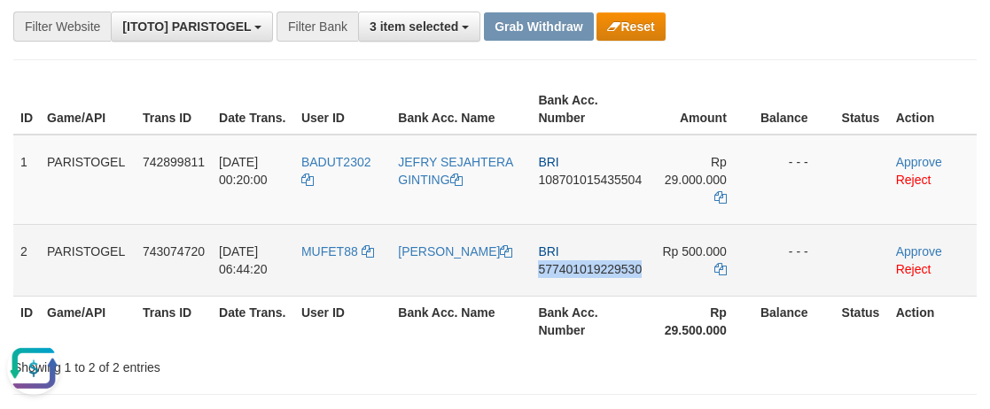
click at [571, 292] on td "BRI 577401019229530" at bounding box center [590, 260] width 118 height 72
copy span "577401019229530"
click at [718, 267] on icon at bounding box center [720, 269] width 12 height 12
copy span "577401019229530"
click at [718, 267] on icon at bounding box center [720, 269] width 12 height 12
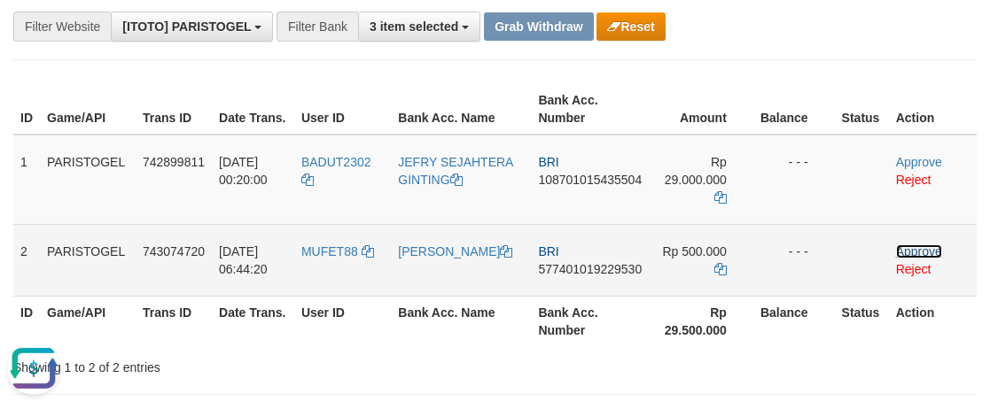
click at [902, 251] on link "Approve" at bounding box center [919, 252] width 46 height 14
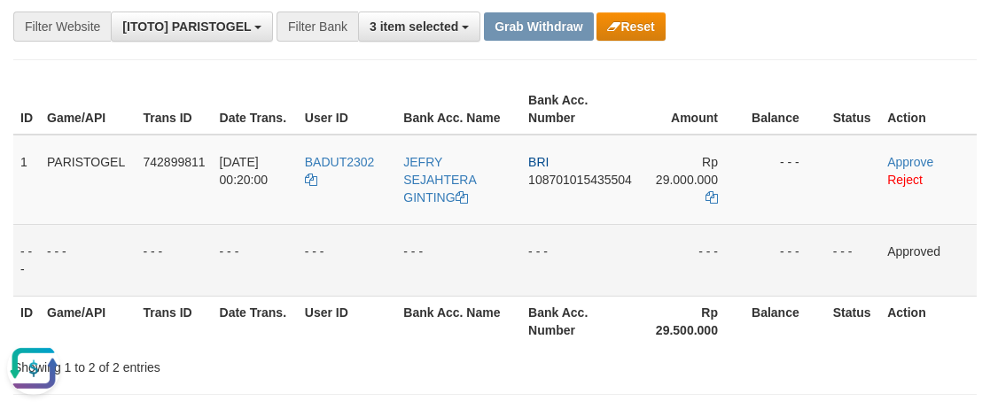
drag, startPoint x: 736, startPoint y: 90, endPoint x: 488, endPoint y: 47, distance: 251.0
click at [736, 90] on th "Amount" at bounding box center [691, 109] width 105 height 51
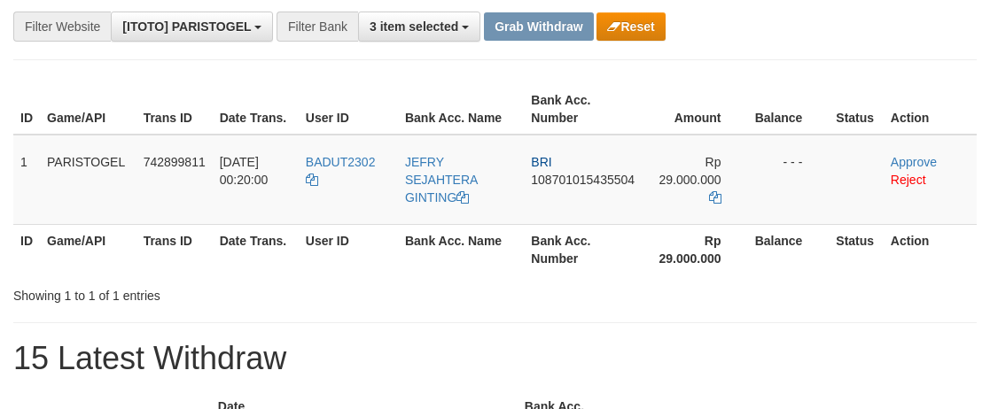
scroll to position [177, 0]
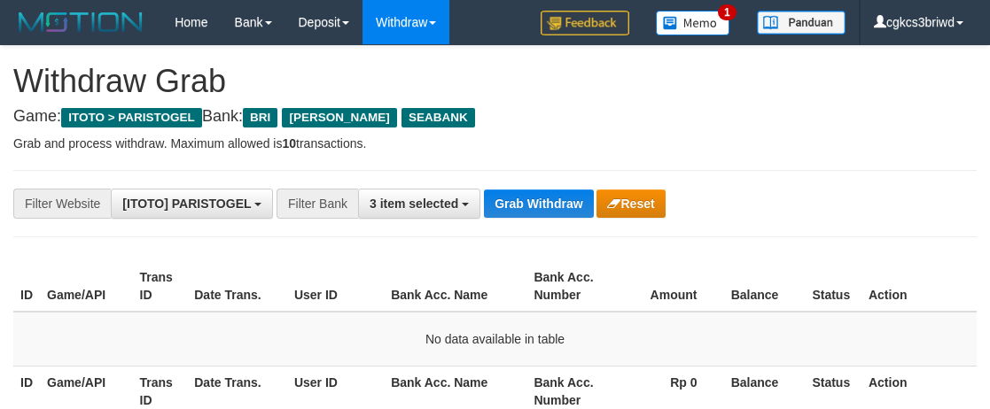
click at [591, 97] on h1 "Withdraw Grab" at bounding box center [494, 81] width 963 height 35
click at [603, 118] on h4 "Game: ITOTO > PARISTOGEL Bank: BRI DANA SEABANK" at bounding box center [494, 117] width 963 height 18
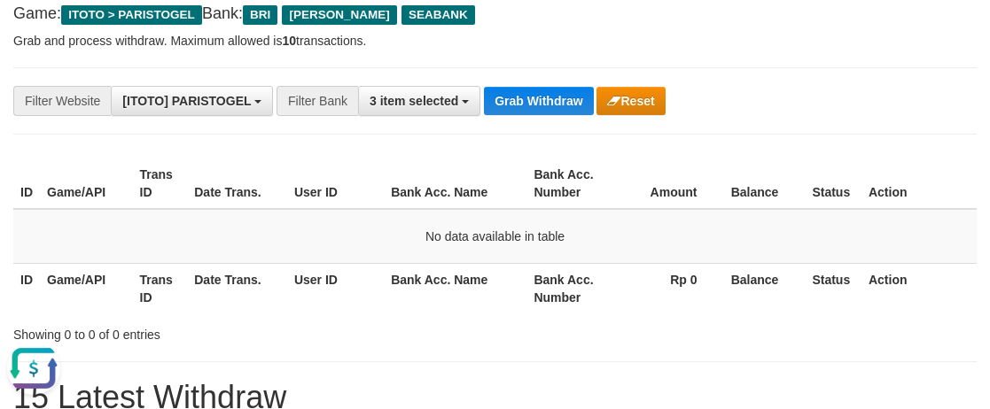
scroll to position [266, 0]
